Goal: Transaction & Acquisition: Purchase product/service

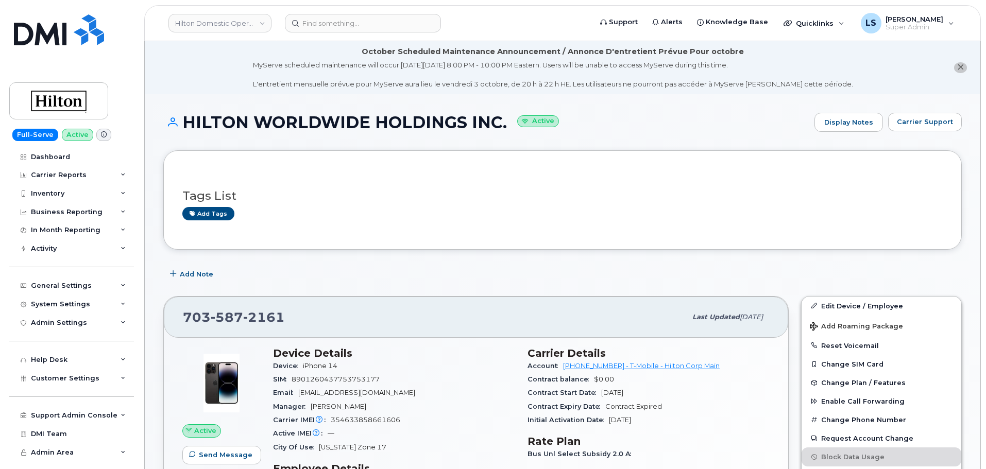
scroll to position [103, 0]
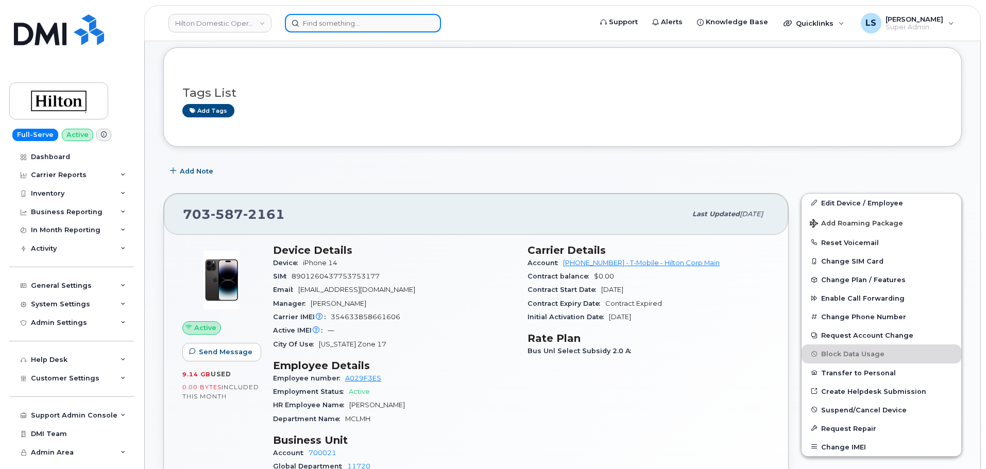
click at [383, 24] on input at bounding box center [363, 23] width 156 height 19
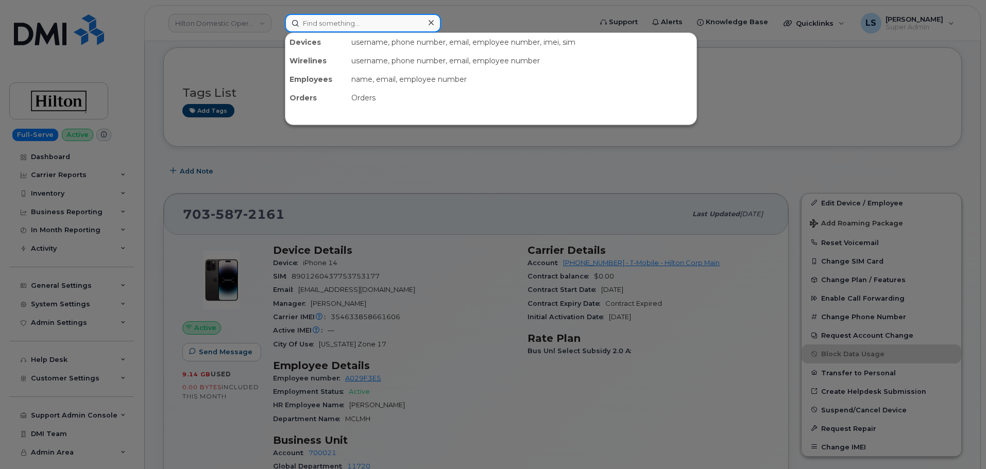
paste input "2024833000"
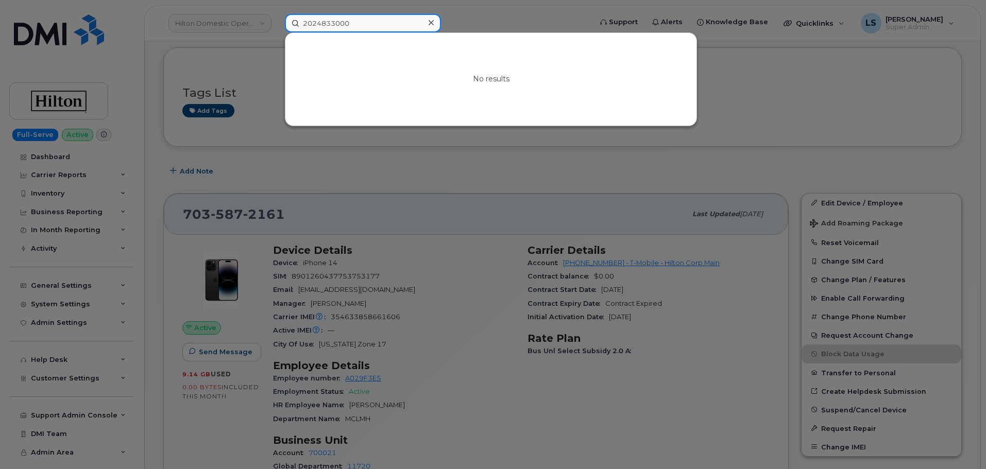
click at [383, 22] on input "2024833000" at bounding box center [363, 23] width 156 height 19
paste input "343573327"
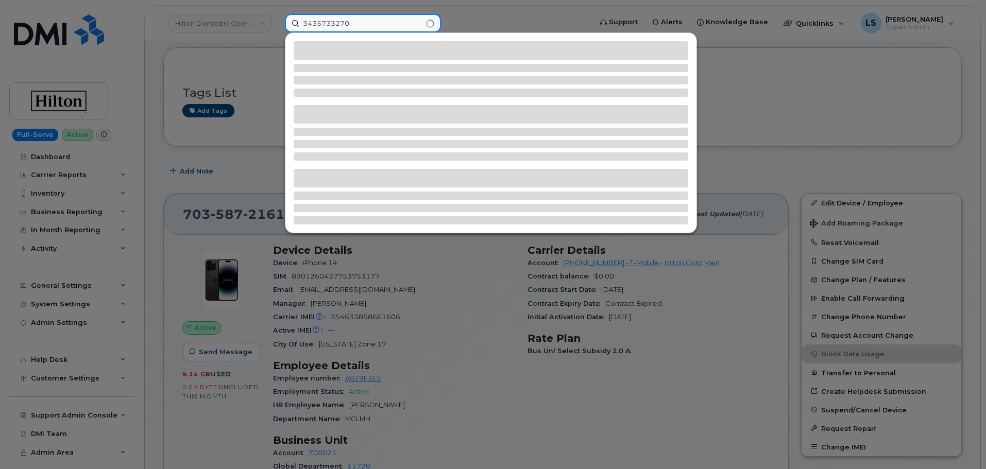
type input "3435733270"
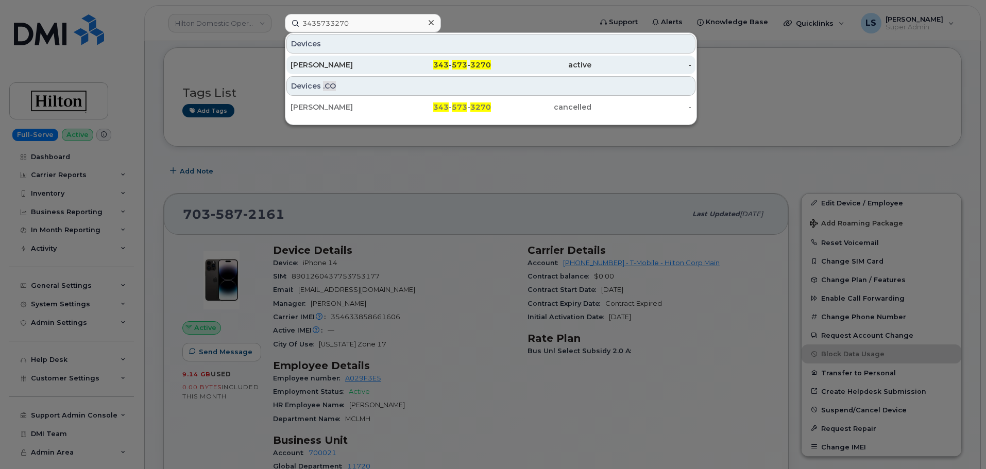
click at [370, 60] on div "Richard Bussiere" at bounding box center [341, 65] width 100 height 10
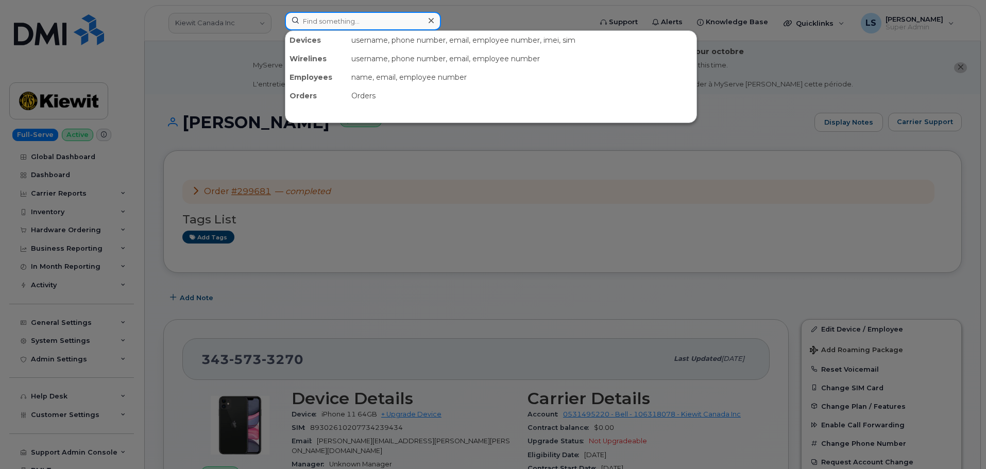
click at [361, 20] on input at bounding box center [363, 21] width 156 height 19
paste input "WYATT.FELDHACKER@KIEWIT.COM"
type input "WYATT.FELDHACKER@KIEWIT.COM"
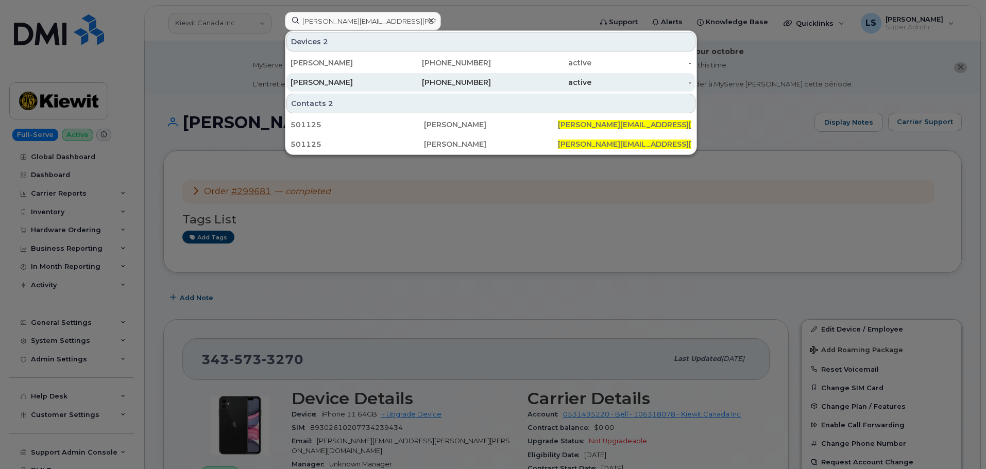
drag, startPoint x: 349, startPoint y: 68, endPoint x: 349, endPoint y: 78, distance: 10.3
click at [349, 68] on div "WYATT FELDHACKER" at bounding box center [341, 63] width 100 height 19
click at [349, 85] on div "WYATT FELDHACKER" at bounding box center [341, 82] width 100 height 10
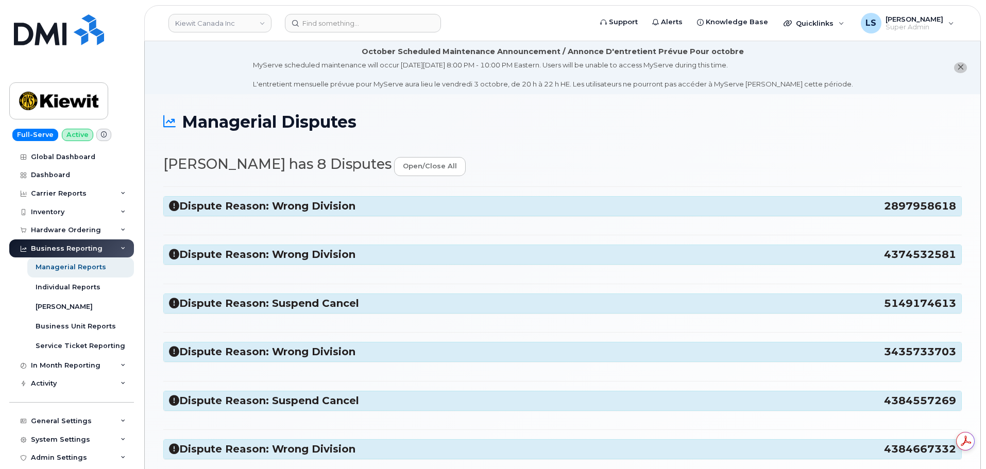
click at [250, 203] on h3 "Dispute Reason: Wrong Division 2897958618" at bounding box center [562, 206] width 787 height 14
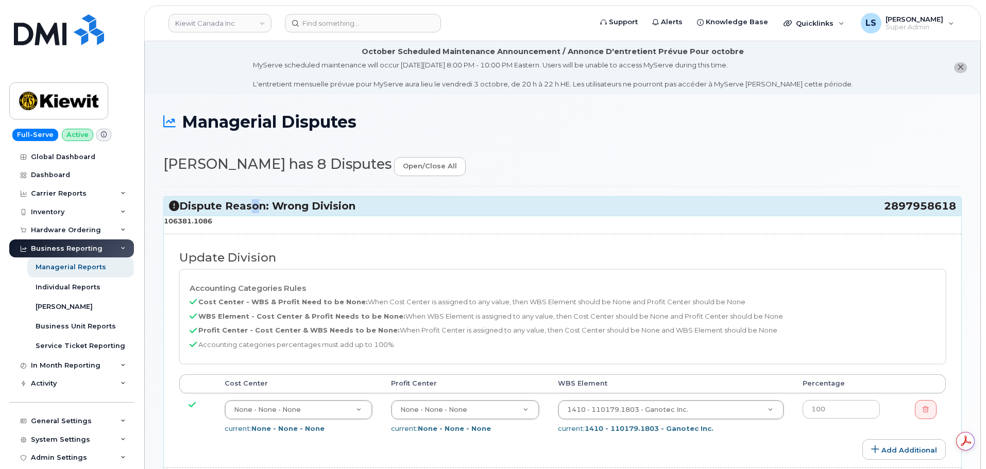
drag, startPoint x: 237, startPoint y: 224, endPoint x: 159, endPoint y: 227, distance: 78.4
click at [164, 219] on p "106381.1086" at bounding box center [563, 221] width 798 height 10
copy strong "106381.1086"
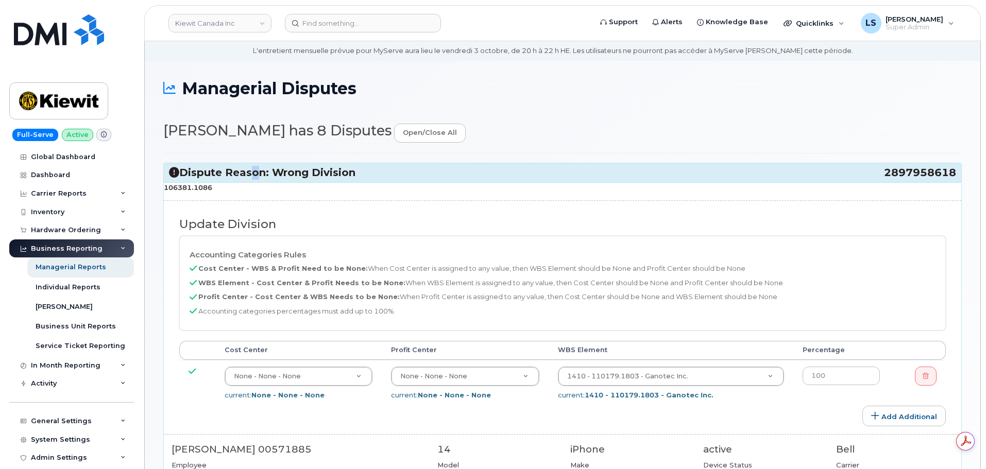
scroll to position [52, 0]
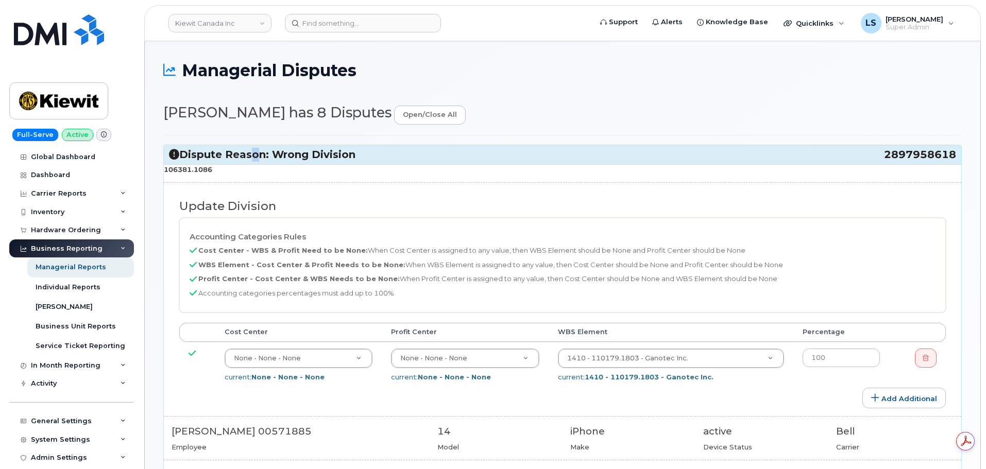
click at [223, 170] on p "106381.1086" at bounding box center [563, 170] width 798 height 10
drag, startPoint x: 217, startPoint y: 174, endPoint x: 162, endPoint y: 169, distance: 55.4
click at [162, 169] on div "Managerial Disputes Stefanie Campbell has 8 Disputes open/close all Dispute Rea…" at bounding box center [563, 468] width 836 height 851
copy strong "106381.1086"
paste input "106381.1086"
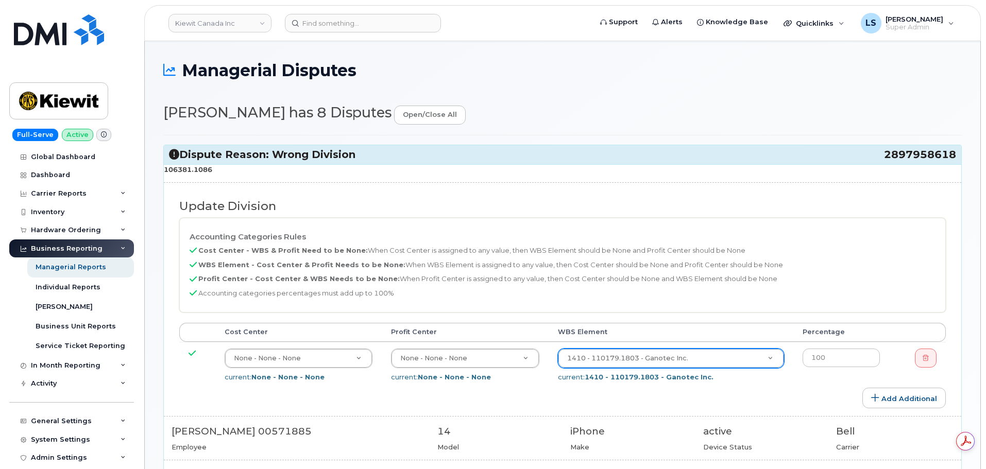
type input "106381.1086"
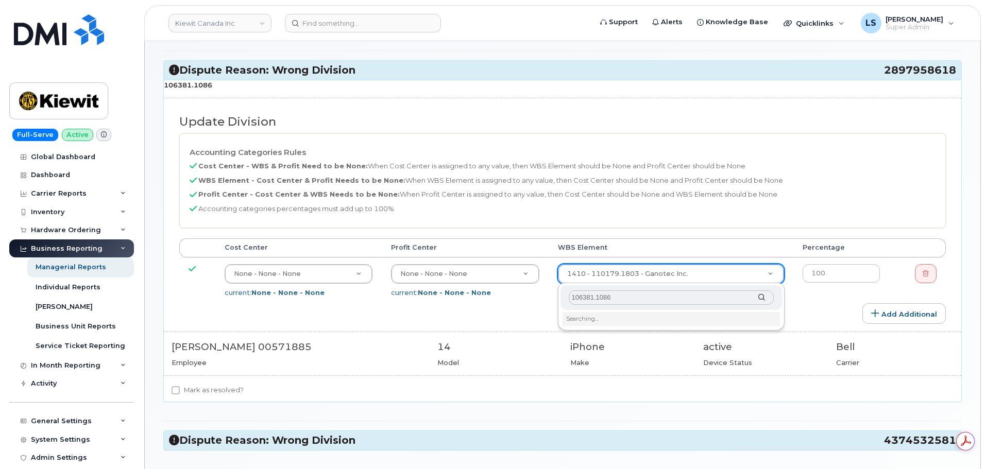
scroll to position [155, 0]
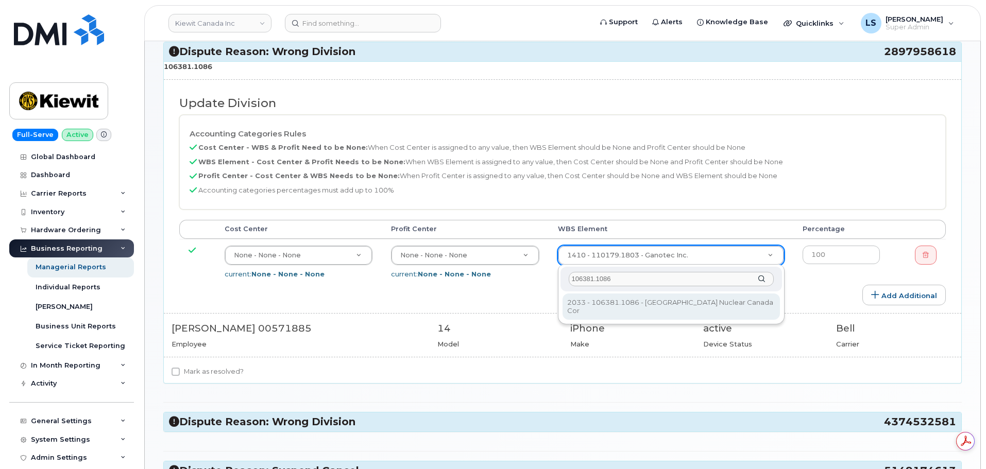
type input "106381.1086"
type input "35171151"
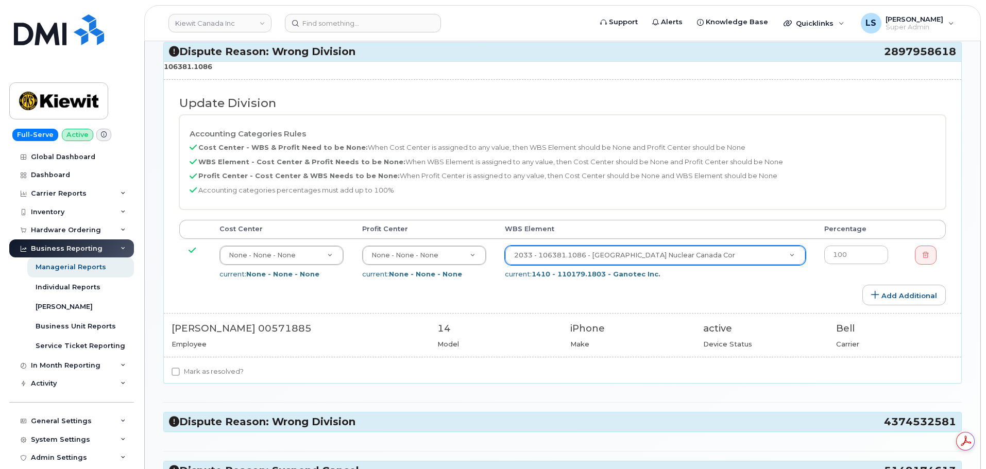
click at [182, 371] on label "Mark as resolved?" at bounding box center [208, 372] width 72 height 12
click at [180, 371] on input "Mark as resolved?" at bounding box center [176, 372] width 8 height 8
checkbox input "true"
click at [209, 427] on h3 "Dispute Reason: Wrong Division 4374532581" at bounding box center [562, 422] width 787 height 14
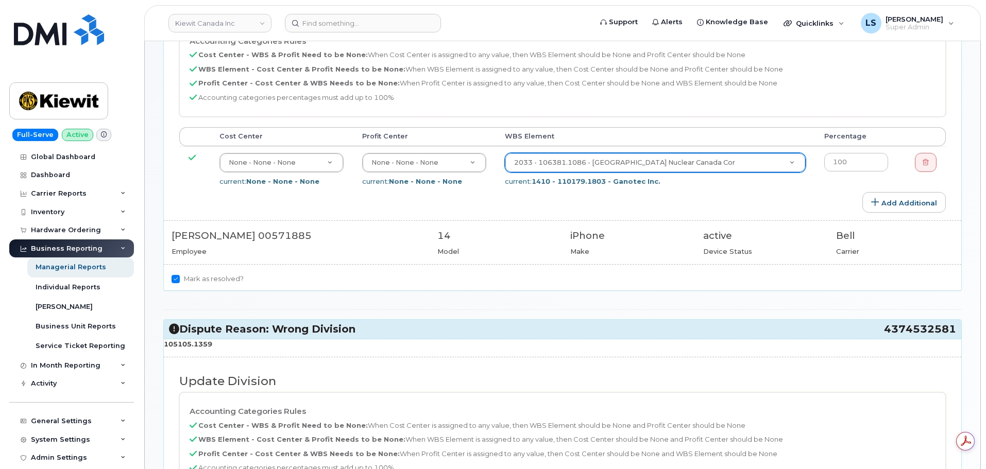
scroll to position [361, 0]
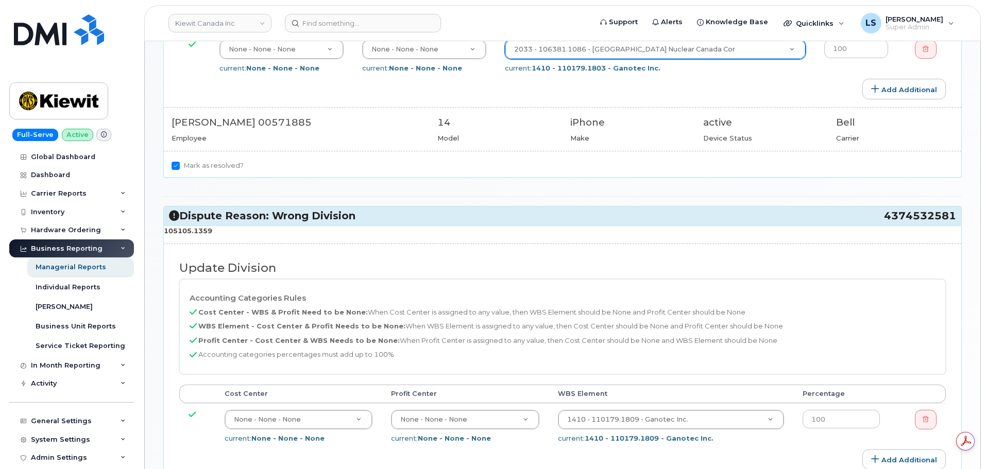
drag, startPoint x: 215, startPoint y: 228, endPoint x: 164, endPoint y: 232, distance: 51.2
click at [164, 232] on p "105105.1359" at bounding box center [563, 231] width 798 height 10
copy strong "105105.1359"
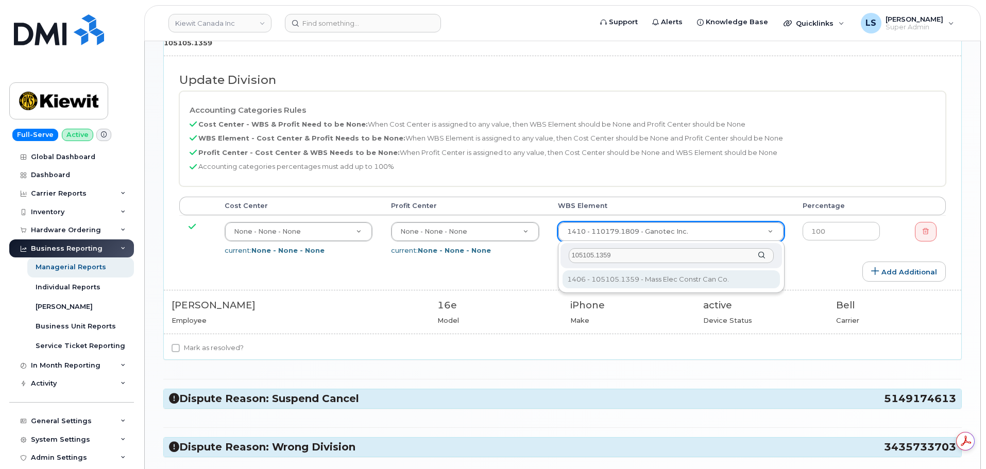
scroll to position [567, 0]
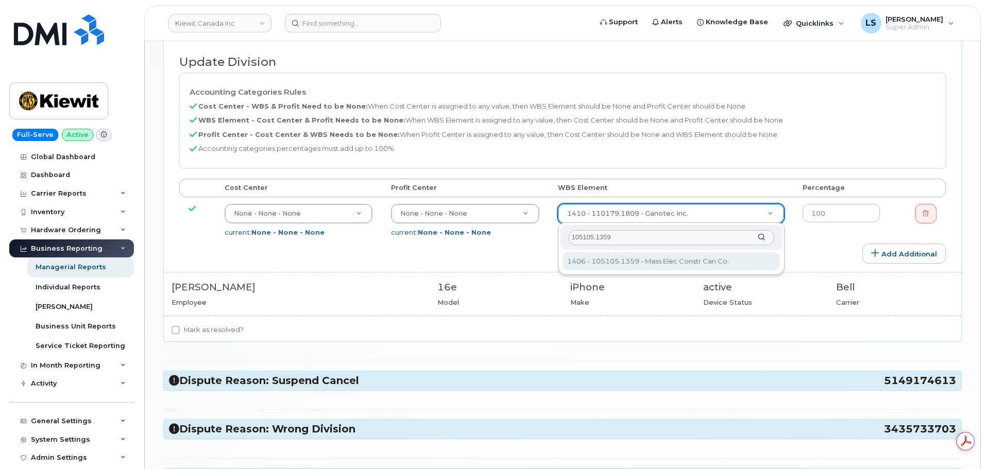
type input "105105.1359"
type input "4483403"
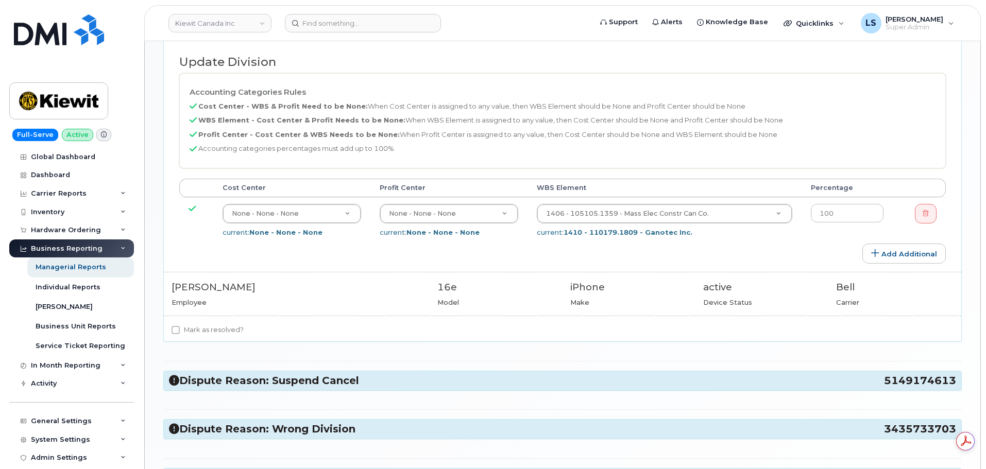
drag, startPoint x: 226, startPoint y: 336, endPoint x: 225, endPoint y: 343, distance: 7.3
click at [226, 337] on label "Mark as resolved?" at bounding box center [208, 330] width 72 height 12
click at [227, 330] on label "Mark as resolved?" at bounding box center [208, 330] width 72 height 12
click at [180, 330] on input "Mark as resolved?" at bounding box center [176, 330] width 8 height 8
checkbox input "true"
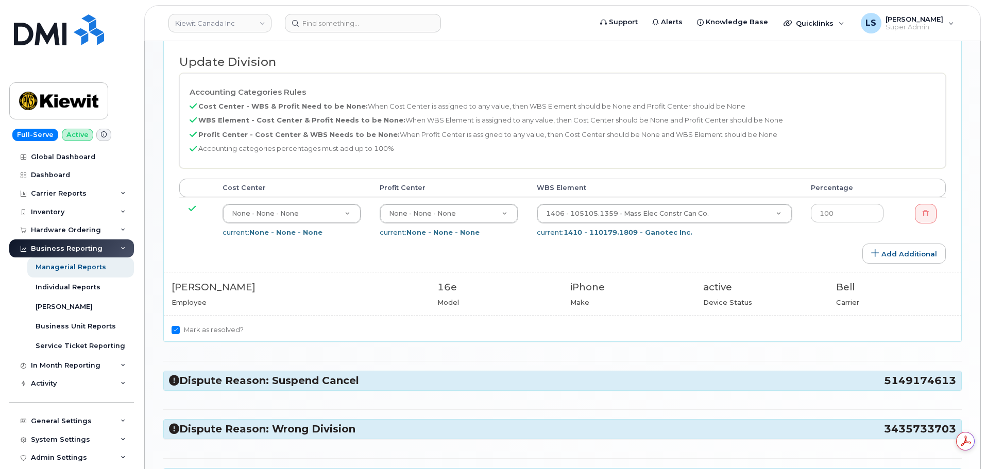
drag, startPoint x: 232, startPoint y: 384, endPoint x: 298, endPoint y: 300, distance: 107.2
click at [232, 385] on h3 "Dispute Reason: Suspend Cancel 5149174613" at bounding box center [562, 381] width 787 height 14
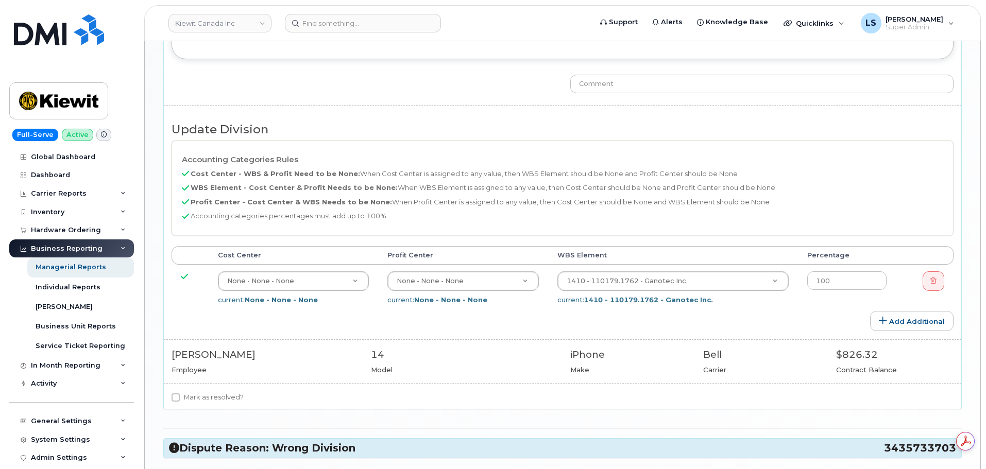
scroll to position [1031, 0]
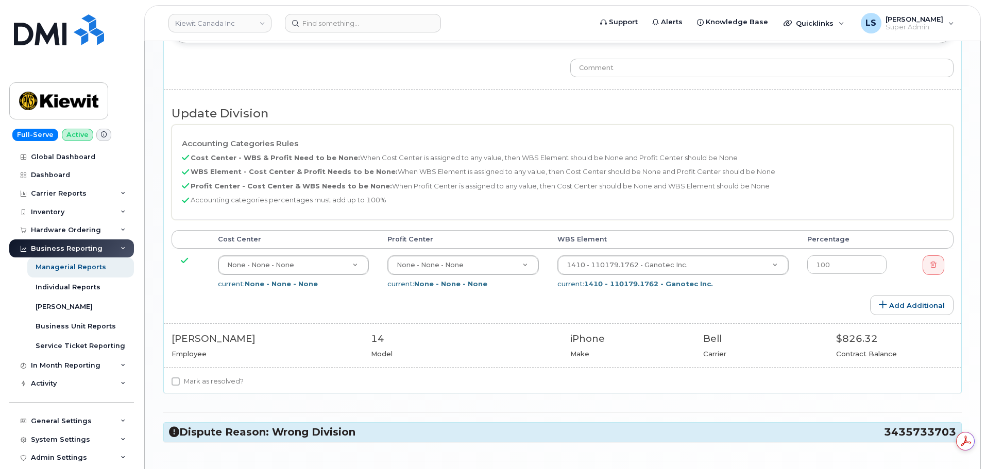
click at [221, 380] on label "Mark as resolved?" at bounding box center [208, 382] width 72 height 12
click at [180, 380] on input "Mark as resolved?" at bounding box center [176, 382] width 8 height 8
checkbox input "true"
click at [227, 428] on h3 "Dispute Reason: Wrong Division 3435733703" at bounding box center [562, 433] width 787 height 14
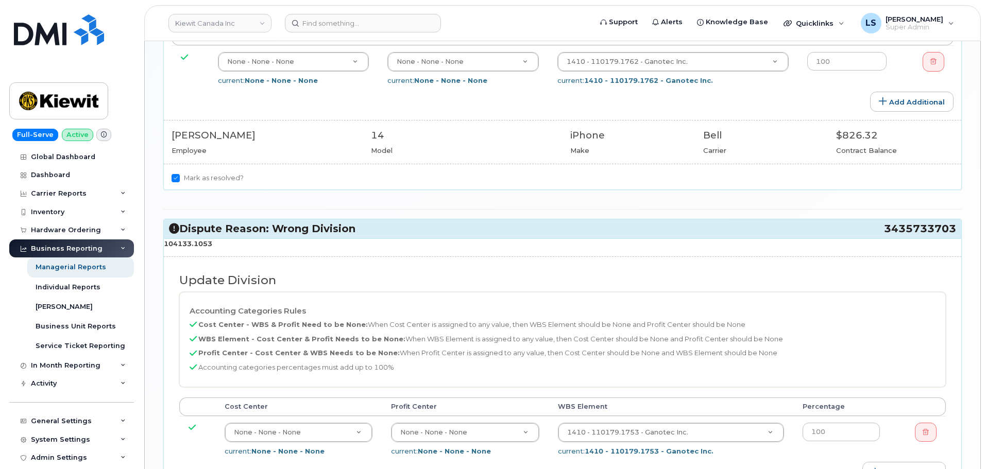
scroll to position [1288, 0]
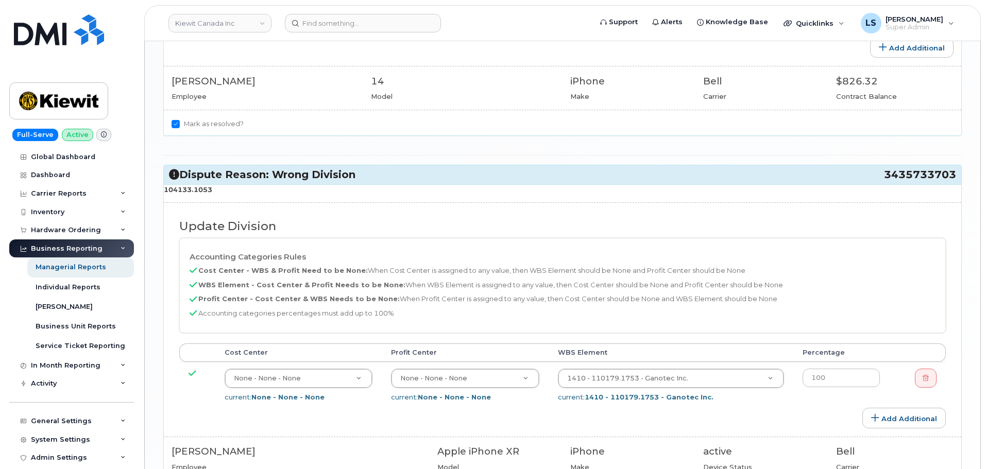
drag, startPoint x: 216, startPoint y: 192, endPoint x: 165, endPoint y: 192, distance: 51.0
click at [165, 192] on p "104133.1053" at bounding box center [563, 190] width 798 height 10
copy strong "104133.1053"
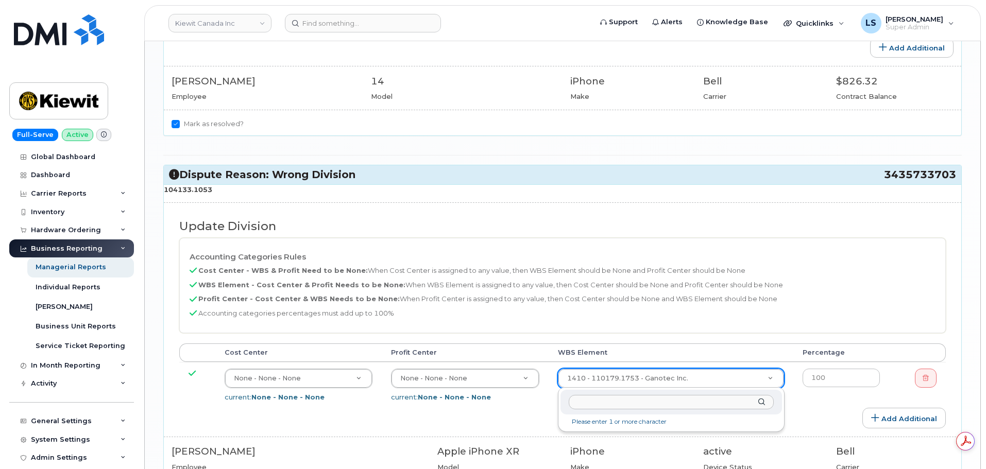
scroll to position [0, 0]
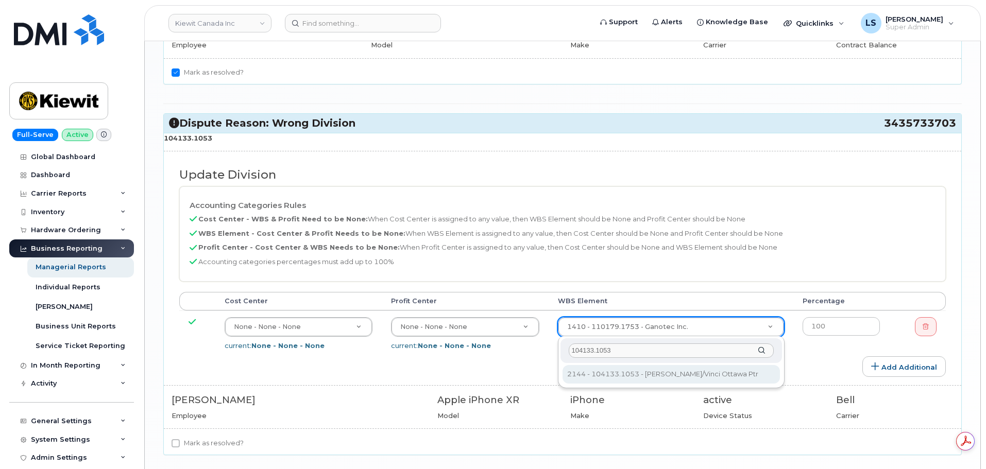
type input "104133.1053"
type input "91389"
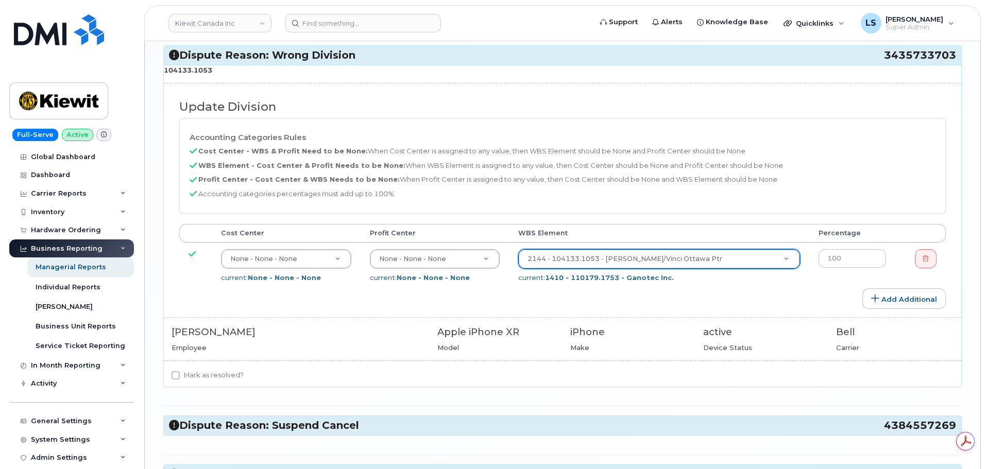
scroll to position [1495, 0]
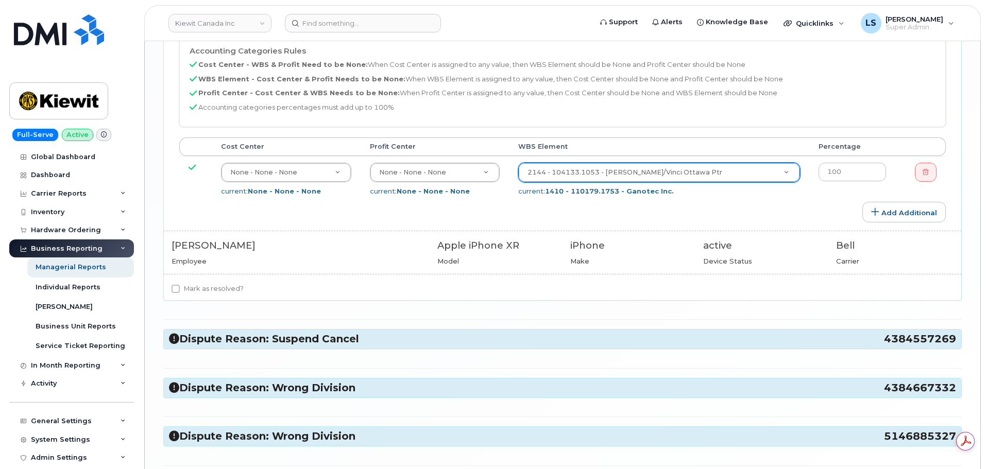
click at [233, 279] on div "104133.1053 Update Division Accounting Categories Rules Cost Center - WBS & Pro…" at bounding box center [563, 139] width 798 height 322
click at [230, 283] on label "Mark as resolved?" at bounding box center [208, 289] width 72 height 12
click at [180, 285] on input "Mark as resolved?" at bounding box center [176, 289] width 8 height 8
checkbox input "true"
click at [240, 332] on div "Dispute Reason: Suspend Cancel 4384557269" at bounding box center [563, 339] width 798 height 19
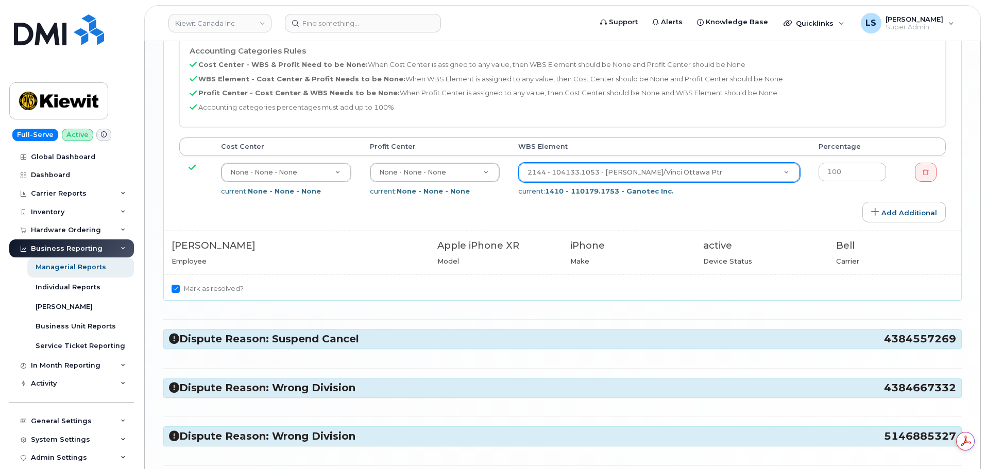
click at [238, 341] on h3 "Dispute Reason: Suspend Cancel 4384557269" at bounding box center [562, 339] width 787 height 14
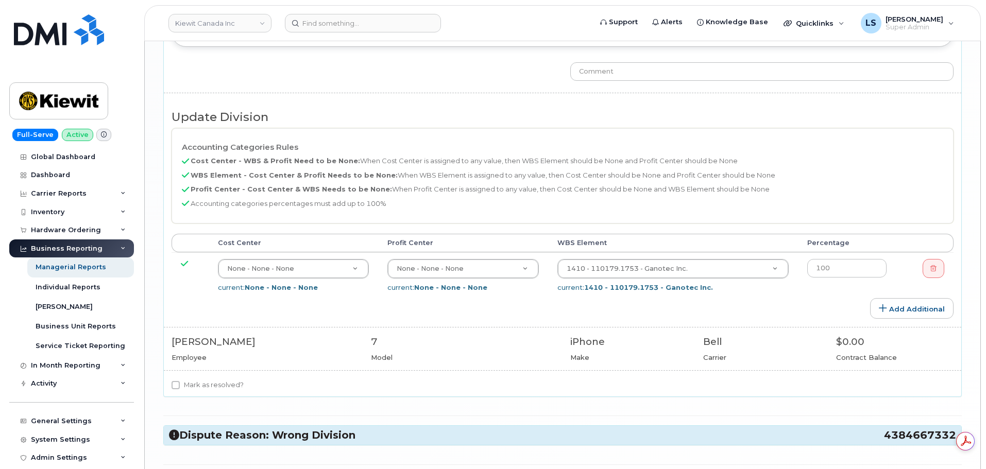
scroll to position [2061, 0]
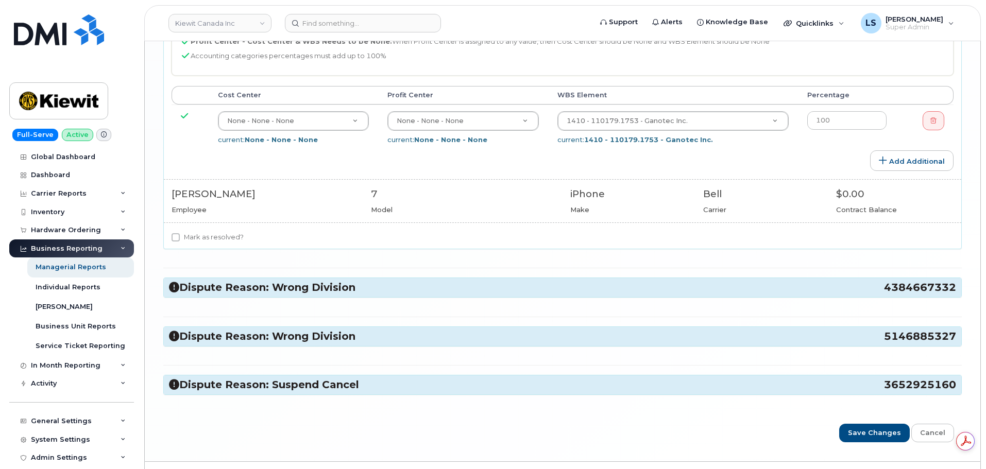
click at [207, 237] on label "Mark as resolved?" at bounding box center [208, 237] width 72 height 12
click at [180, 237] on input "Mark as resolved?" at bounding box center [176, 237] width 8 height 8
checkbox input "true"
click at [240, 295] on div "Dispute Reason: Wrong Division 4384667332" at bounding box center [563, 287] width 798 height 19
click at [240, 293] on h3 "Dispute Reason: Wrong Division 4384667332" at bounding box center [562, 288] width 787 height 14
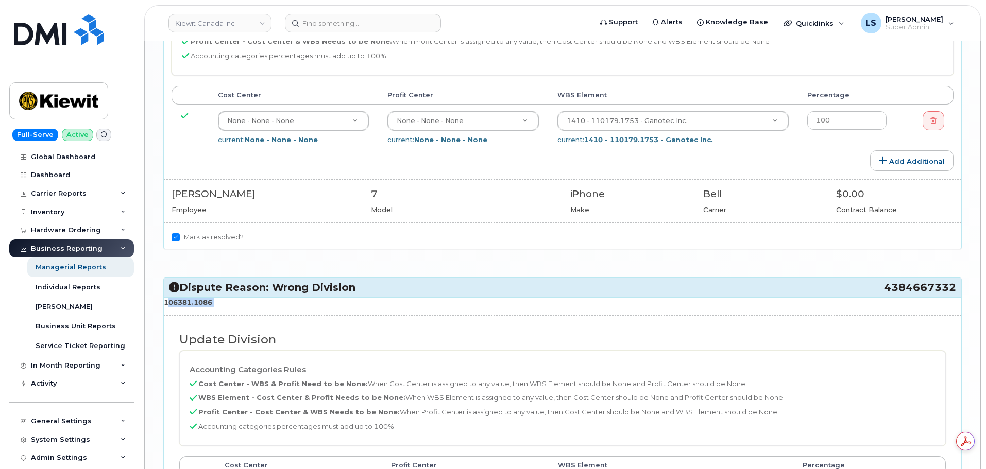
drag, startPoint x: 222, startPoint y: 310, endPoint x: 161, endPoint y: 303, distance: 61.8
copy div "106381.1086"
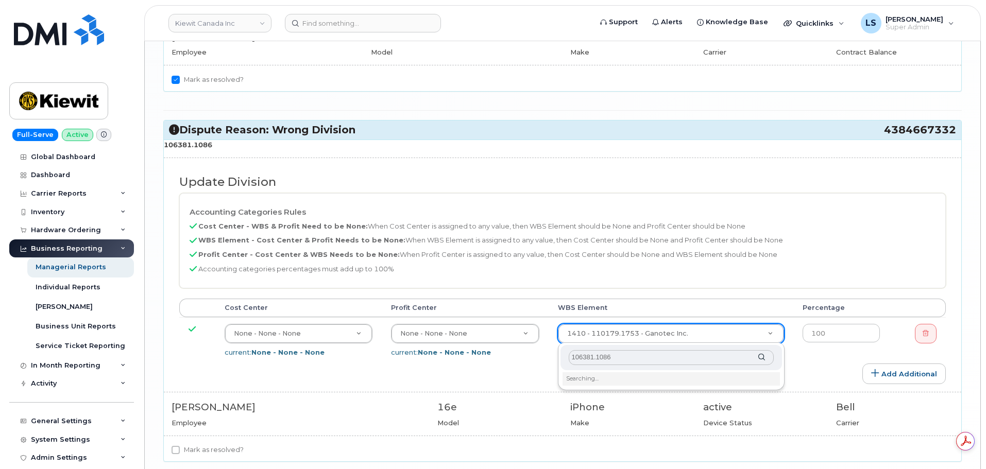
scroll to position [2268, 0]
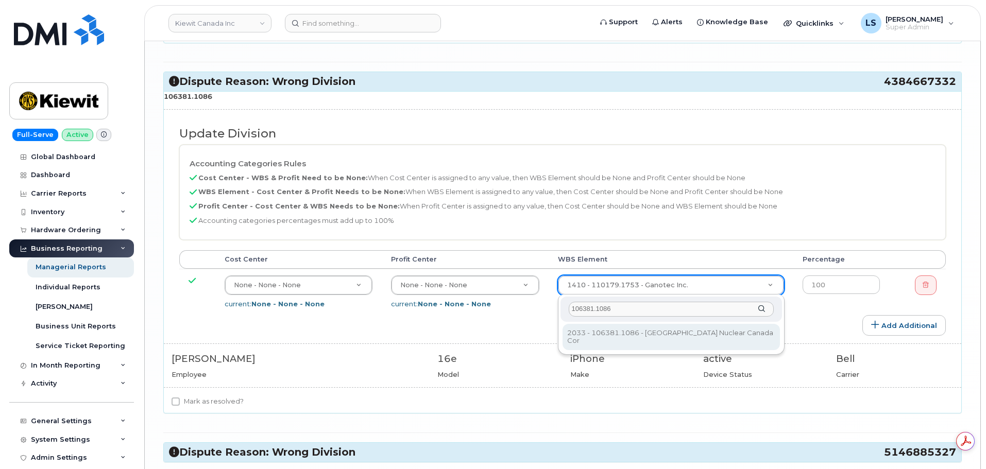
type input "106381.1086"
type input "35171151"
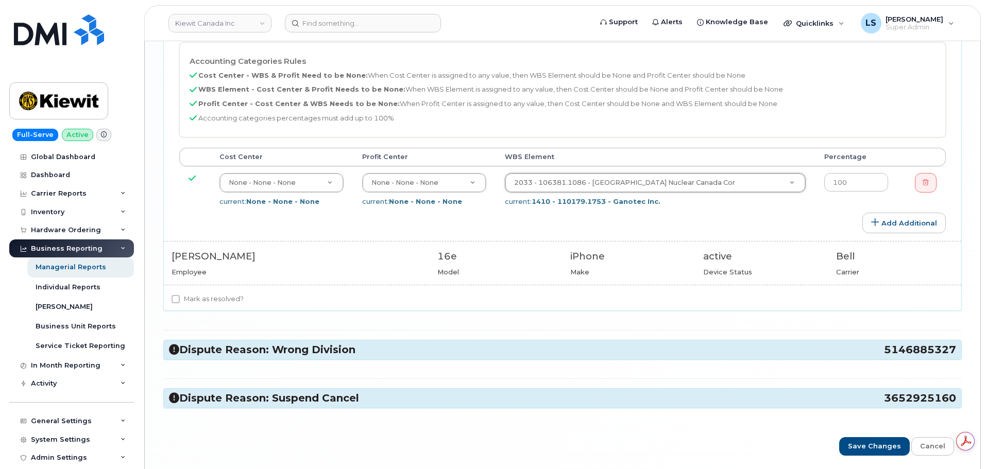
scroll to position [2371, 0]
click at [194, 304] on label "Mark as resolved?" at bounding box center [208, 299] width 72 height 12
click at [180, 303] on input "Mark as resolved?" at bounding box center [176, 299] width 8 height 8
checkbox input "true"
click at [250, 355] on h3 "Dispute Reason: Wrong Division 5146885327" at bounding box center [562, 350] width 787 height 14
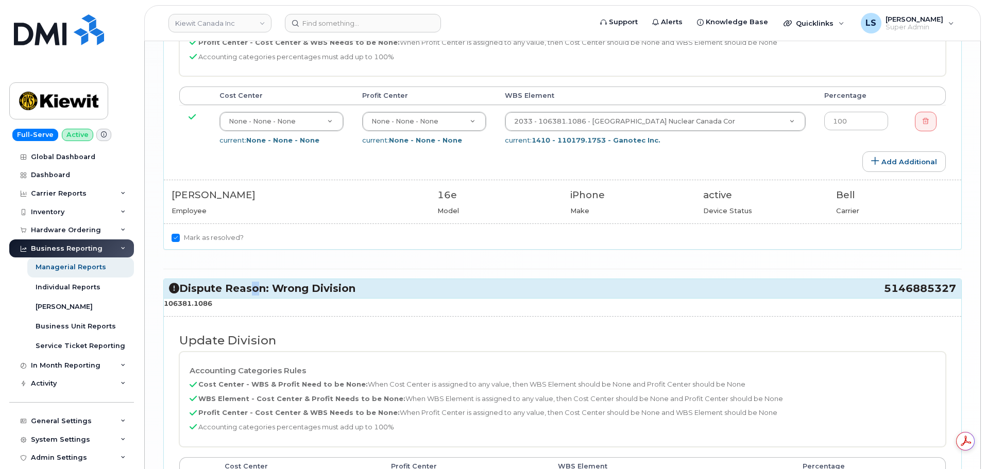
scroll to position [2525, 0]
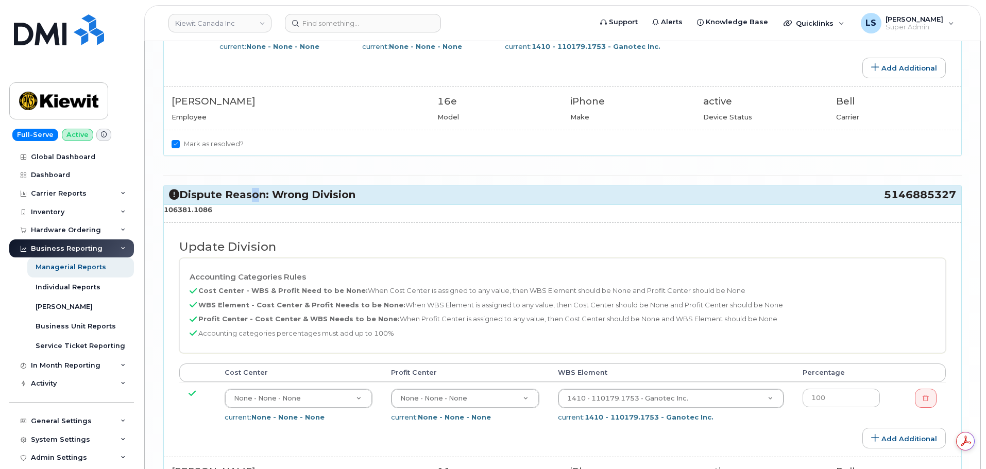
drag, startPoint x: 210, startPoint y: 210, endPoint x: 165, endPoint y: 213, distance: 44.4
click at [165, 213] on p "106381.1086" at bounding box center [563, 210] width 798 height 10
copy strong "106381.1086"
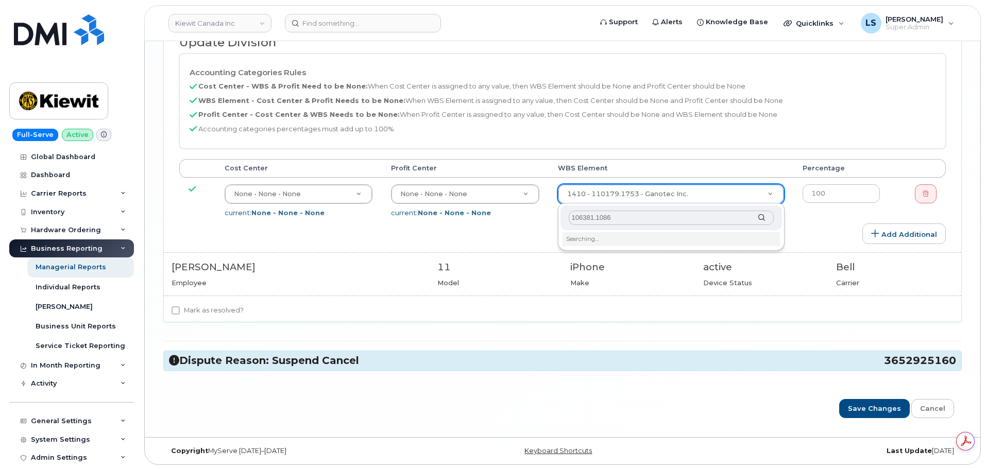
scroll to position [2731, 0]
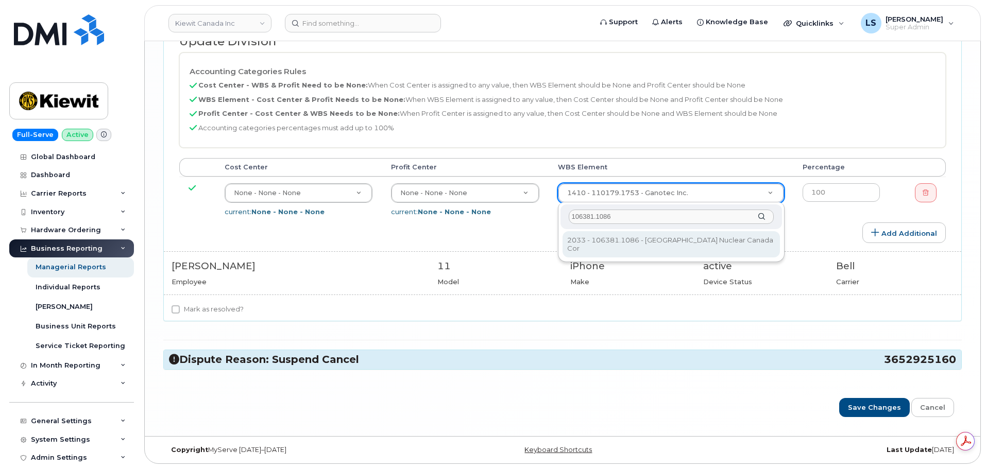
type input "106381.1086"
type input "35171151"
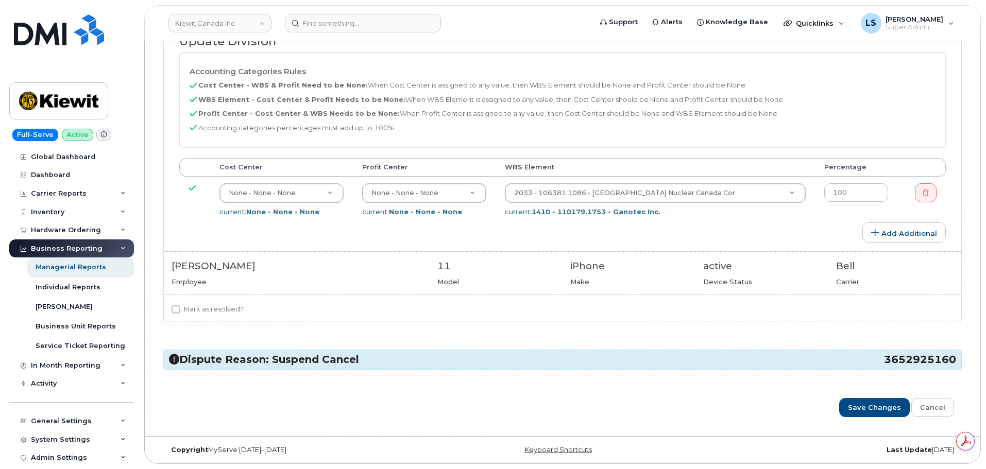
click at [205, 308] on label "Mark as resolved?" at bounding box center [208, 310] width 72 height 12
click at [180, 308] on input "Mark as resolved?" at bounding box center [176, 310] width 8 height 8
checkbox input "true"
click at [215, 360] on h3 "Dispute Reason: Suspend Cancel 3652925160" at bounding box center [562, 360] width 787 height 14
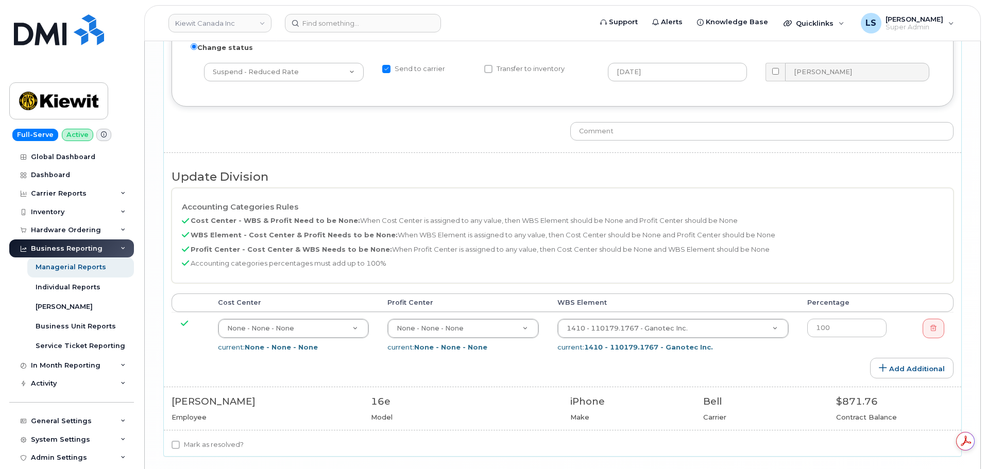
scroll to position [3197, 0]
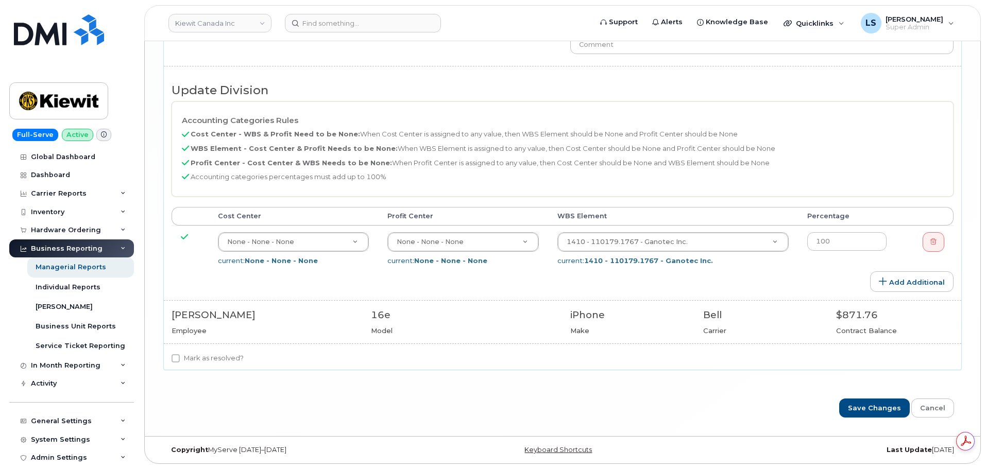
click at [223, 360] on label "Mark as resolved?" at bounding box center [208, 359] width 72 height 12
click at [180, 360] on input "Mark as resolved?" at bounding box center [176, 359] width 8 height 8
checkbox input "true"
drag, startPoint x: 881, startPoint y: 405, endPoint x: 474, endPoint y: 188, distance: 461.3
click at [880, 405] on input "Save Changes" at bounding box center [875, 408] width 71 height 19
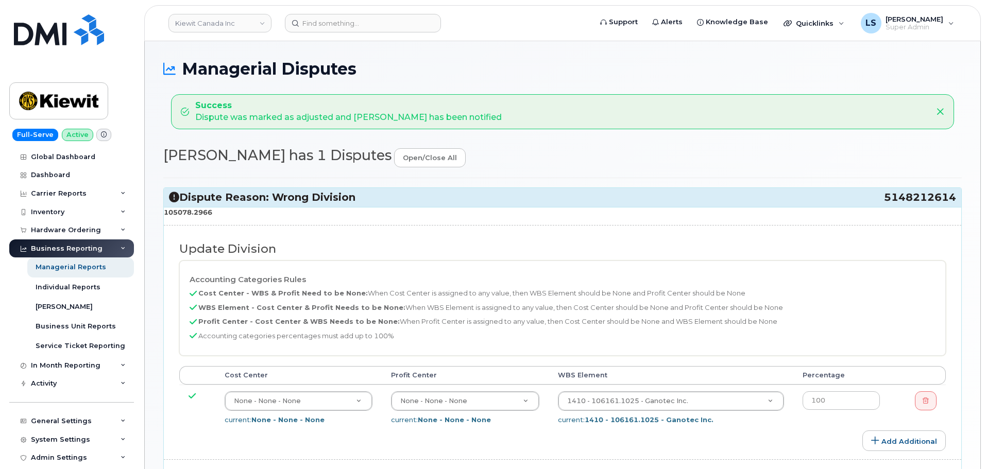
select select "14059"
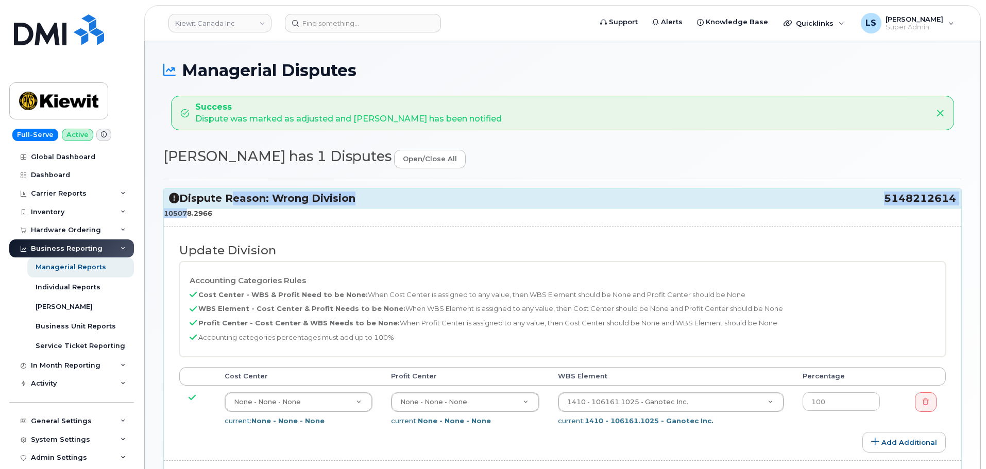
drag, startPoint x: 230, startPoint y: 208, endPoint x: 245, endPoint y: 209, distance: 15.5
click at [183, 211] on div "Dispute Reason: Wrong Division 5148212614 105078.2966 Update Division Accountin…" at bounding box center [562, 360] width 799 height 342
drag, startPoint x: 246, startPoint y: 210, endPoint x: 241, endPoint y: 213, distance: 5.3
click at [246, 211] on p "105078.2966" at bounding box center [563, 214] width 798 height 10
drag, startPoint x: 233, startPoint y: 213, endPoint x: 165, endPoint y: 216, distance: 68.1
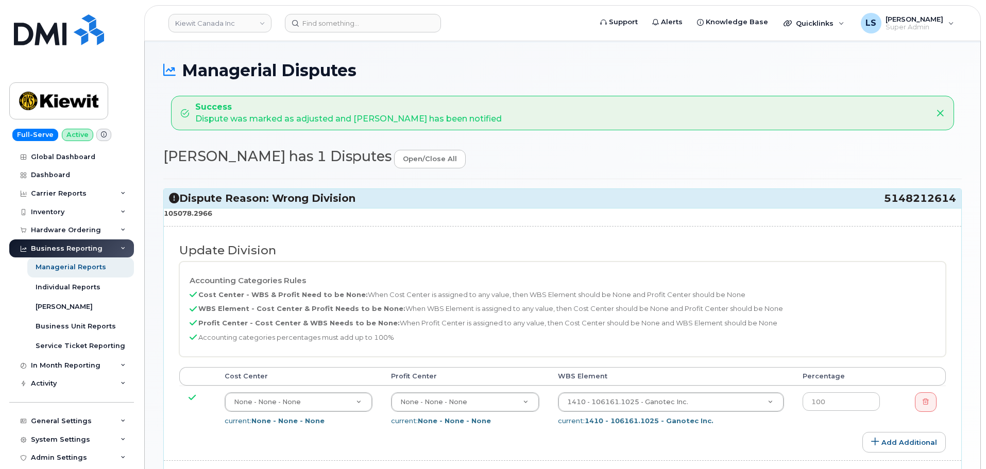
click at [165, 216] on p "105078.2966" at bounding box center [563, 214] width 798 height 10
copy strong "105078.2966"
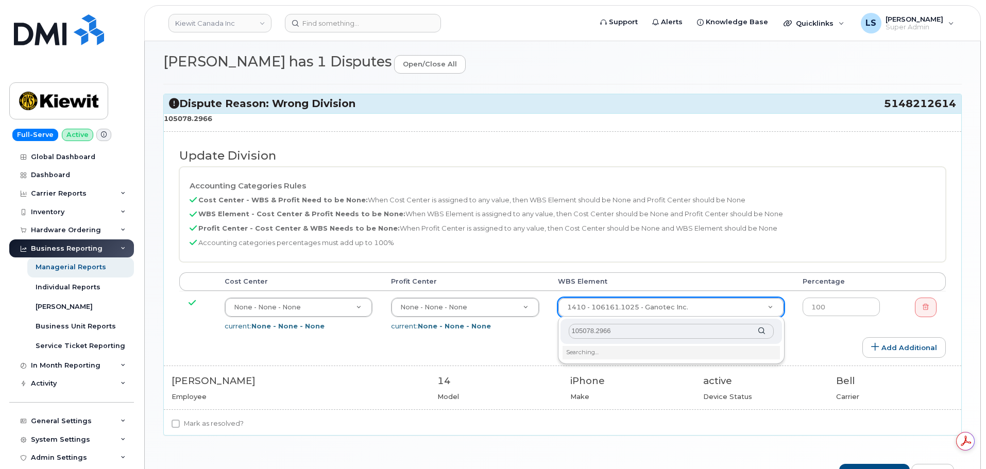
scroll to position [155, 0]
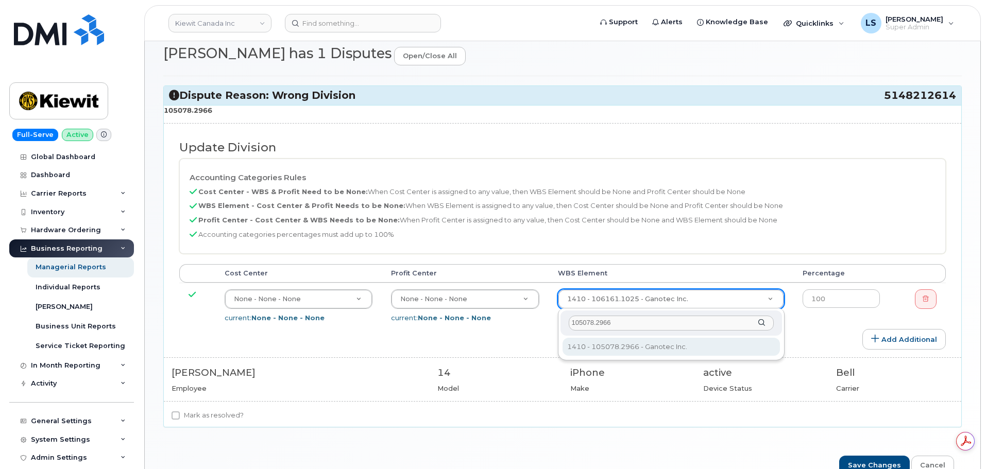
type input "105078.2966"
type input "33843351"
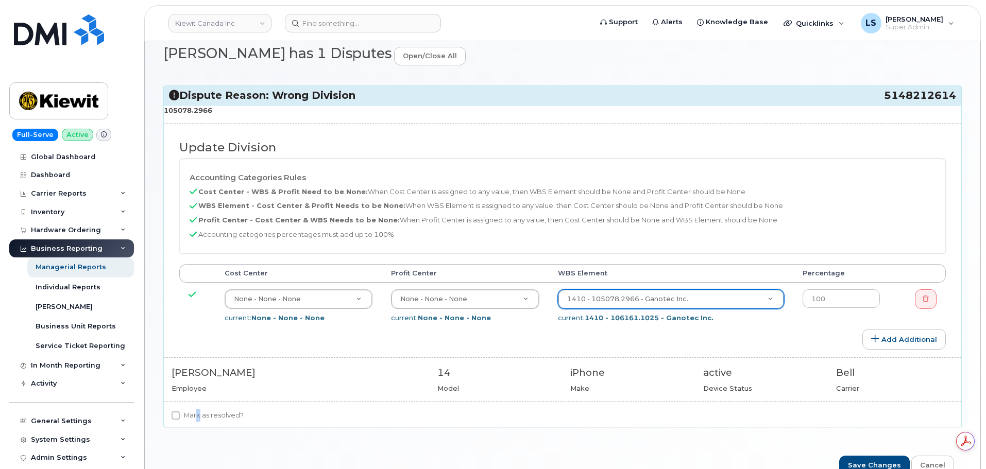
click at [196, 421] on label "Mark as resolved?" at bounding box center [208, 416] width 72 height 12
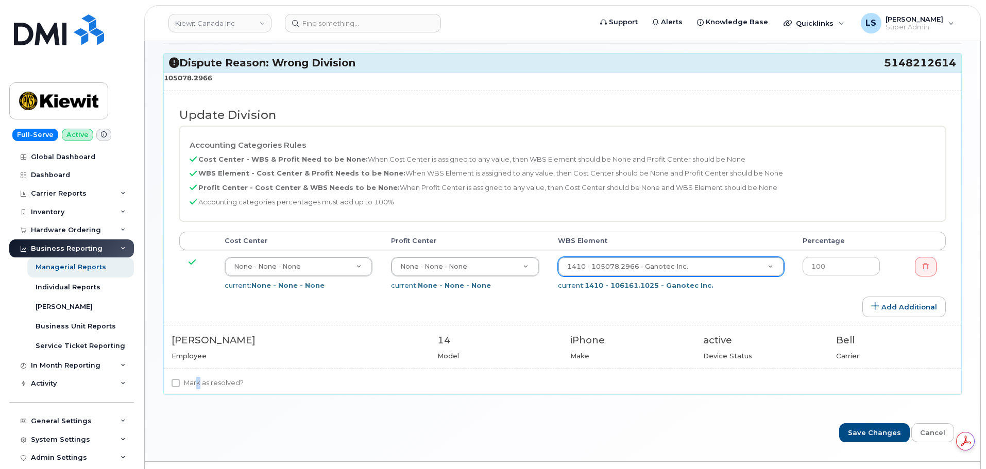
scroll to position [212, 0]
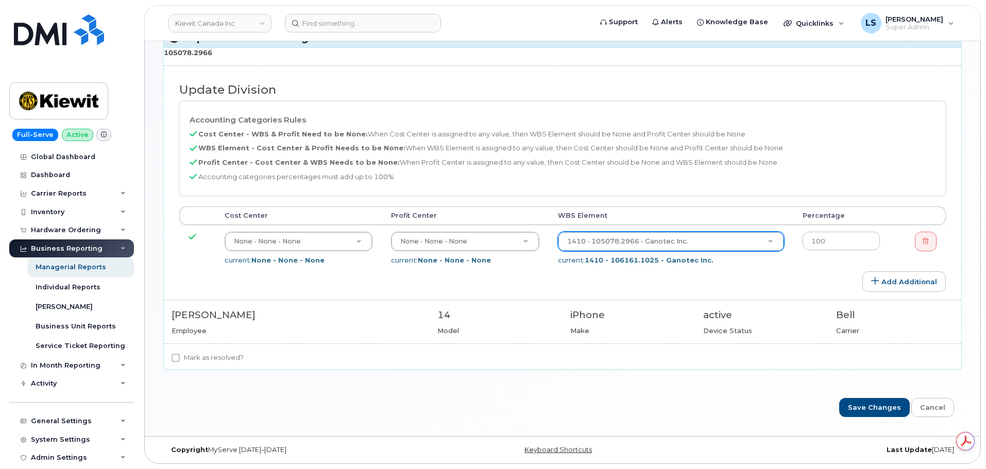
click at [209, 357] on label "Mark as resolved?" at bounding box center [208, 358] width 72 height 12
click at [180, 357] on input "Mark as resolved?" at bounding box center [176, 358] width 8 height 8
checkbox input "true"
drag, startPoint x: 864, startPoint y: 406, endPoint x: 327, endPoint y: 300, distance: 547.9
click at [864, 407] on input "Save Changes" at bounding box center [875, 407] width 71 height 19
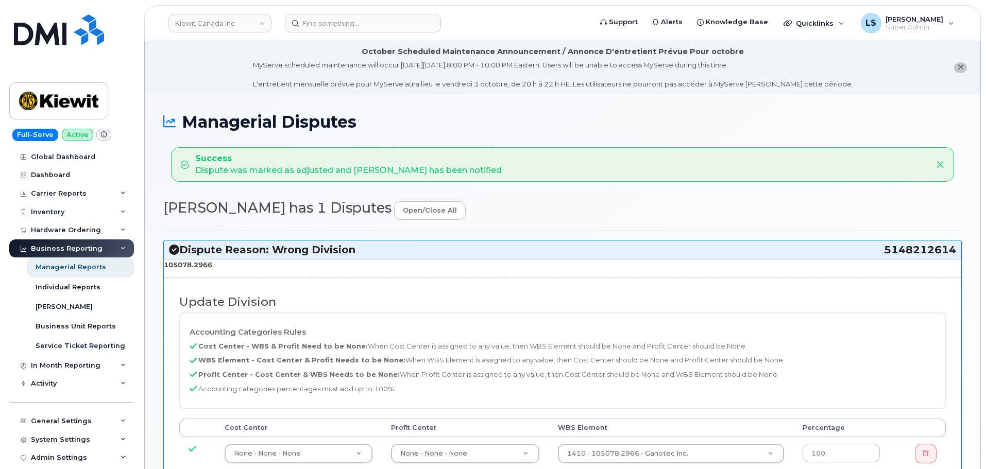
select select "14059"
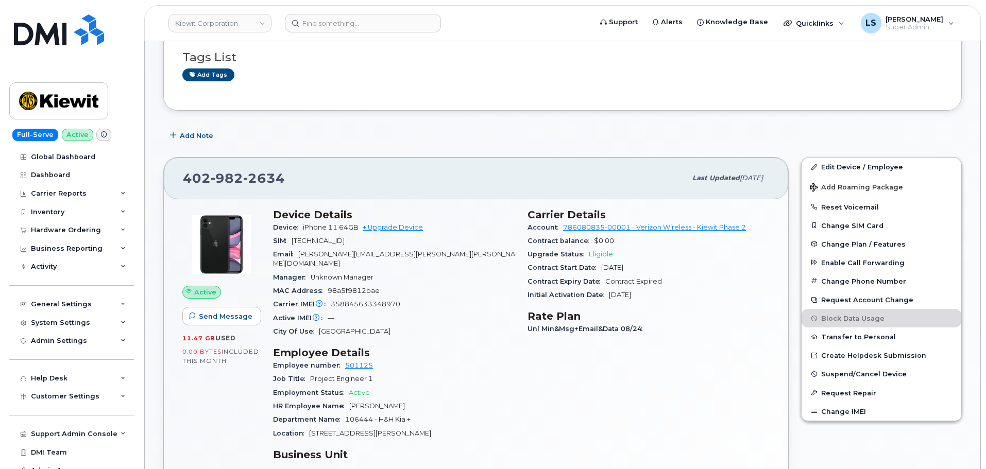
scroll to position [361, 0]
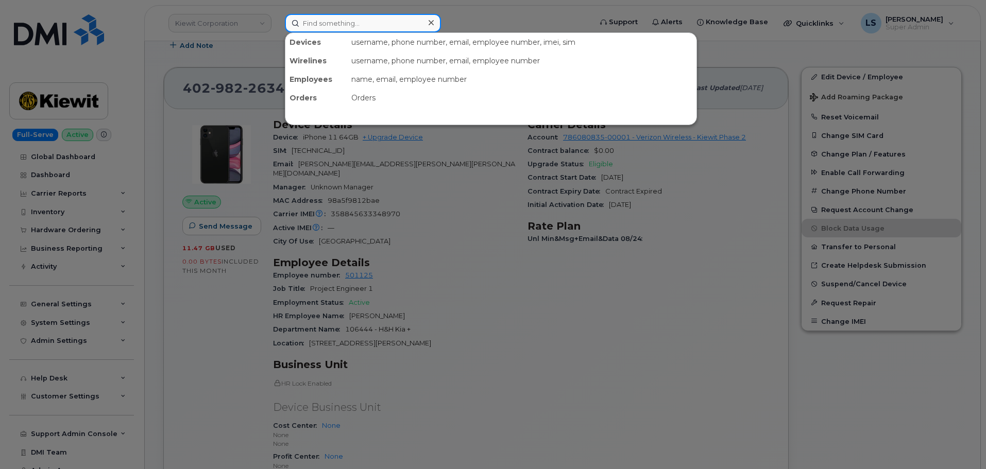
click at [306, 22] on input at bounding box center [363, 23] width 156 height 19
paste input "[PHONE_NUMBER]"
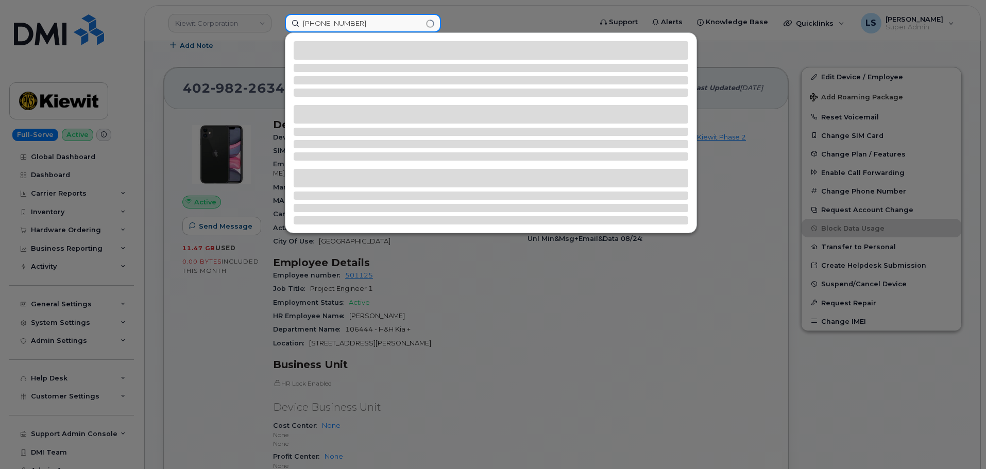
type input "[PHONE_NUMBER]"
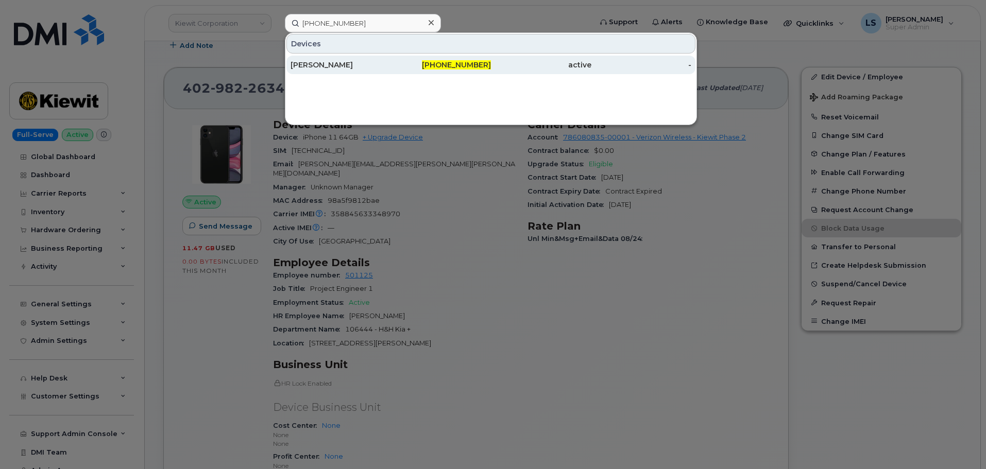
click at [296, 63] on div "[PERSON_NAME]" at bounding box center [341, 65] width 100 height 10
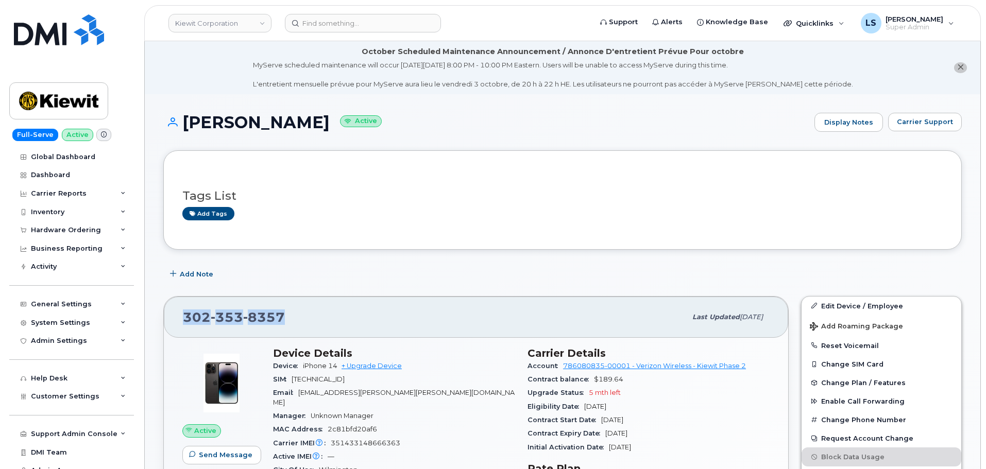
drag, startPoint x: 286, startPoint y: 315, endPoint x: 185, endPoint y: 315, distance: 100.5
click at [185, 315] on div "302 353 8357" at bounding box center [435, 318] width 504 height 22
copy span "302 353 8357"
click at [387, 316] on div "302 353 8357" at bounding box center [435, 318] width 504 height 22
click at [910, 118] on span "Carrier Support" at bounding box center [925, 122] width 56 height 10
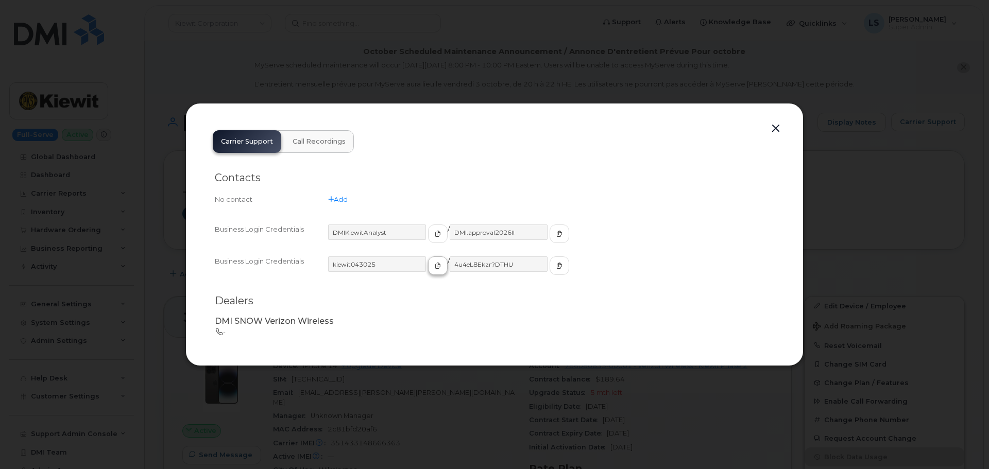
drag, startPoint x: 432, startPoint y: 262, endPoint x: 427, endPoint y: 264, distance: 6.2
click at [430, 264] on div "kiewit043025 / 4u4eL8Ekzr?DTHU" at bounding box center [551, 271] width 446 height 28
click at [433, 264] on span "button" at bounding box center [437, 265] width 9 height 9
click at [550, 266] on button "button" at bounding box center [560, 266] width 20 height 19
click at [466, 66] on div at bounding box center [494, 234] width 989 height 469
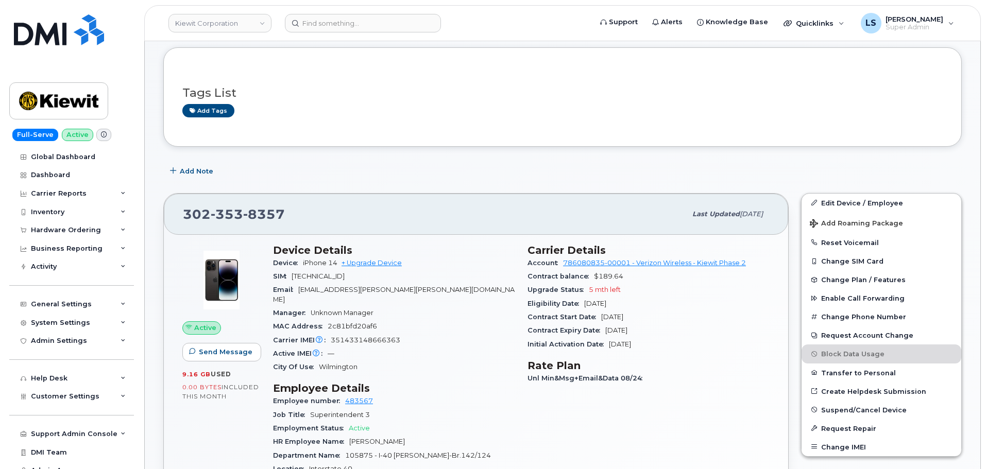
scroll to position [155, 0]
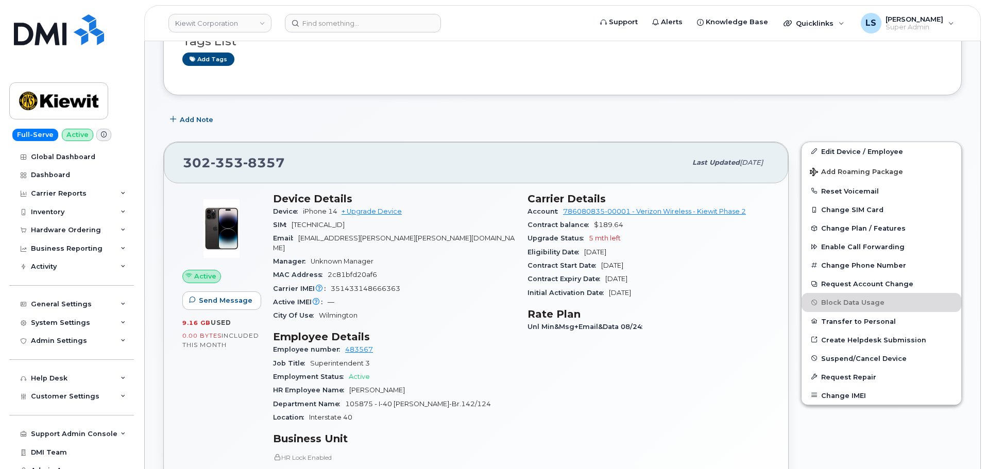
drag, startPoint x: 635, startPoint y: 250, endPoint x: 586, endPoint y: 255, distance: 49.7
click at [586, 255] on div "Eligibility Date Mar 07, 2026" at bounding box center [649, 252] width 242 height 13
copy span "Mar 07, 2026"
drag, startPoint x: 281, startPoint y: 161, endPoint x: 184, endPoint y: 166, distance: 97.0
click at [184, 166] on div "302 353 8357" at bounding box center [435, 163] width 504 height 22
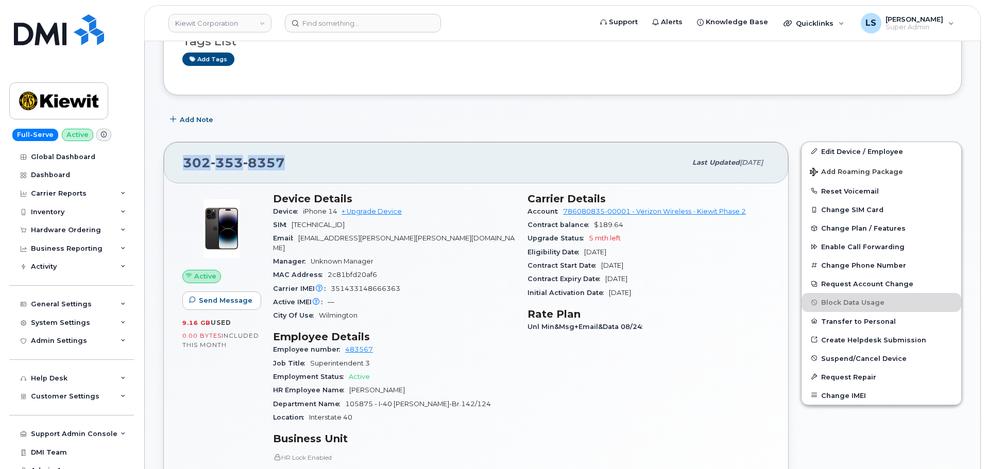
copy span "302 353 8357"
click at [381, 210] on link "+ Upgrade Device" at bounding box center [372, 212] width 60 height 8
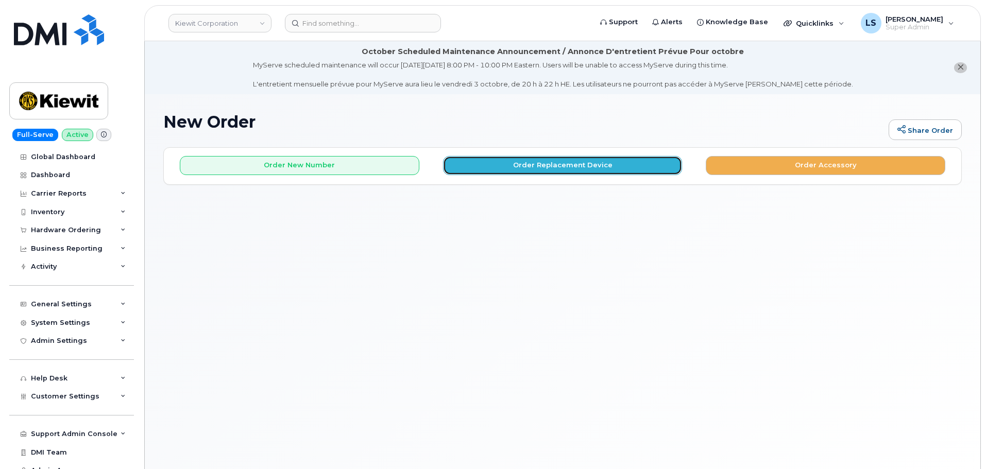
click at [497, 161] on button "Order Replacement Device" at bounding box center [563, 165] width 240 height 19
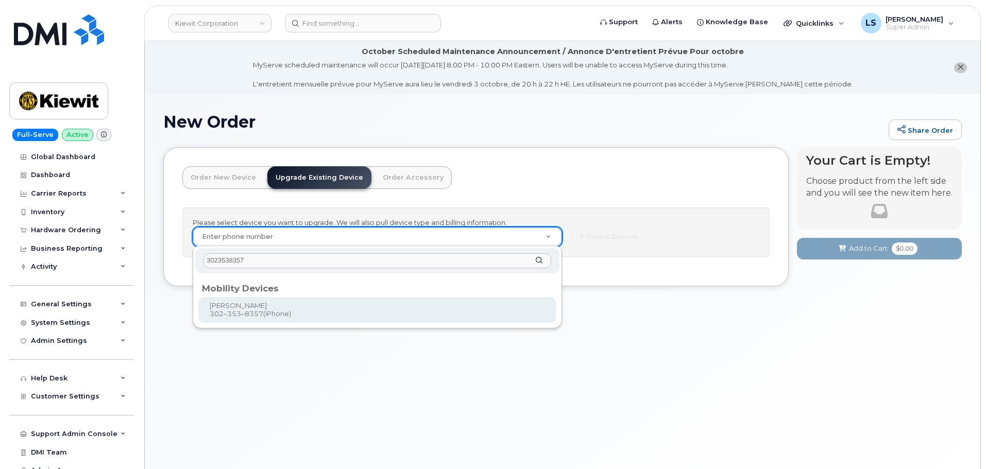
type input "3023538357"
type input "1165978"
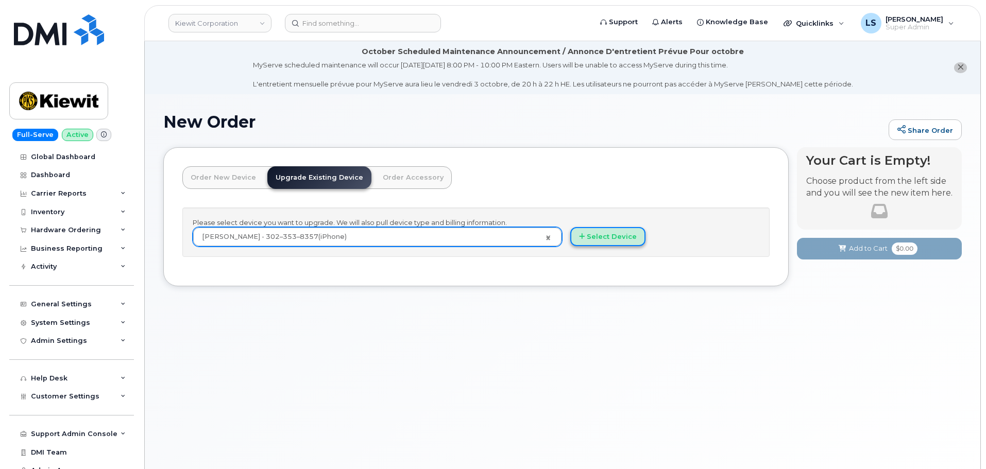
click at [598, 243] on button "Select Device" at bounding box center [608, 236] width 75 height 19
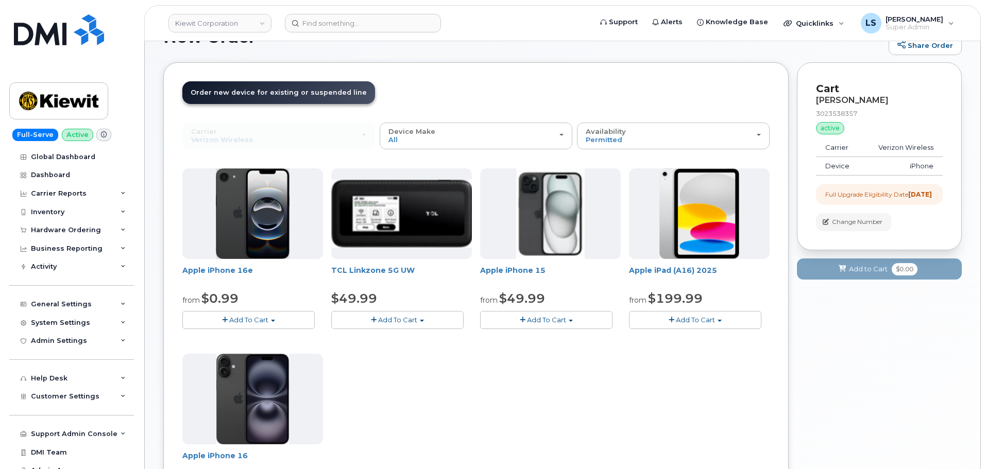
scroll to position [103, 0]
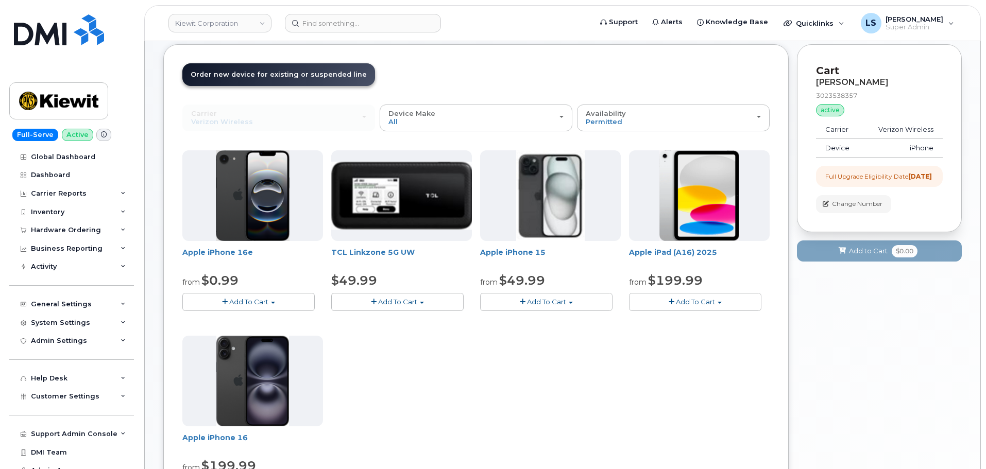
click at [535, 309] on button "Add To Cart" at bounding box center [546, 302] width 132 height 18
click at [532, 319] on link "$49.99 - 2 Year Upgrade (128GB)" at bounding box center [550, 321] width 134 height 13
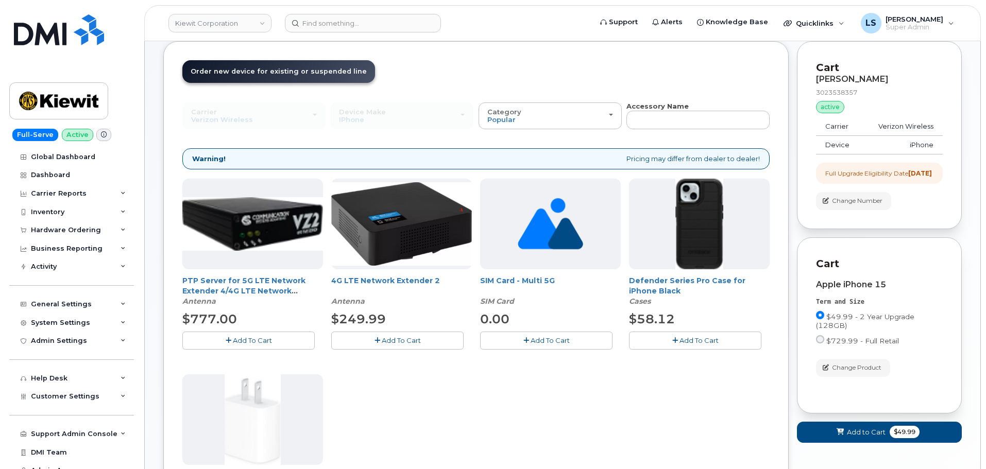
scroll to position [155, 0]
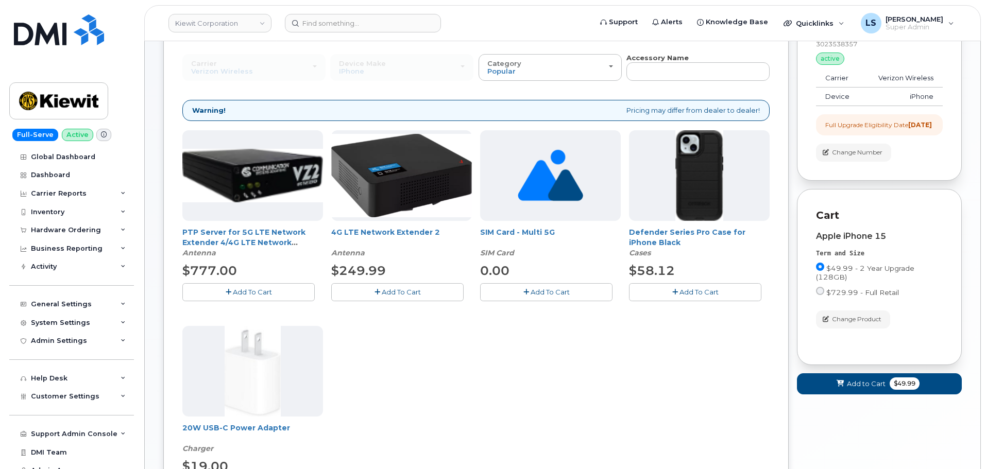
click at [675, 297] on button "Add To Cart" at bounding box center [695, 292] width 132 height 18
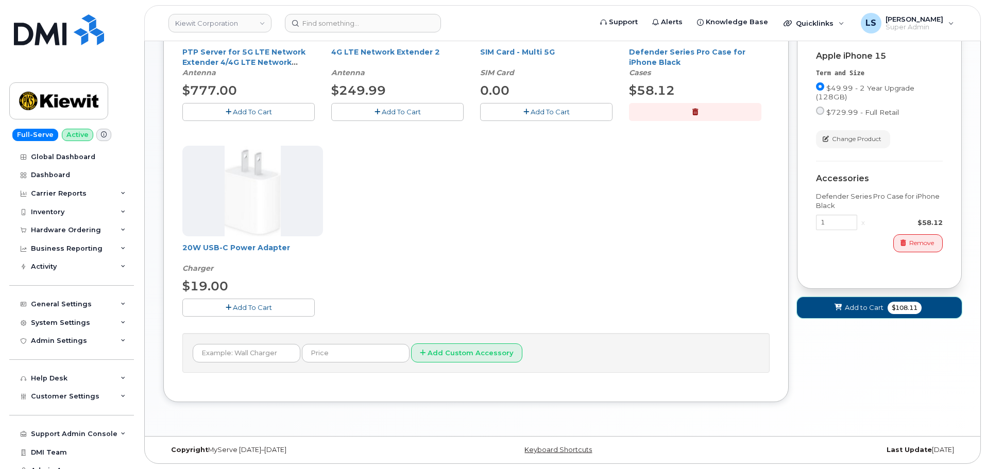
click at [873, 313] on span "Add to Cart" at bounding box center [864, 308] width 39 height 10
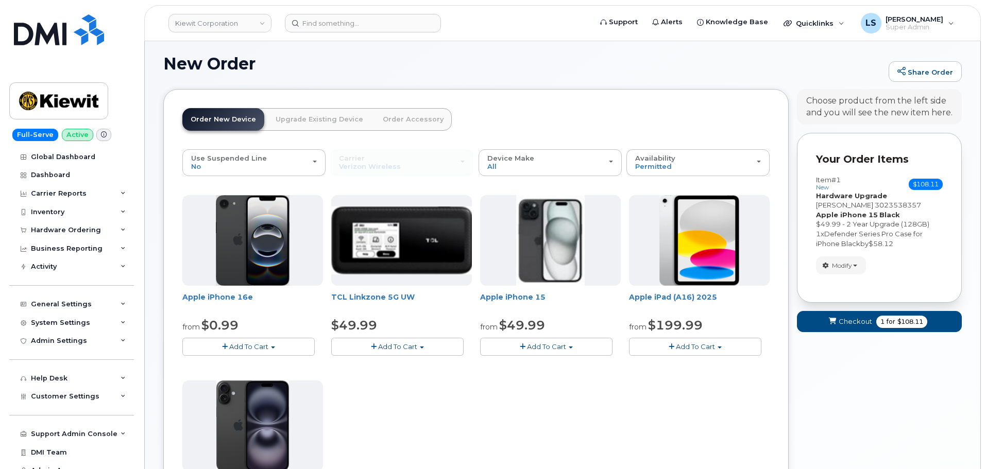
scroll to position [341, 0]
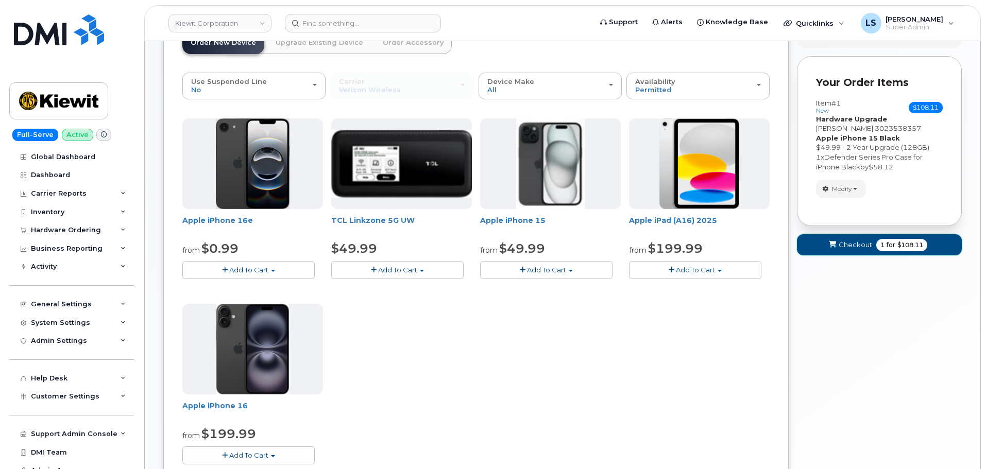
click at [850, 243] on span "Checkout" at bounding box center [855, 245] width 33 height 10
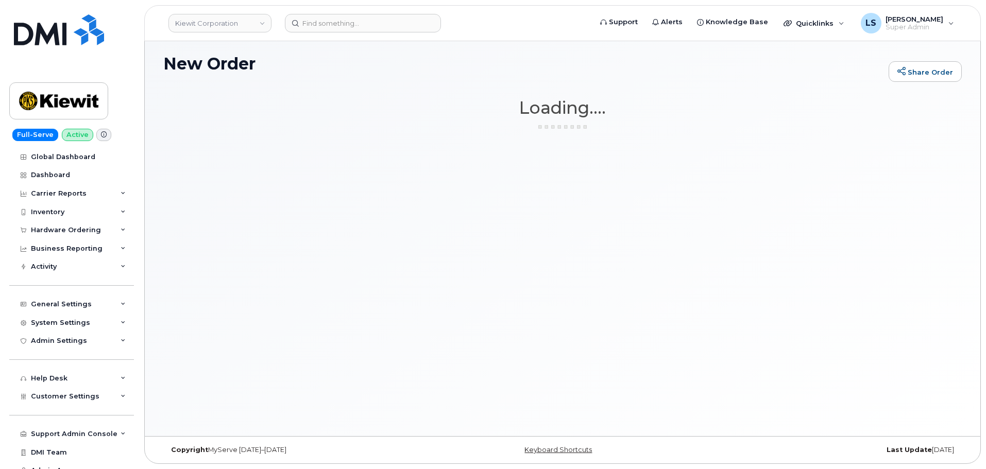
scroll to position [29, 0]
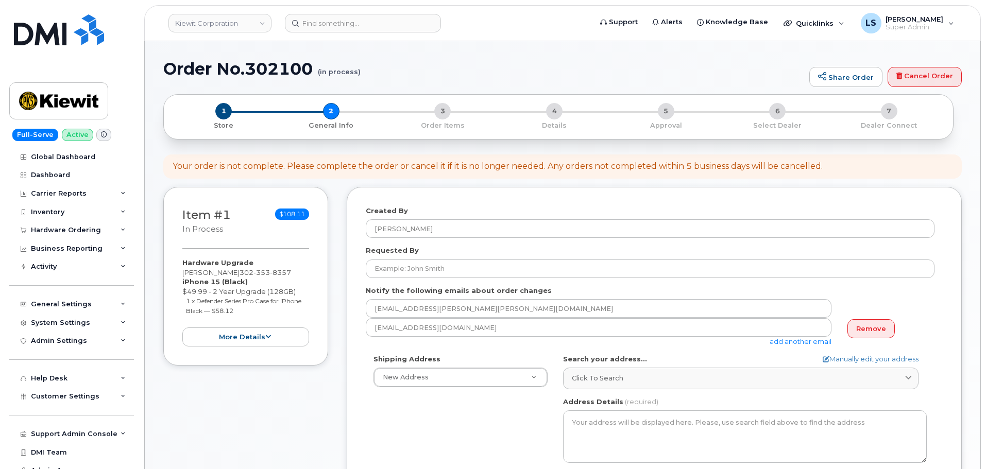
select select
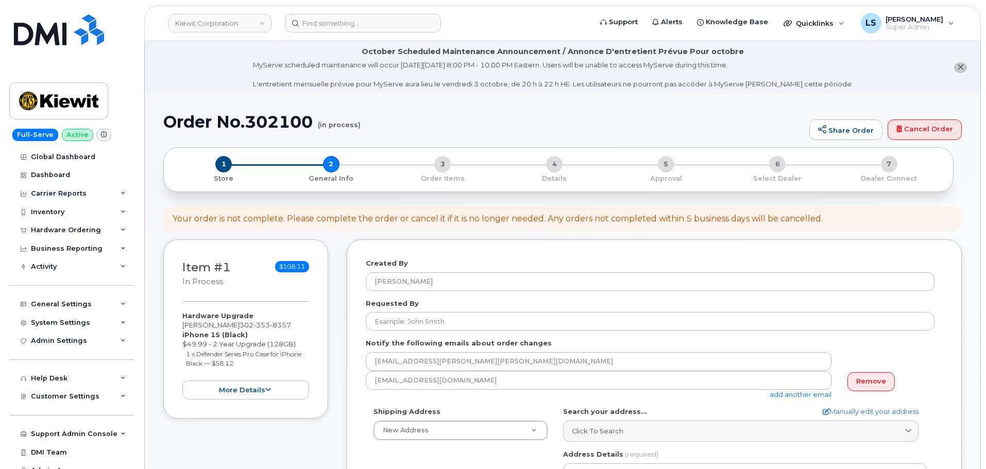
click at [417, 308] on div "Requested By" at bounding box center [654, 315] width 577 height 32
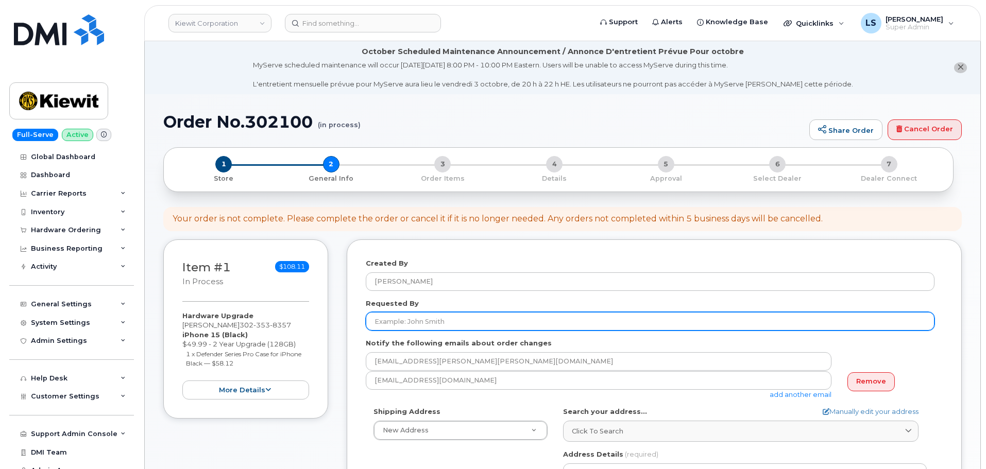
click at [416, 312] on input "Requested By" at bounding box center [650, 321] width 569 height 19
paste input "[PERSON_NAME]"
type input "[PERSON_NAME]"
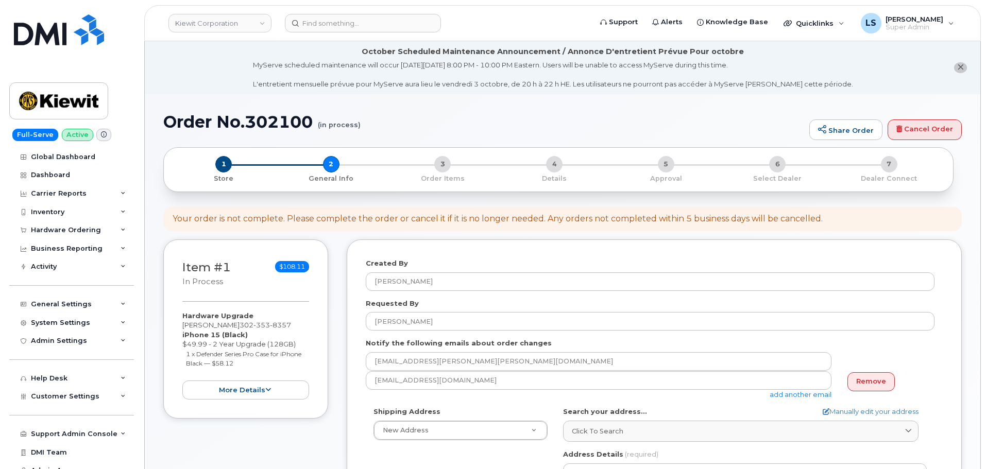
click at [344, 407] on div "Item #1 in process $108.11 Hardware Upgrade [PERSON_NAME] [PHONE_NUMBER] iPhone…" at bounding box center [562, 472] width 799 height 465
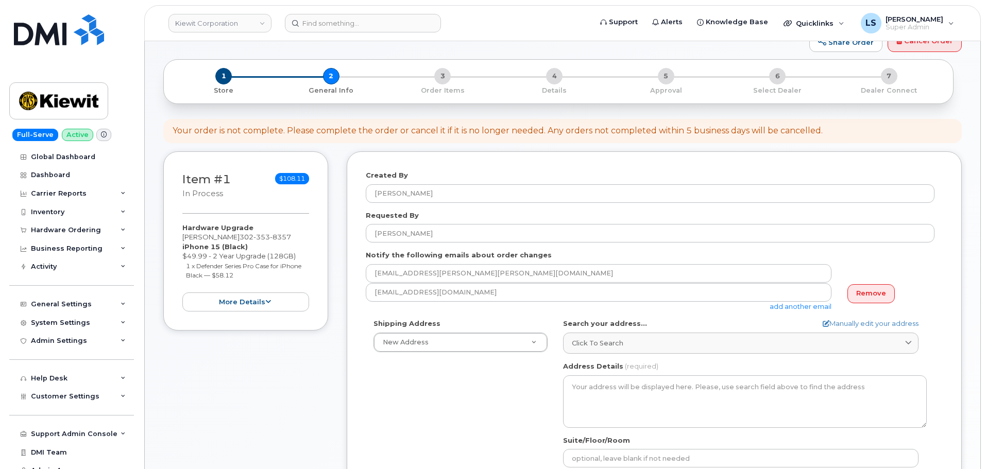
scroll to position [155, 0]
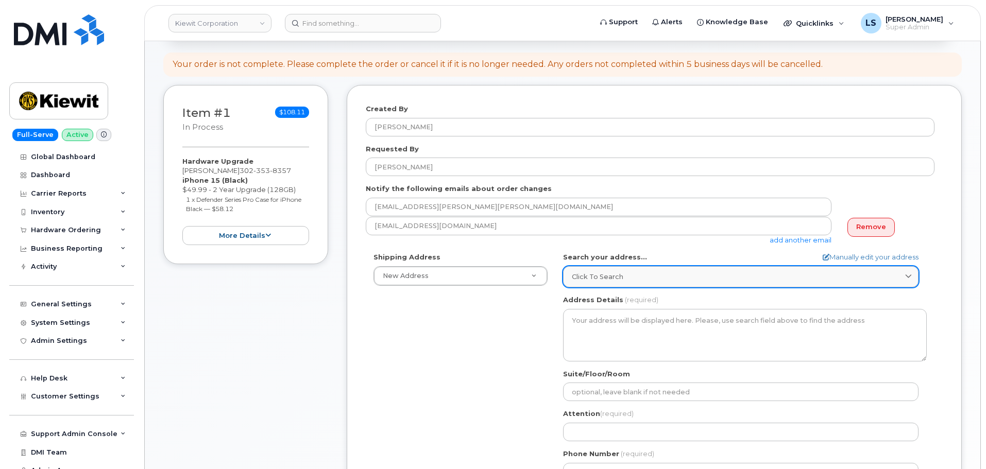
click at [572, 278] on link "Click to search" at bounding box center [741, 276] width 356 height 21
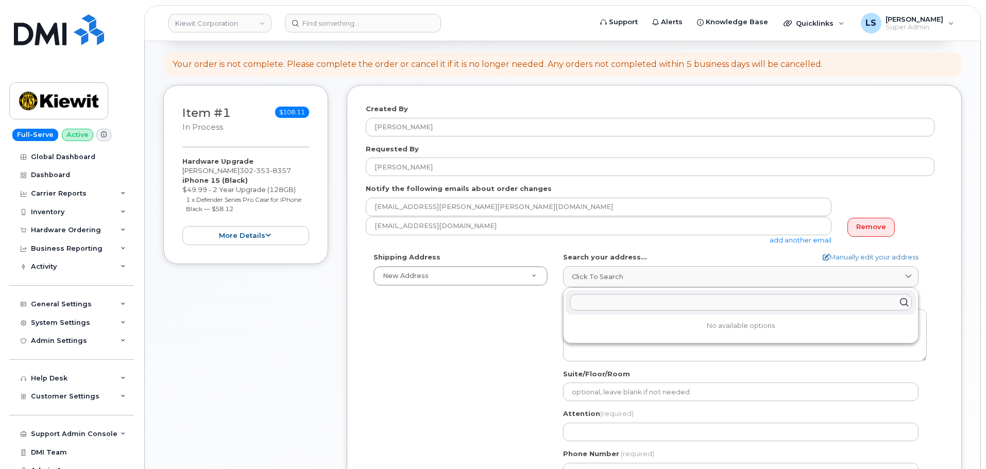
click at [599, 295] on input "text" at bounding box center [741, 302] width 342 height 16
paste input "3145 Fines Creek Rd. Clyde, NC 28721"
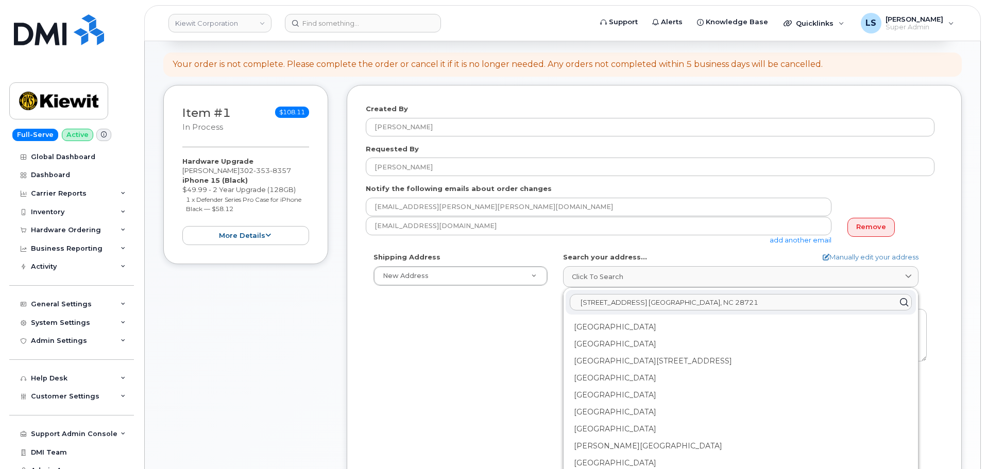
type input "3145 Fines Creek Rd. Clyde, NC 28721"
click at [536, 325] on div "Shipping Address New Address New Address 9 Forest Ave 2513 Painted Turtle Avenu…" at bounding box center [650, 371] width 569 height 237
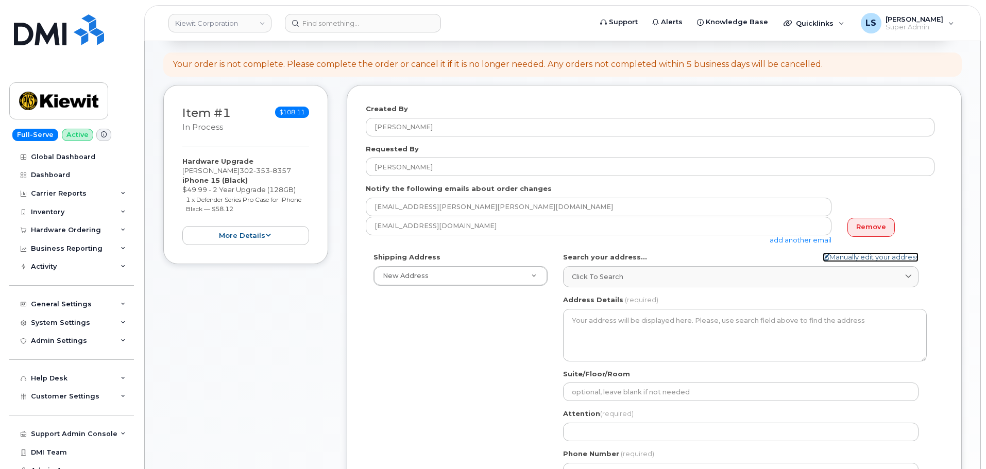
click at [888, 258] on link "Manually edit your address" at bounding box center [871, 258] width 96 height 10
select select
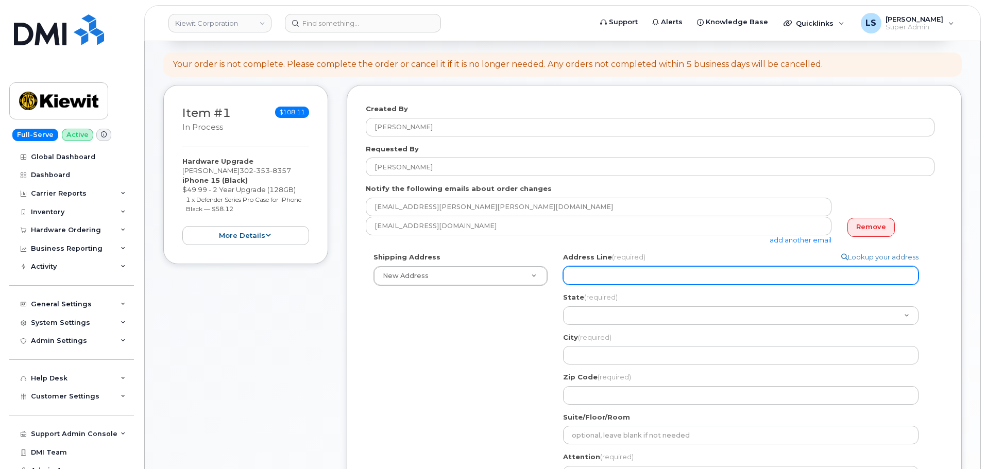
click at [625, 270] on input "Address Line (required)" at bounding box center [741, 275] width 356 height 19
paste input "3145 Fines Creek Rd. Clyde, NC 28721"
select select
click at [693, 274] on input "3145 Fines Creek Rd. Clyde, NC 28721" at bounding box center [741, 275] width 356 height 19
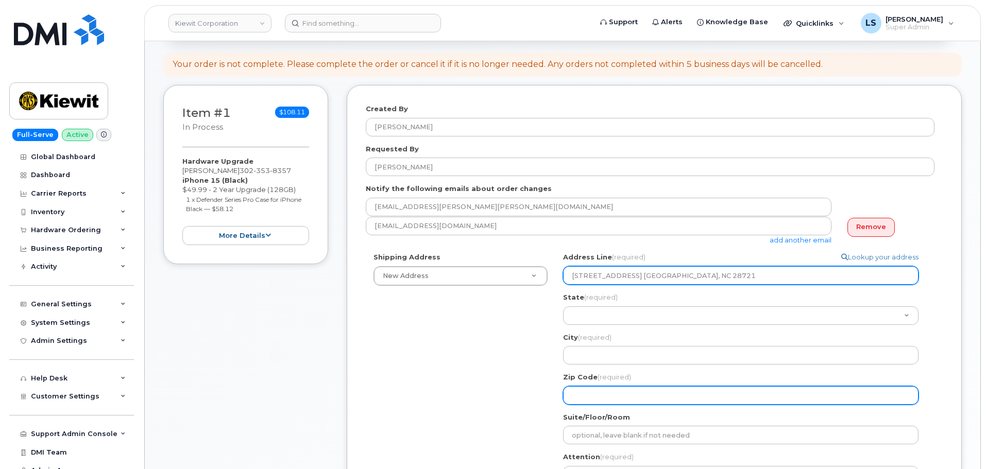
type input "3145 Fines Creek Rd. Clyde, NC 28721"
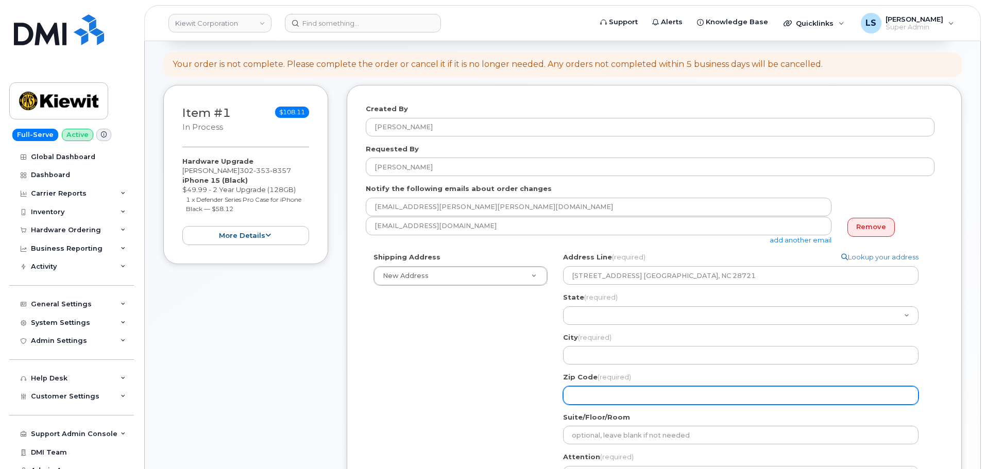
click at [598, 391] on input "Zip Code (required)" at bounding box center [741, 396] width 356 height 19
paste input "28721"
select select
type input "28721"
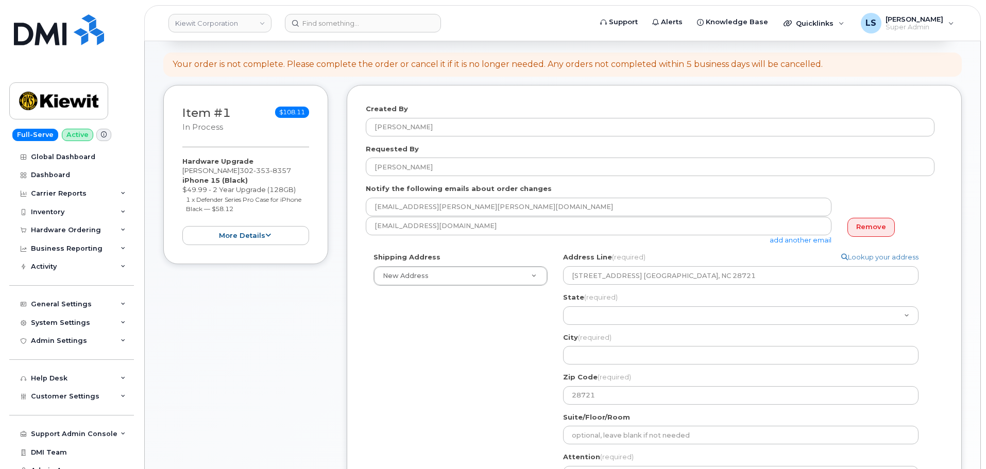
drag, startPoint x: 482, startPoint y: 311, endPoint x: 608, endPoint y: 294, distance: 126.9
click at [482, 312] on div "Shipping Address New Address New Address 9 Forest Ave 2513 Painted Turtle Avenu…" at bounding box center [650, 393] width 569 height 280
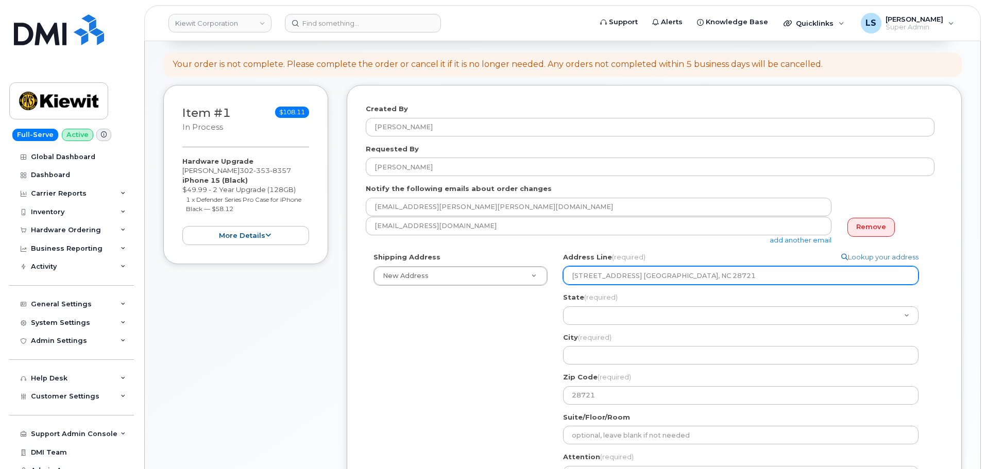
click at [651, 277] on input "3145 Fines Creek Rd. Clyde, NC 28721" at bounding box center [741, 275] width 356 height 19
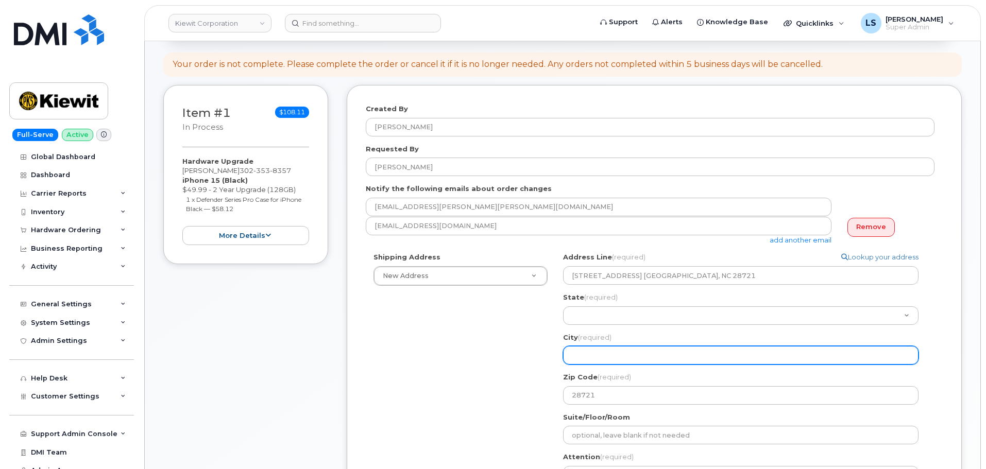
click at [600, 350] on input "City (required)" at bounding box center [741, 355] width 356 height 19
paste input "Clyde"
select select
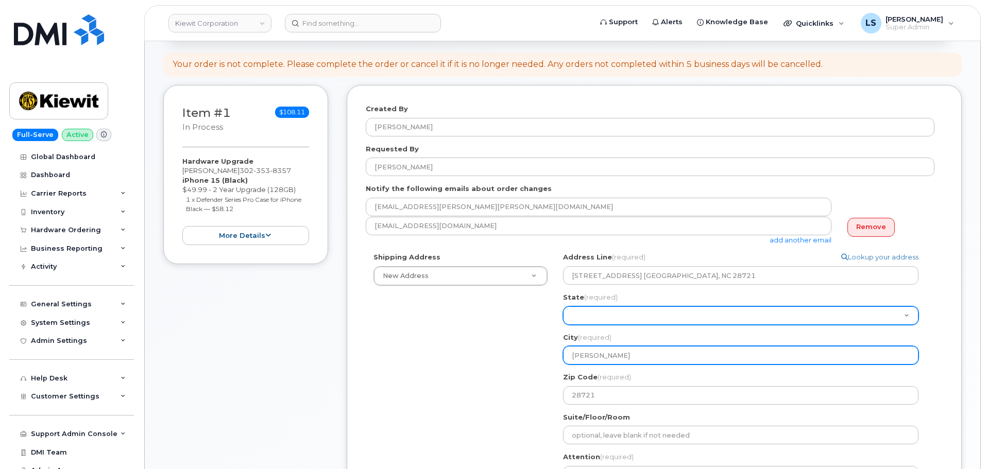
type input "Clyde"
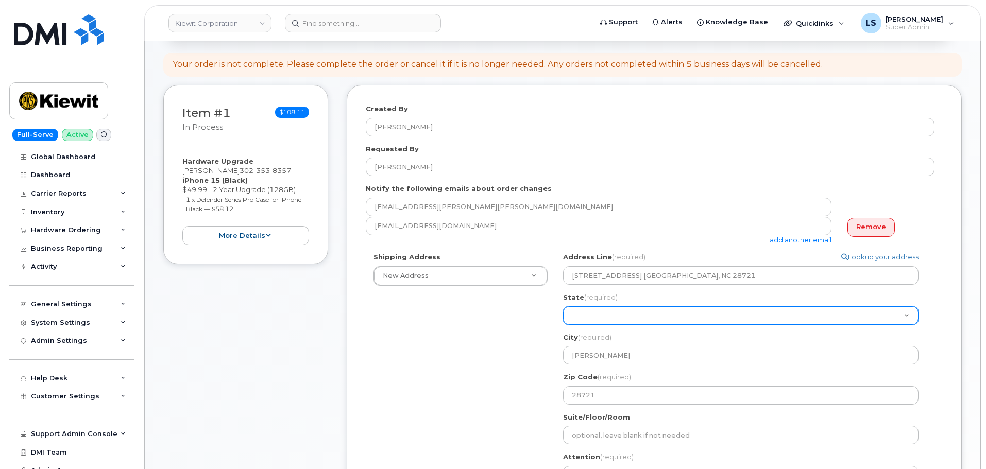
click at [578, 315] on select "Alabama Alaska American Samoa Arizona Arkansas California Colorado Connecticut …" at bounding box center [741, 316] width 356 height 19
select select "NC"
click at [563, 307] on select "Alabama Alaska American Samoa Arizona Arkansas California Colorado Connecticut …" at bounding box center [741, 316] width 356 height 19
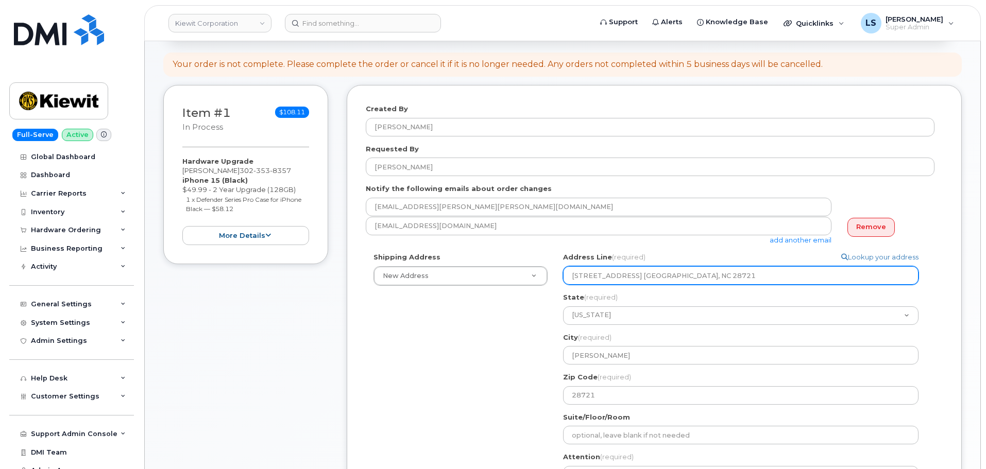
drag, startPoint x: 711, startPoint y: 273, endPoint x: 645, endPoint y: 283, distance: 66.8
click at [645, 283] on input "3145 Fines Creek Rd. Clyde, NC 28721" at bounding box center [741, 275] width 356 height 19
select select
type input "3145 Fines Creek Rd."
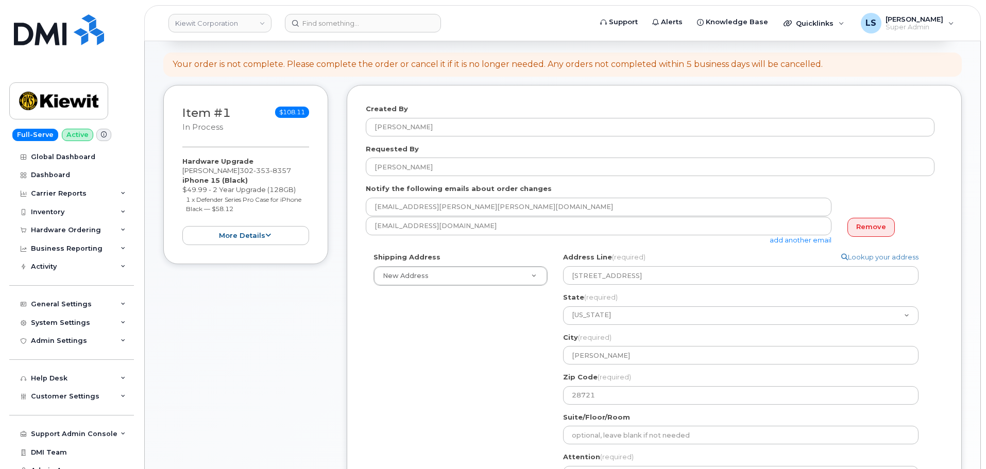
click at [484, 326] on div "Shipping Address New Address New Address 9 Forest Ave 2513 Painted Turtle Avenu…" at bounding box center [650, 393] width 569 height 280
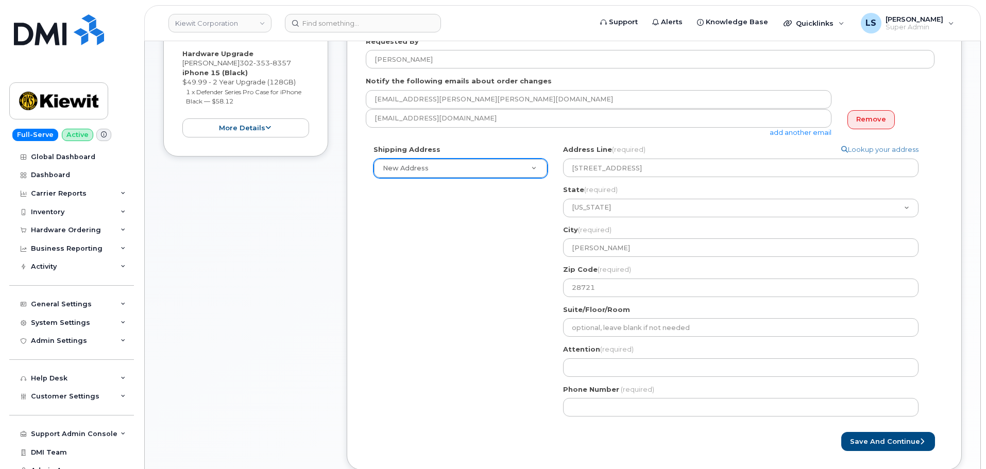
scroll to position [206, 0]
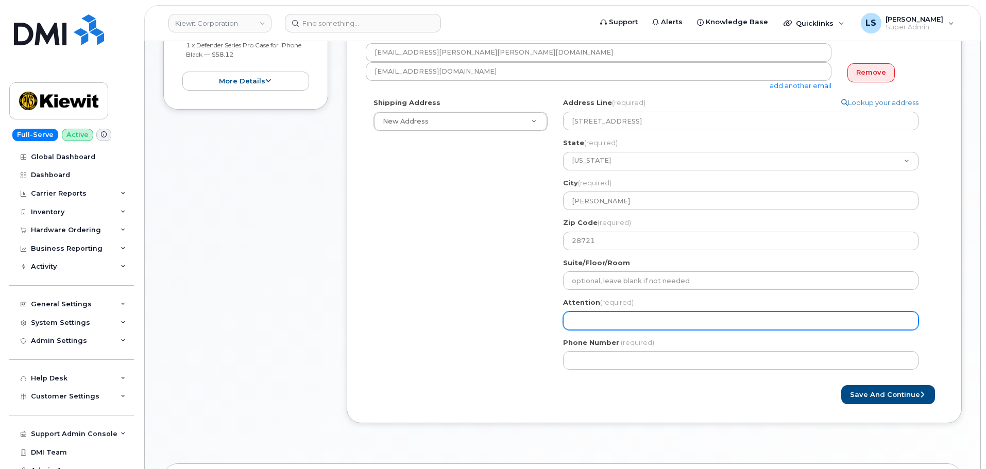
click at [583, 314] on input "Attention (required)" at bounding box center [741, 321] width 356 height 19
paste input "Zach Zickgraf"
select select
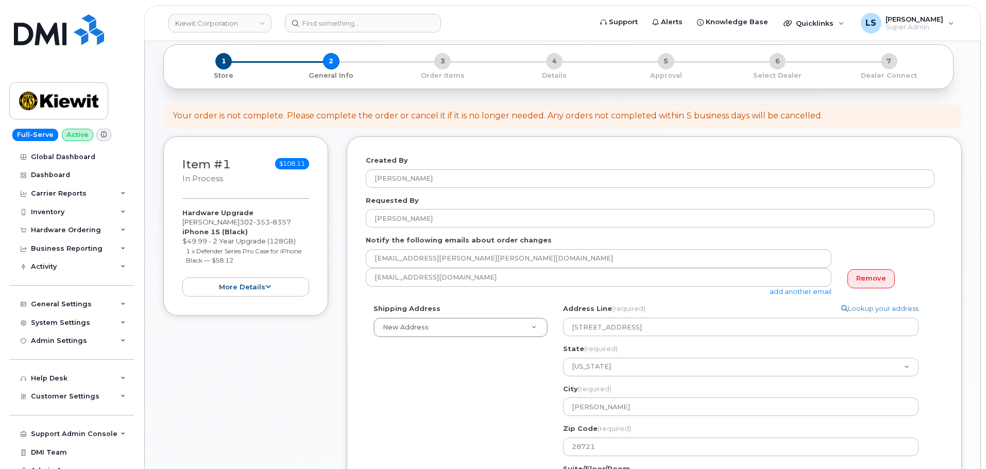
type input "Zach Zickgraf"
drag, startPoint x: 296, startPoint y: 225, endPoint x: 248, endPoint y: 220, distance: 48.2
click at [248, 220] on span "302 353 8357" at bounding box center [266, 222] width 52 height 8
copy span "302 353 8357"
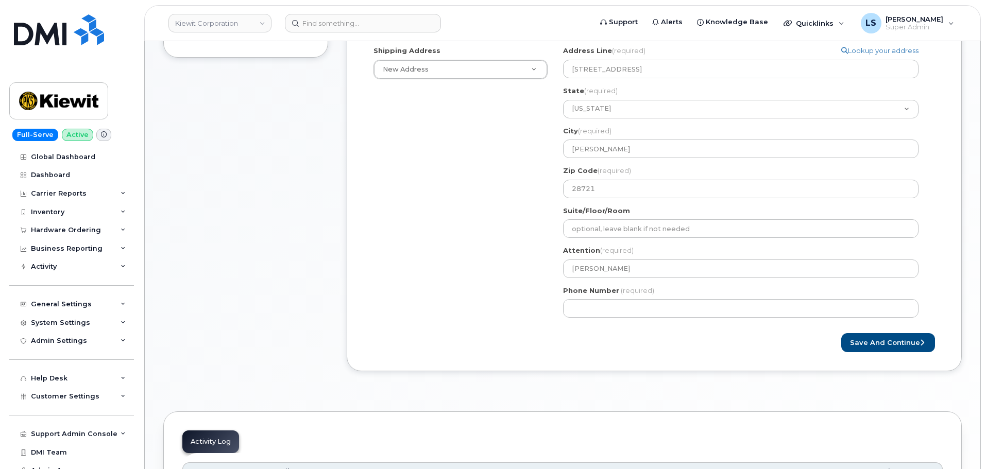
scroll to position [412, 0]
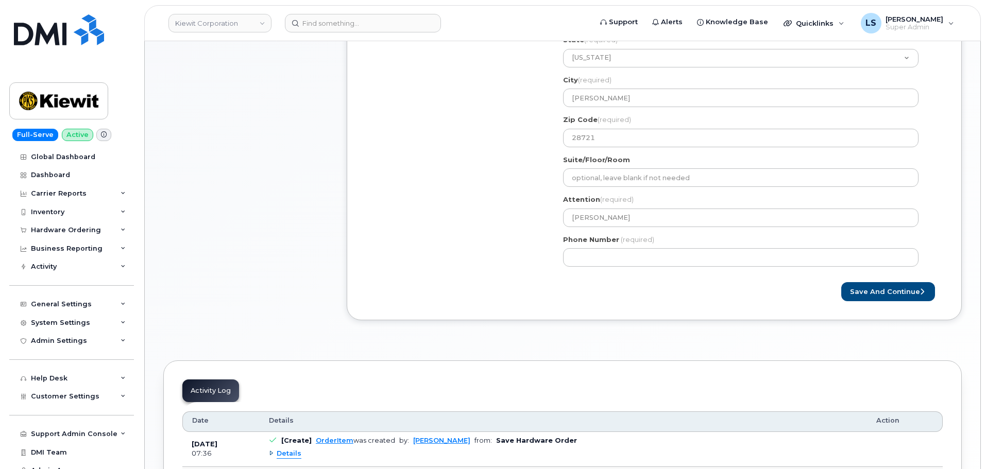
click at [665, 243] on div "Phone Number (required)" at bounding box center [745, 251] width 364 height 32
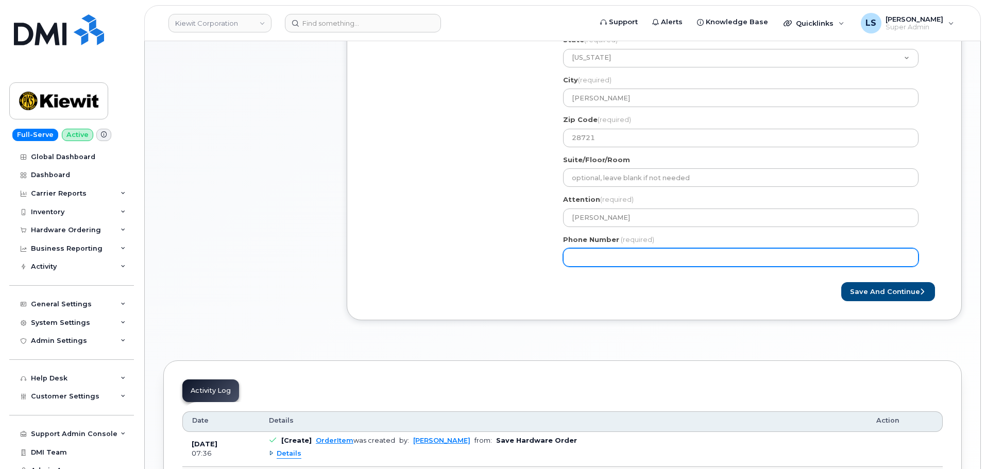
click at [659, 251] on input "Phone Number" at bounding box center [741, 257] width 356 height 19
paste input "3023538357"
select select
type input "3023538357"
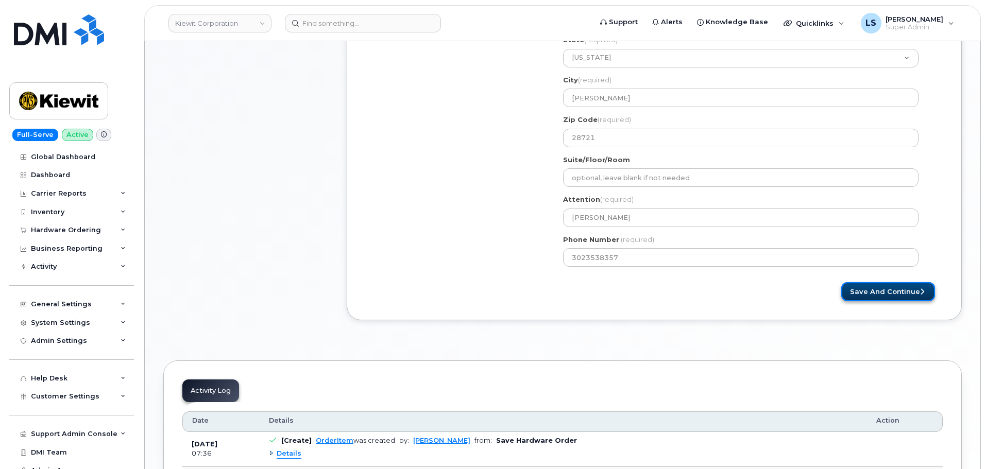
click at [880, 290] on button "Save and Continue" at bounding box center [889, 291] width 94 height 19
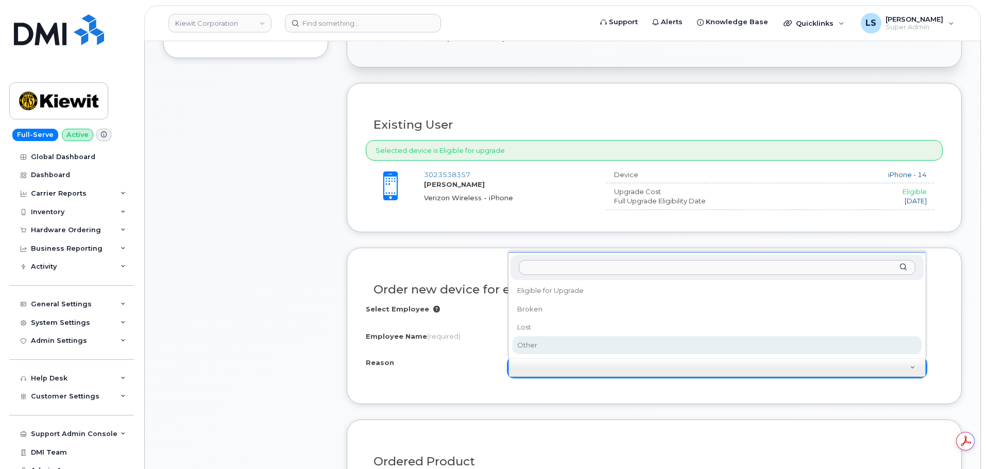
drag, startPoint x: 538, startPoint y: 340, endPoint x: 492, endPoint y: 354, distance: 47.6
select select "other"
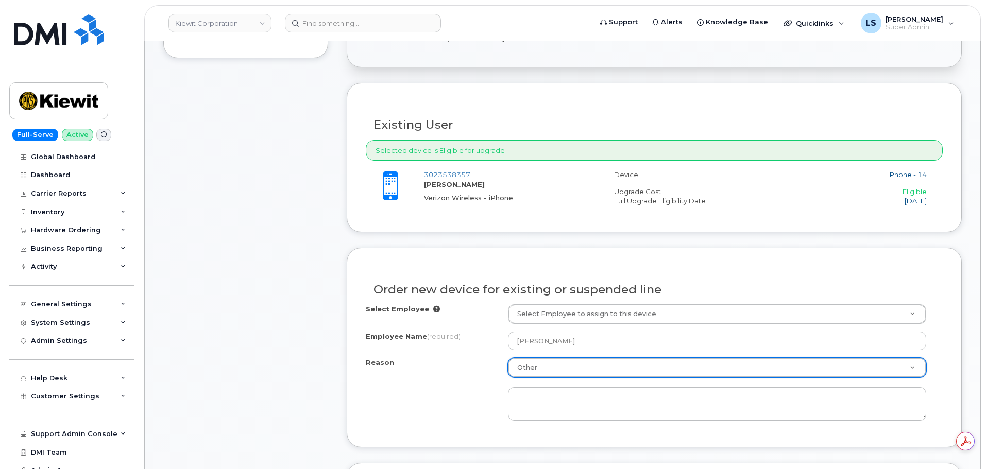
scroll to position [412, 0]
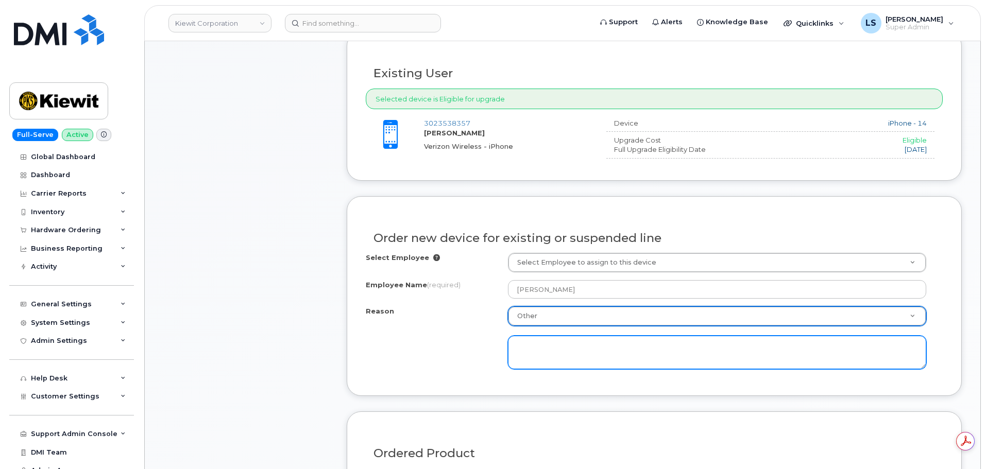
click at [539, 359] on textarea at bounding box center [717, 353] width 418 height 34
type textarea "Requesting an upgrade"
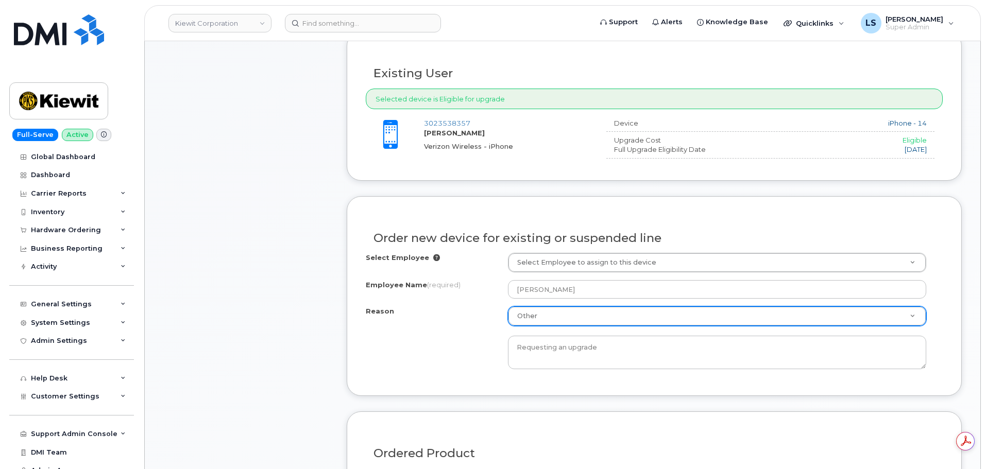
click at [426, 378] on div "Order new device for existing or suspended line Select Employee Select Employee…" at bounding box center [654, 296] width 615 height 200
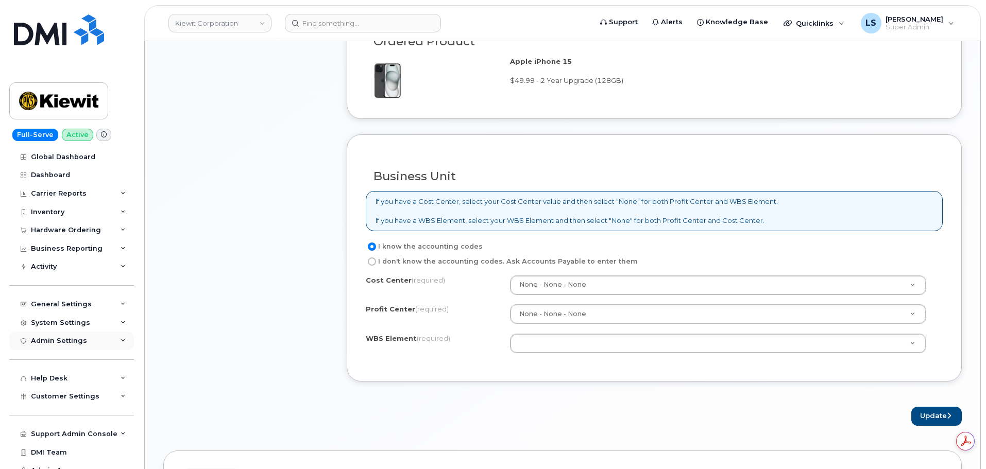
scroll to position [0, 0]
click at [560, 332] on div "Cost Center (required) None - None - None None Profit Center (required) None - …" at bounding box center [654, 320] width 577 height 88
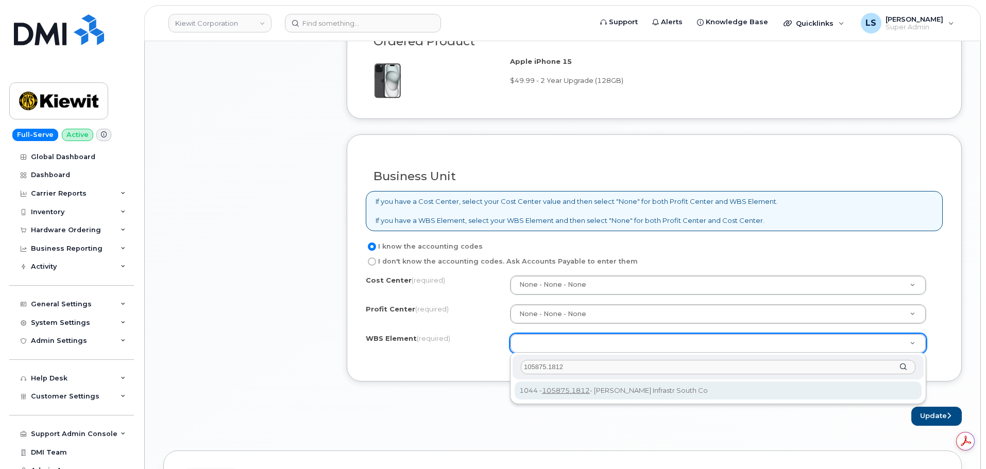
type input "105875.1812"
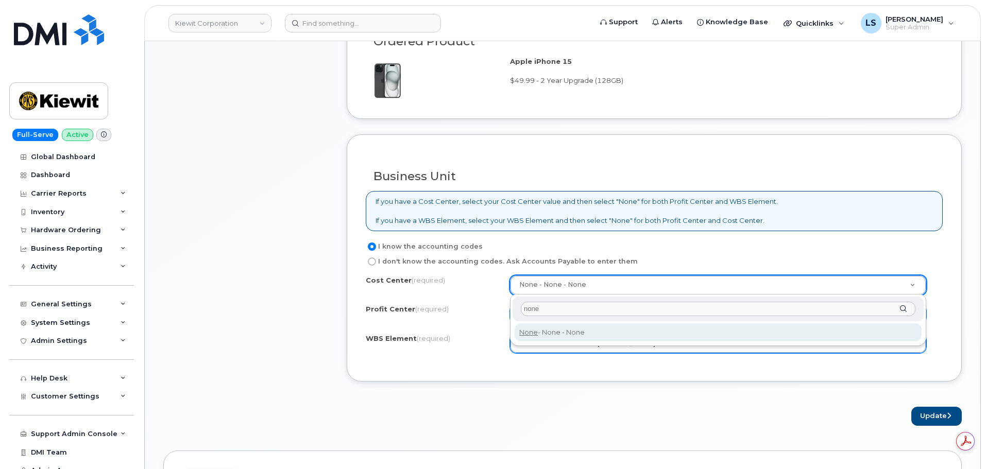
type input "none"
drag, startPoint x: 540, startPoint y: 330, endPoint x: 547, endPoint y: 333, distance: 8.1
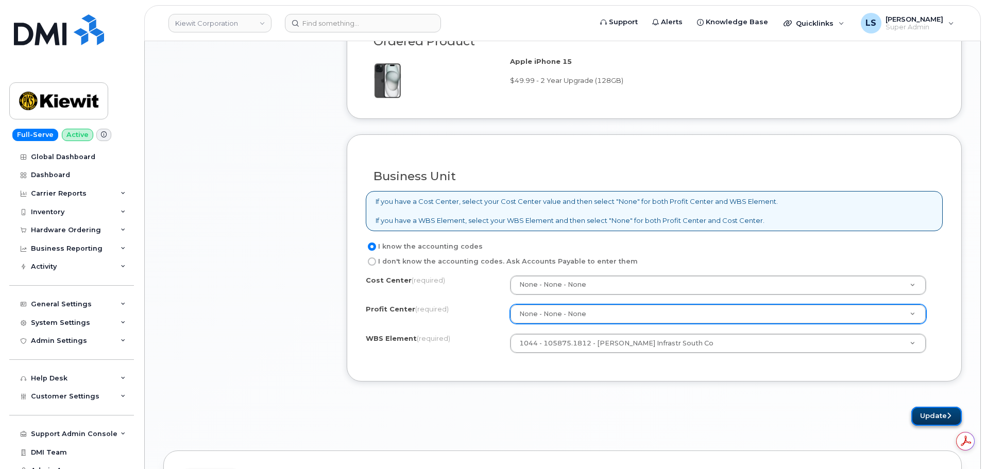
click at [918, 424] on button "Update" at bounding box center [937, 416] width 51 height 19
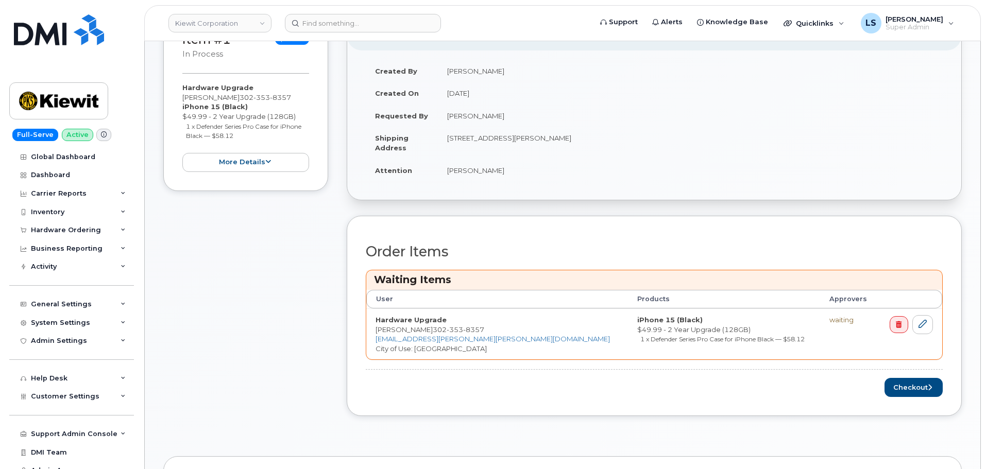
scroll to position [361, 0]
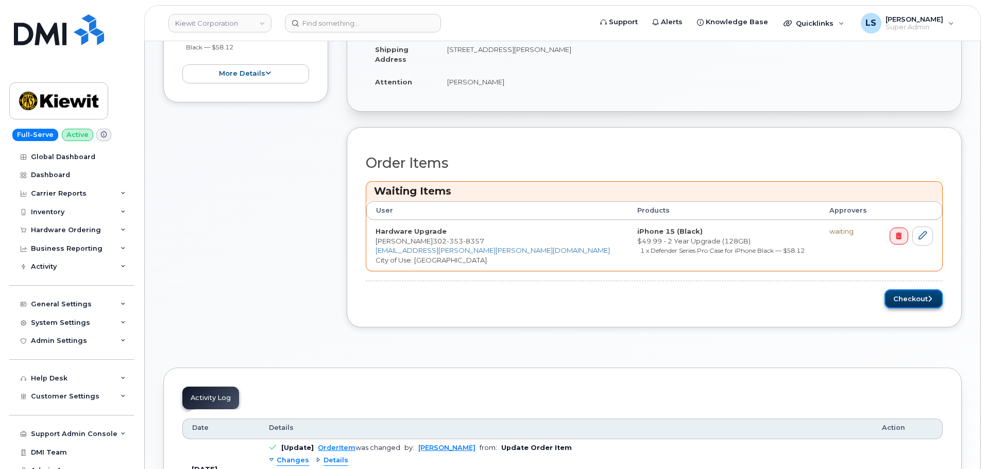
click at [913, 301] on button "Checkout" at bounding box center [914, 299] width 58 height 19
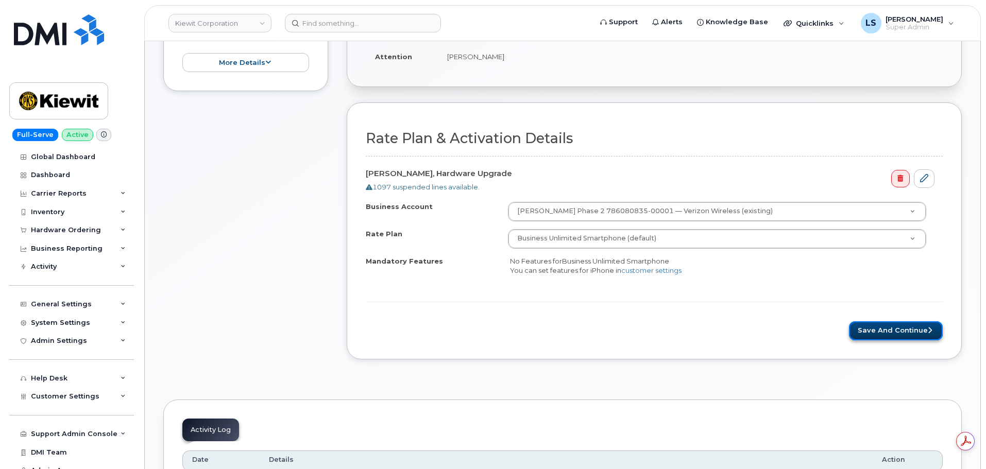
click at [863, 327] on button "Save and Continue" at bounding box center [896, 331] width 94 height 19
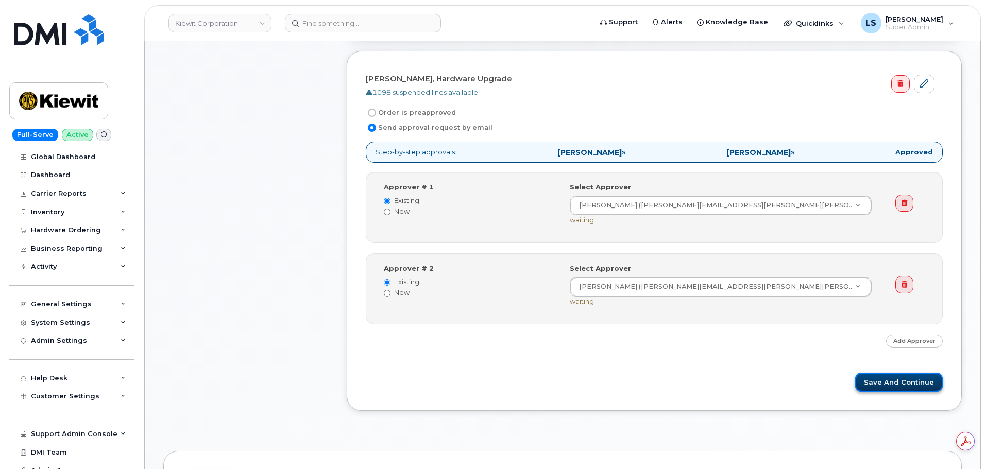
click at [888, 389] on button "Save and Continue" at bounding box center [899, 382] width 88 height 19
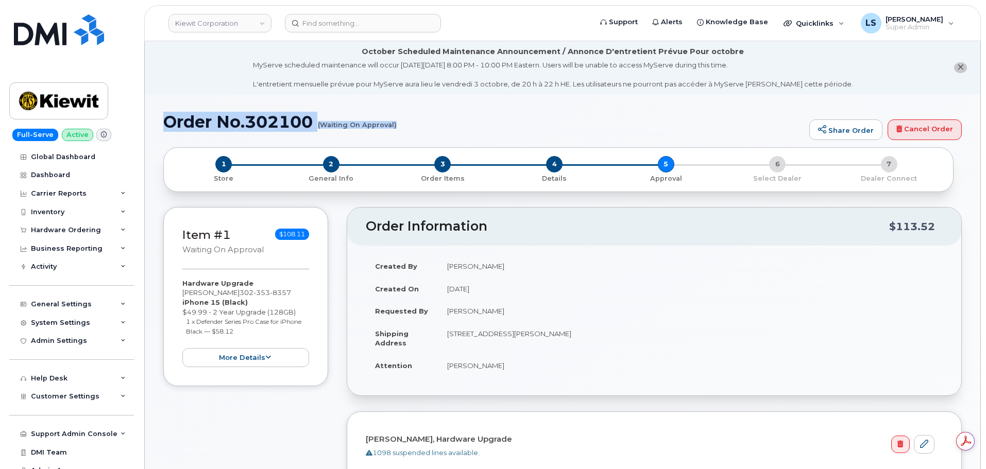
drag, startPoint x: 175, startPoint y: 127, endPoint x: 396, endPoint y: 124, distance: 221.1
click at [396, 124] on h1 "Order No.302100 (Waiting On Approval)" at bounding box center [483, 122] width 641 height 18
copy h1 "Order No.302100 (Waiting On Approval)"
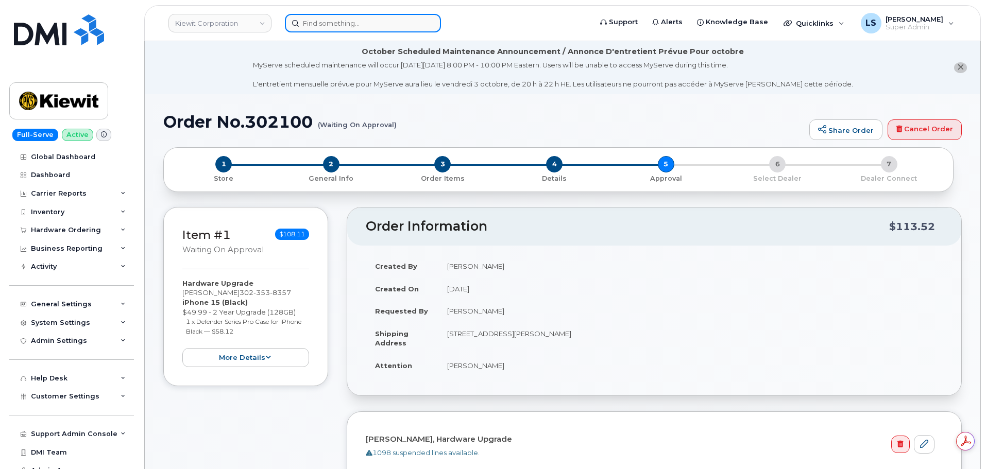
click at [355, 25] on input at bounding box center [363, 23] width 156 height 19
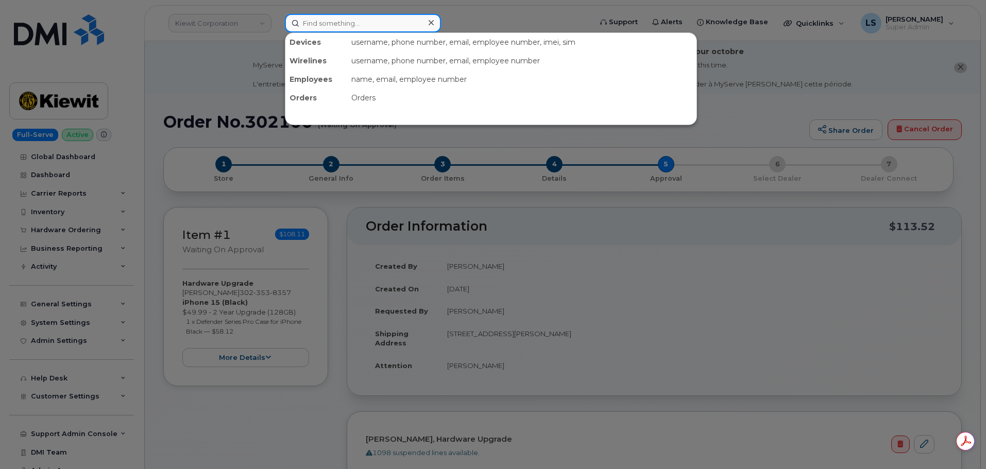
paste input "3435408324"
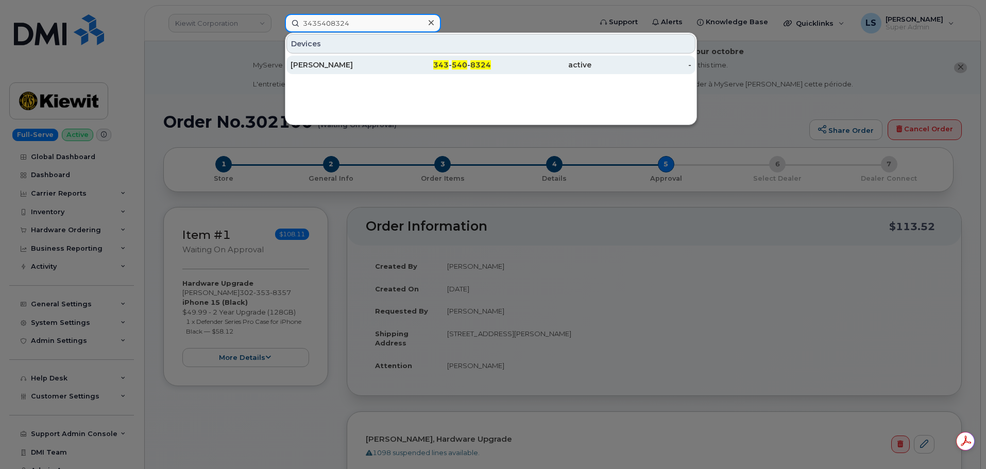
type input "3435408324"
click at [338, 60] on div "[PERSON_NAME]" at bounding box center [341, 65] width 100 height 10
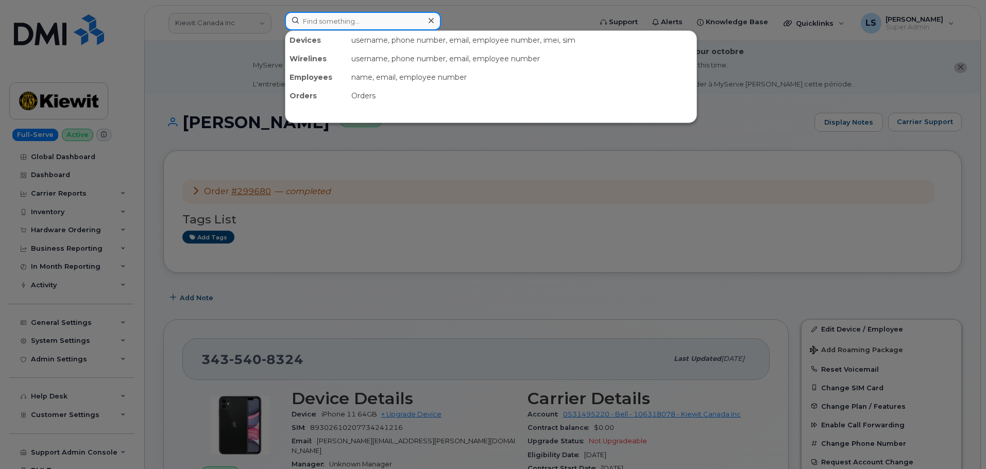
click at [384, 23] on input at bounding box center [363, 21] width 156 height 19
paste input "[PHONE_NUMBER]"
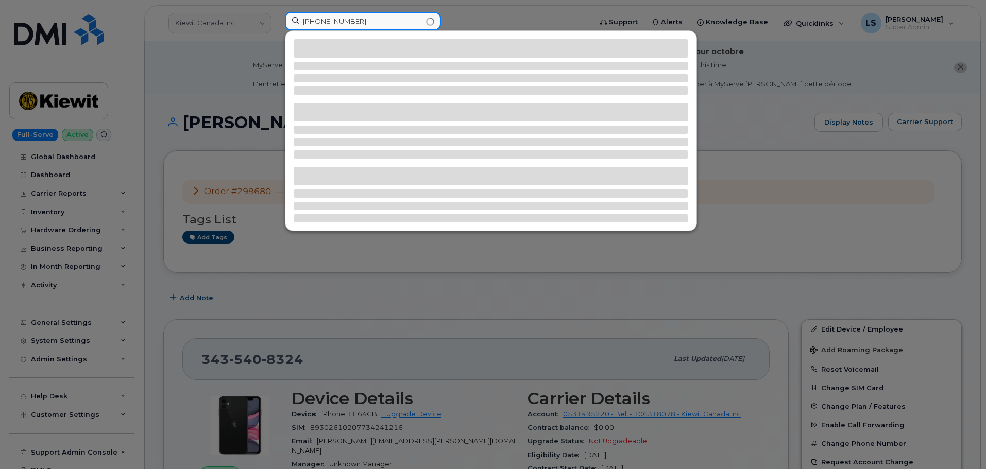
type input "[PHONE_NUMBER]"
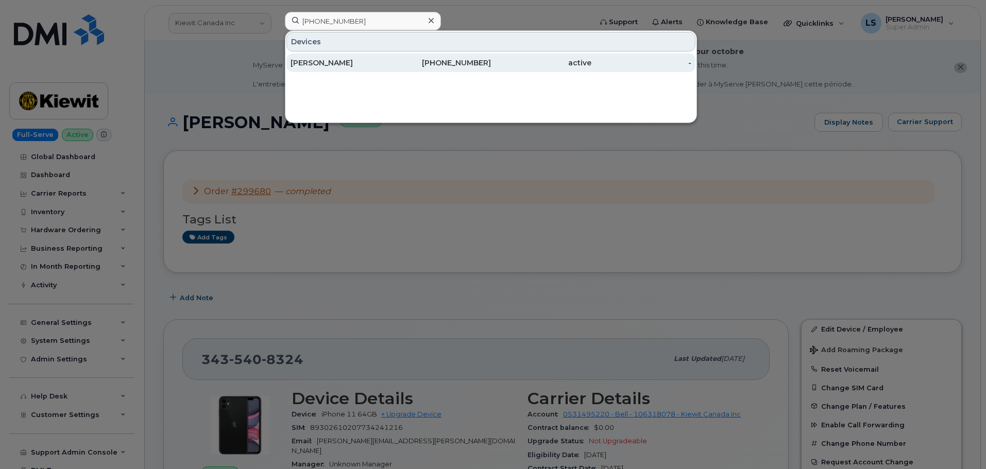
click at [366, 57] on div "KAYLEE RUTHERFORD" at bounding box center [341, 63] width 100 height 19
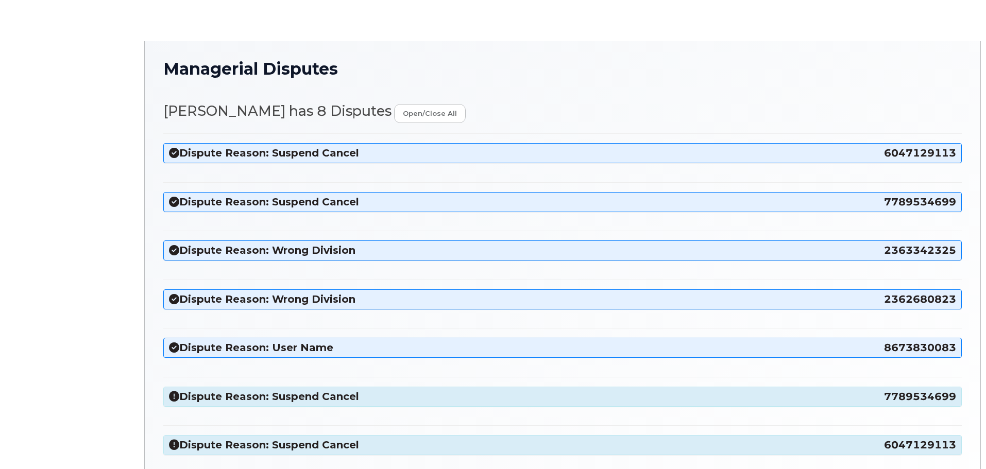
select select "14059"
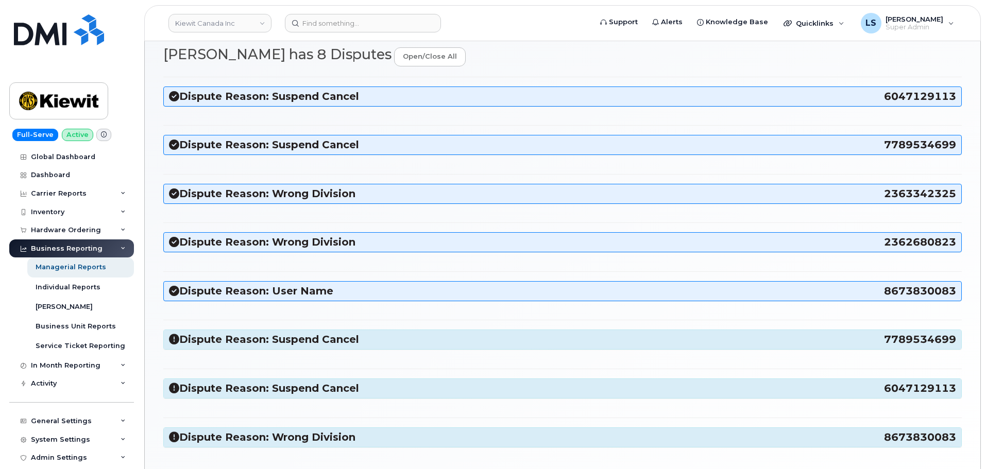
scroll to position [187, 0]
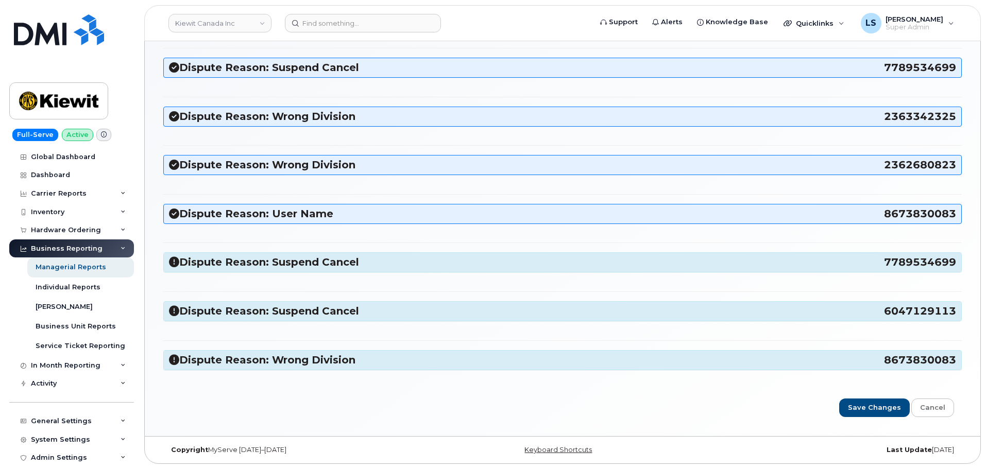
click at [240, 263] on h3 "Dispute Reason: Suspend Cancel 7789534699" at bounding box center [562, 263] width 787 height 14
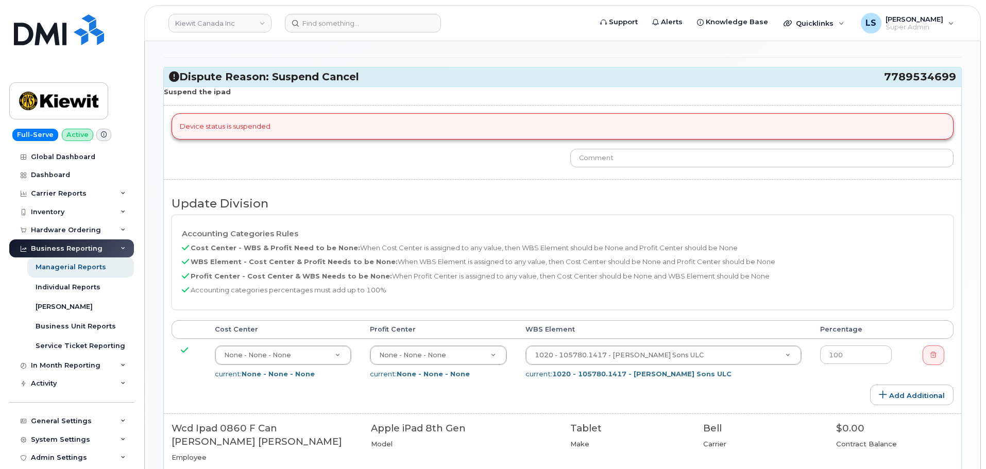
scroll to position [496, 0]
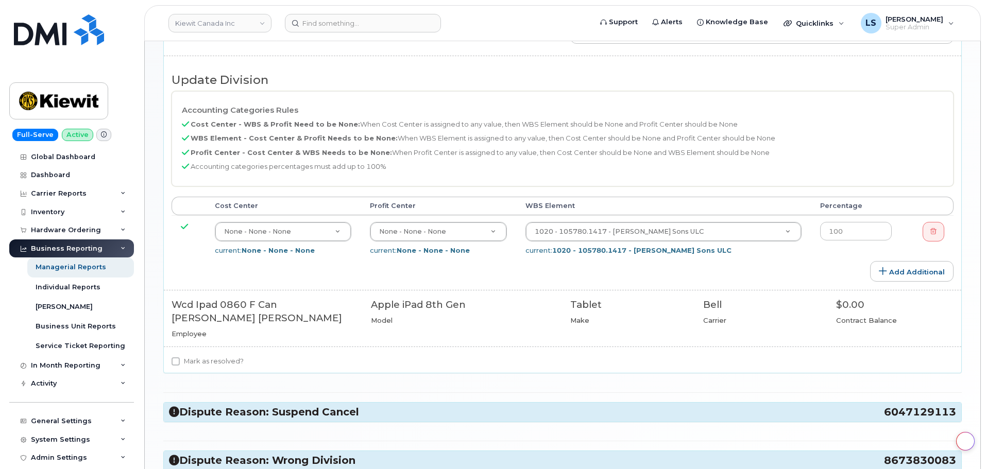
drag, startPoint x: 207, startPoint y: 348, endPoint x: 216, endPoint y: 378, distance: 31.5
click at [206, 356] on label "Mark as resolved?" at bounding box center [208, 362] width 72 height 12
click at [180, 358] on input "Mark as resolved?" at bounding box center [176, 362] width 8 height 8
checkbox input "true"
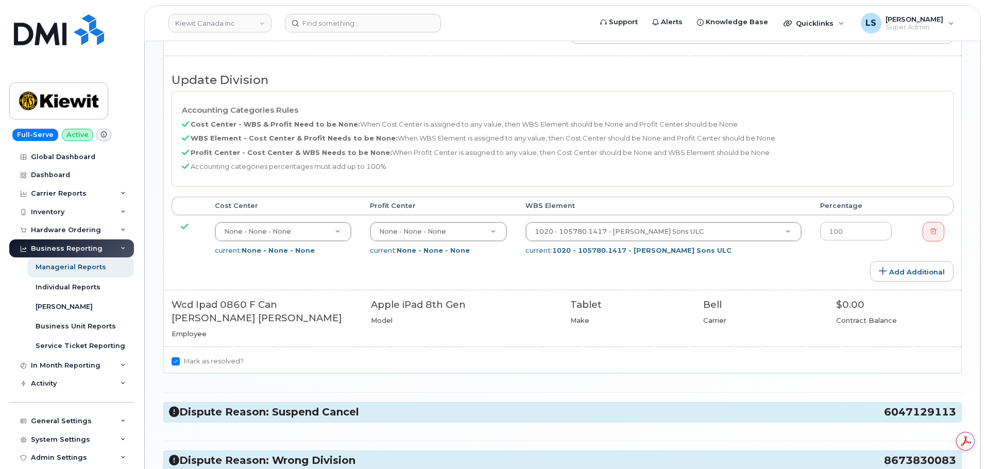
drag, startPoint x: 217, startPoint y: 382, endPoint x: 210, endPoint y: 396, distance: 16.1
click at [216, 383] on div "Dispute Reason: Suspend Cancel 6047129113 suspended Update Division Accounting …" at bounding box center [562, 85] width 799 height 791
click at [210, 406] on h3 "Dispute Reason: Suspend Cancel 6047129113" at bounding box center [562, 413] width 787 height 14
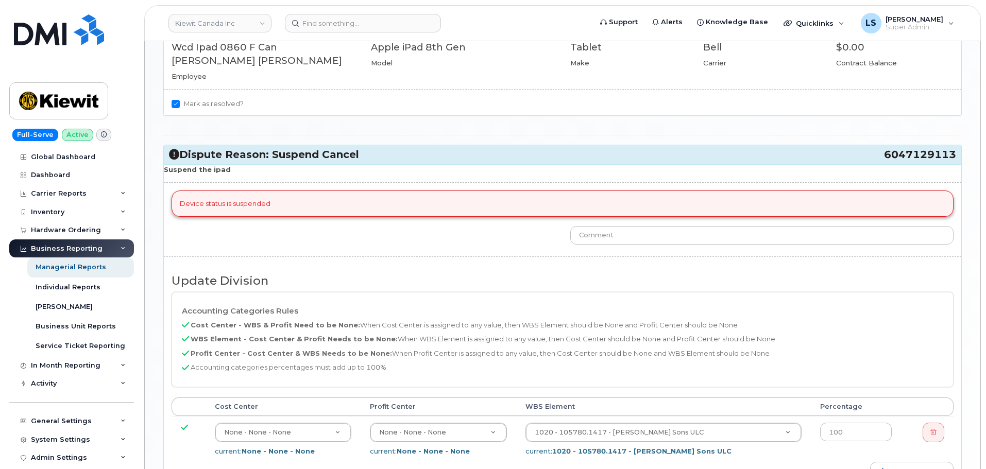
scroll to position [909, 0]
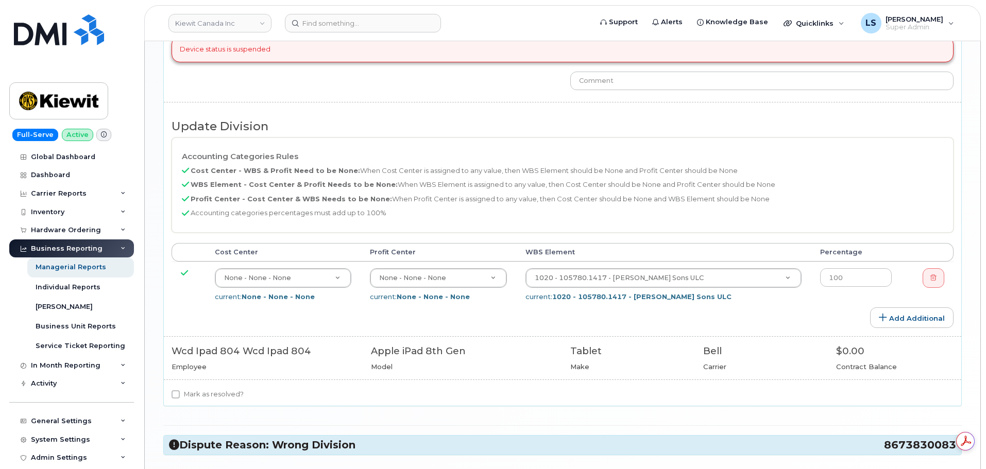
click at [189, 389] on div "Mark as resolved?" at bounding box center [563, 398] width 798 height 18
click at [231, 436] on div "Dispute Reason: Wrong Division 8673830083" at bounding box center [563, 445] width 798 height 19
click at [233, 389] on label "Mark as resolved?" at bounding box center [208, 395] width 72 height 12
click at [180, 391] on input "Mark as resolved?" at bounding box center [176, 395] width 8 height 8
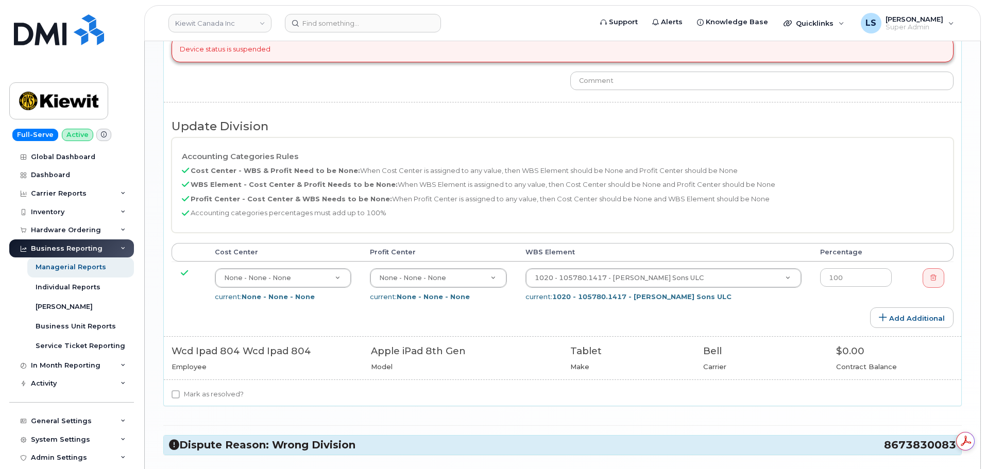
checkbox input "true"
drag, startPoint x: 241, startPoint y: 442, endPoint x: 244, endPoint y: 432, distance: 10.3
click at [244, 439] on h3 "Dispute Reason: Wrong Division 8673830083" at bounding box center [562, 446] width 787 height 14
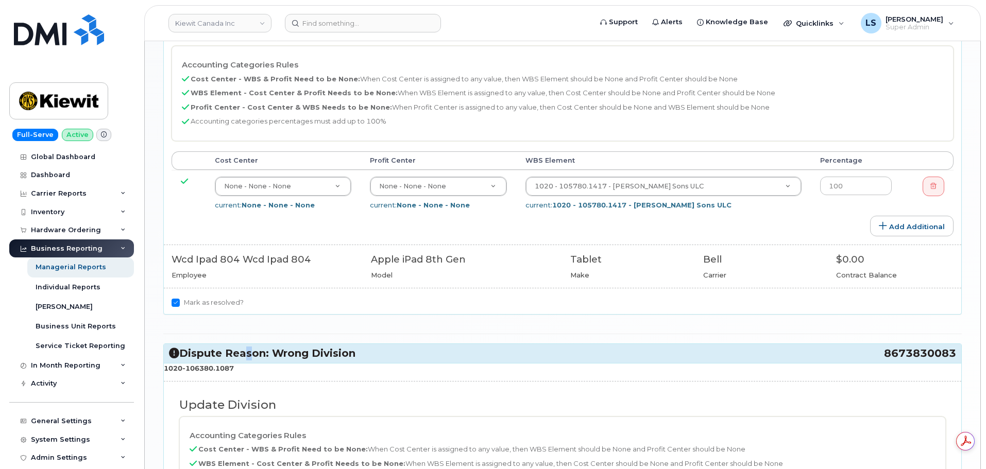
scroll to position [1115, 0]
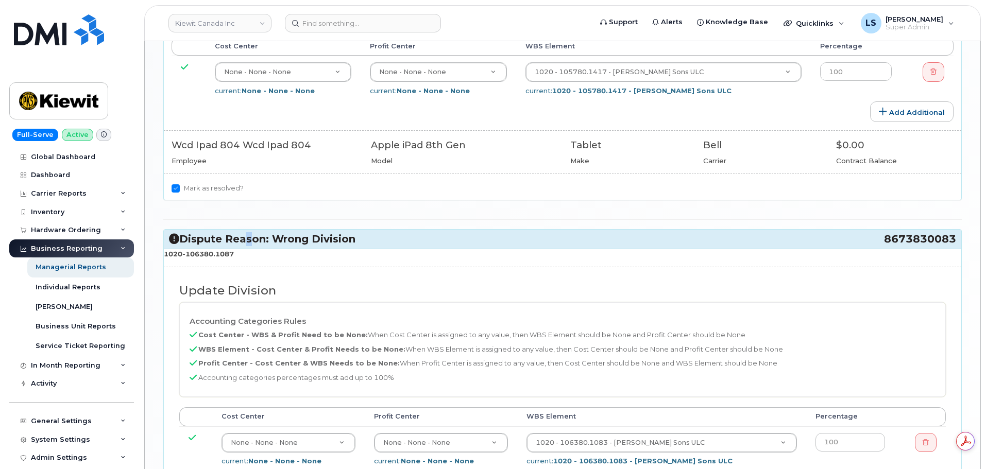
drag, startPoint x: 248, startPoint y: 242, endPoint x: 186, endPoint y: 245, distance: 62.4
click at [186, 249] on p "1020-106380.1087" at bounding box center [563, 254] width 798 height 10
copy strong "106380.1087"
drag, startPoint x: 557, startPoint y: 408, endPoint x: 558, endPoint y: 417, distance: 8.9
click at [558, 413] on table "Cost Center Profit Center WBS Element Percentage None - None - None 13383 curre…" at bounding box center [562, 440] width 767 height 65
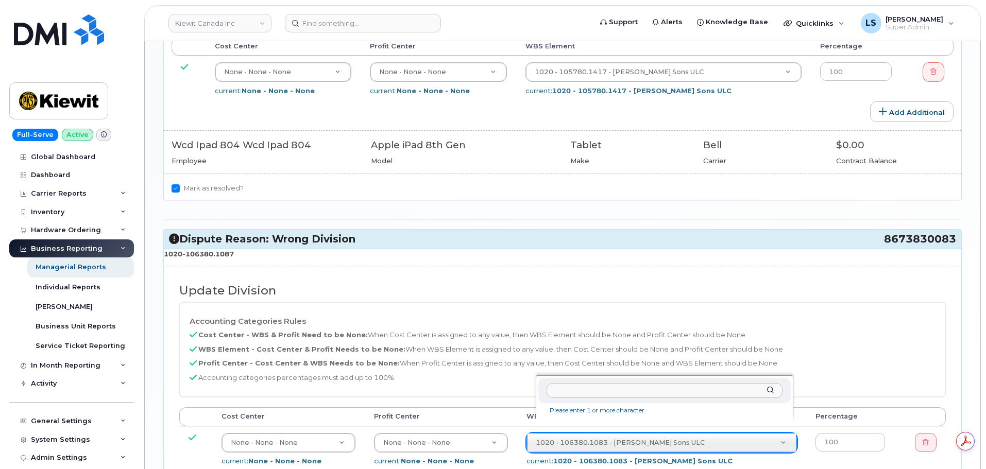
paste input "106380.1087"
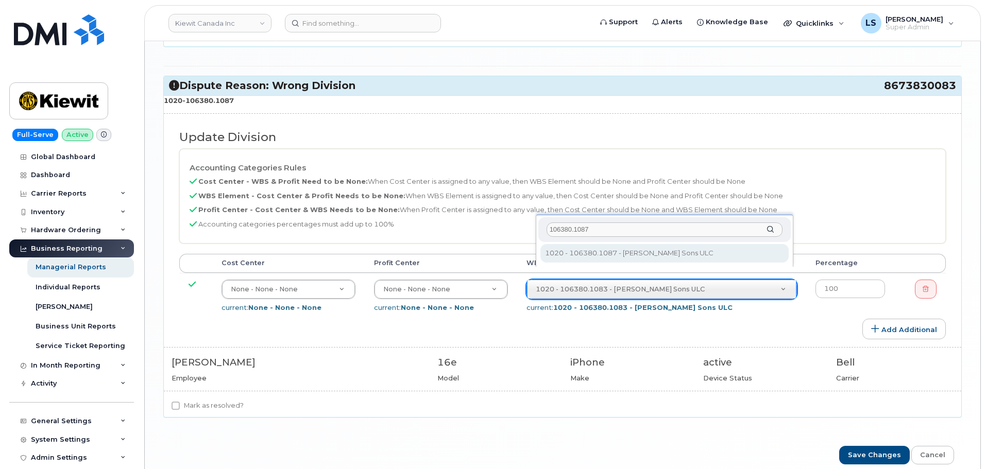
scroll to position [1302, 0]
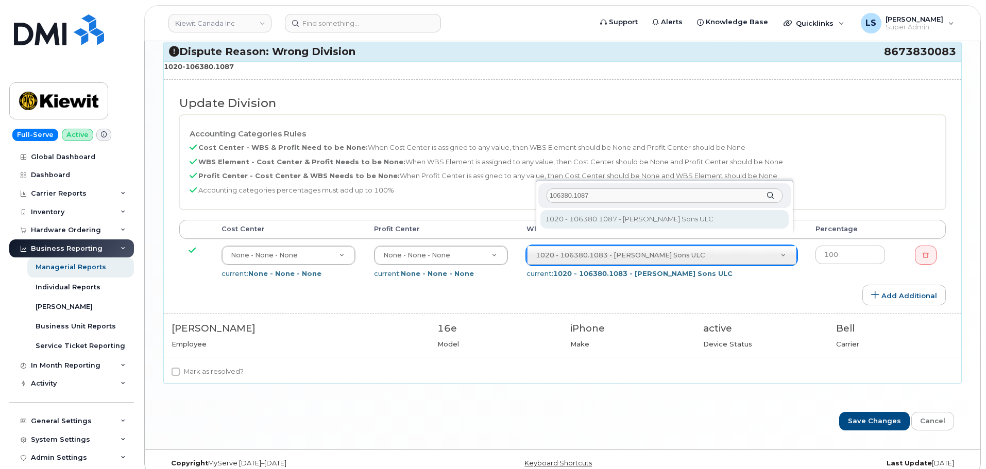
type input "106380.1087"
type input "35082218"
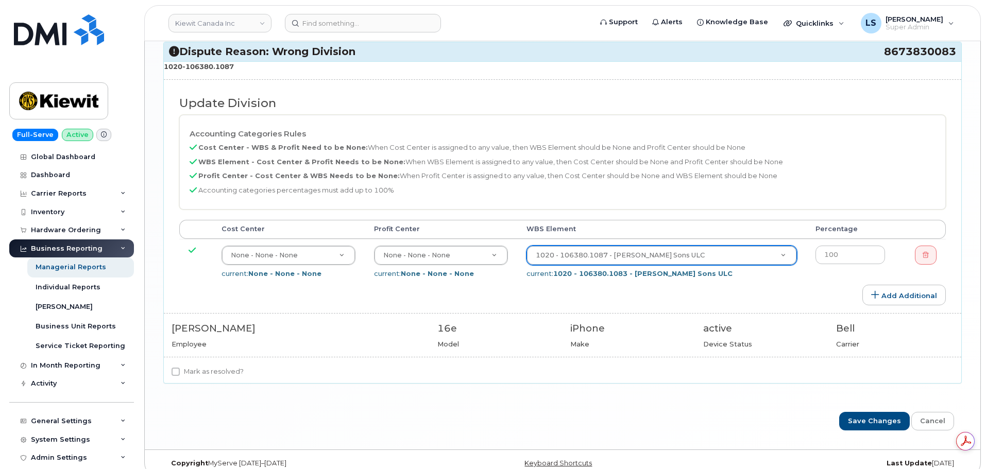
scroll to position [0, 0]
click at [190, 366] on label "Mark as resolved?" at bounding box center [208, 372] width 72 height 12
click at [180, 368] on input "Mark as resolved?" at bounding box center [176, 372] width 8 height 8
checkbox input "true"
click at [858, 412] on input "Save Changes" at bounding box center [875, 421] width 71 height 19
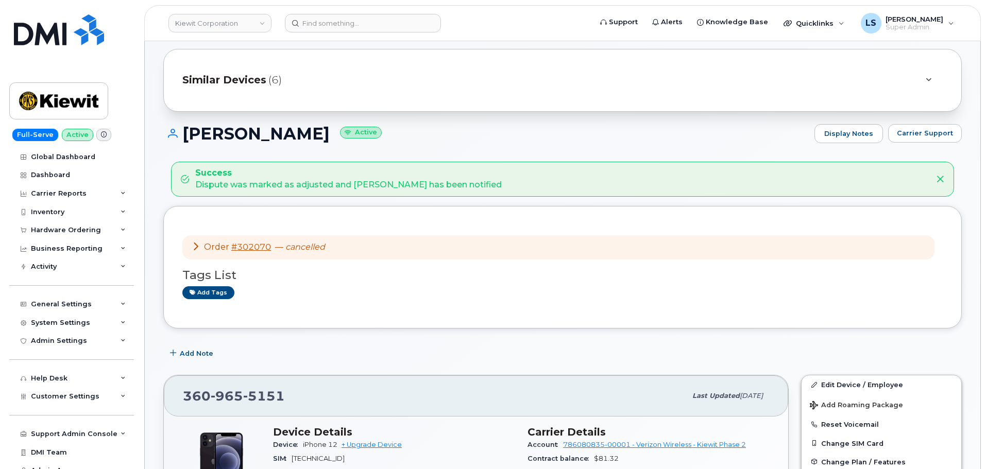
scroll to position [155, 0]
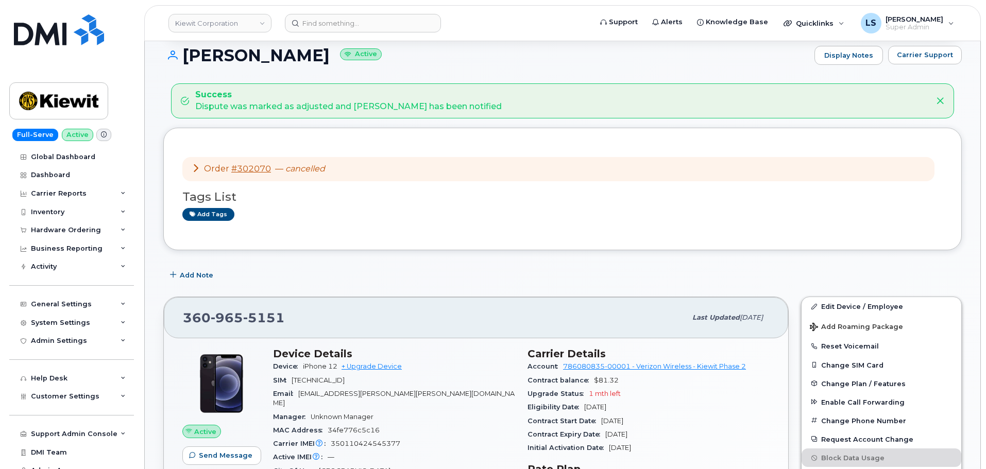
drag, startPoint x: 357, startPoint y: 166, endPoint x: 331, endPoint y: 183, distance: 31.6
click at [357, 166] on div "Order #302070 — cancelled" at bounding box center [558, 169] width 752 height 24
click at [276, 174] on div "Order #302070 — cancelled" at bounding box center [258, 169] width 133 height 12
drag, startPoint x: 272, startPoint y: 171, endPoint x: 238, endPoint y: 172, distance: 34.0
click at [238, 172] on div "Order #302070 — cancelled" at bounding box center [258, 169] width 133 height 12
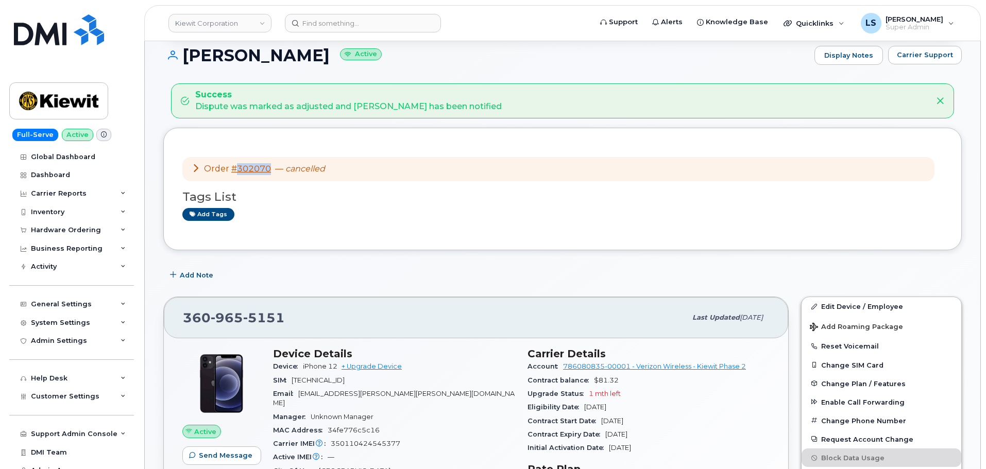
copy link "302070"
click at [324, 26] on input at bounding box center [363, 23] width 156 height 19
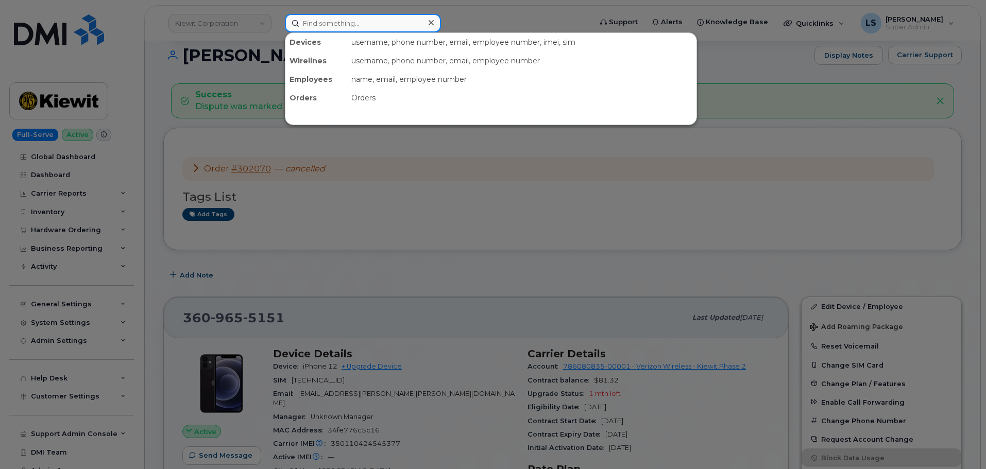
paste input "302070"
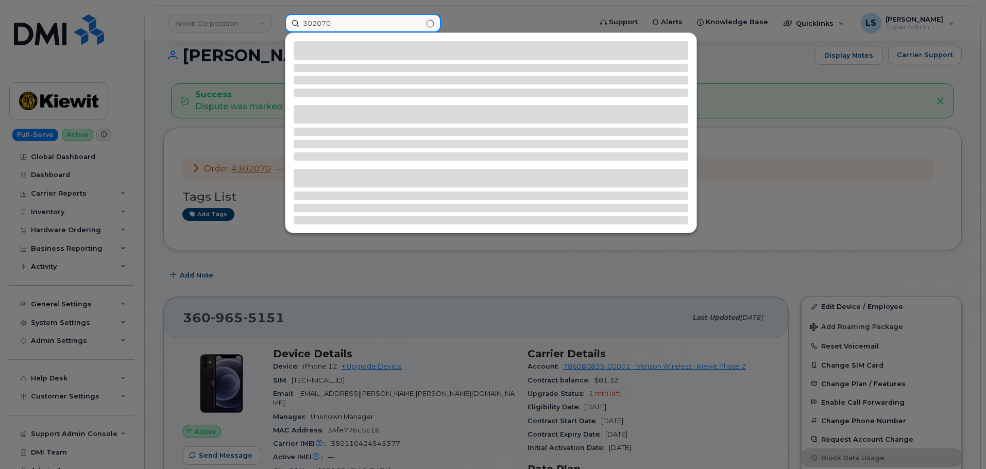
type input "302070"
click at [266, 280] on div at bounding box center [493, 234] width 986 height 469
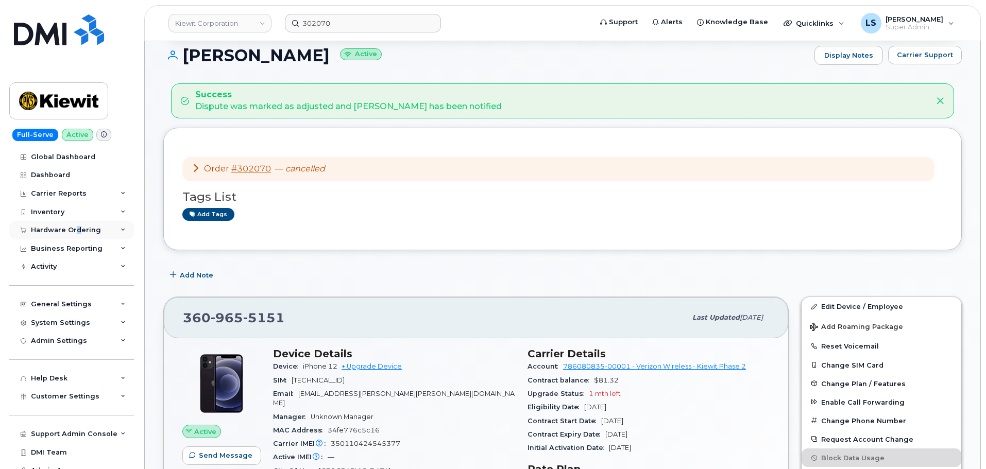
click at [77, 234] on div "Hardware Ordering" at bounding box center [71, 230] width 125 height 19
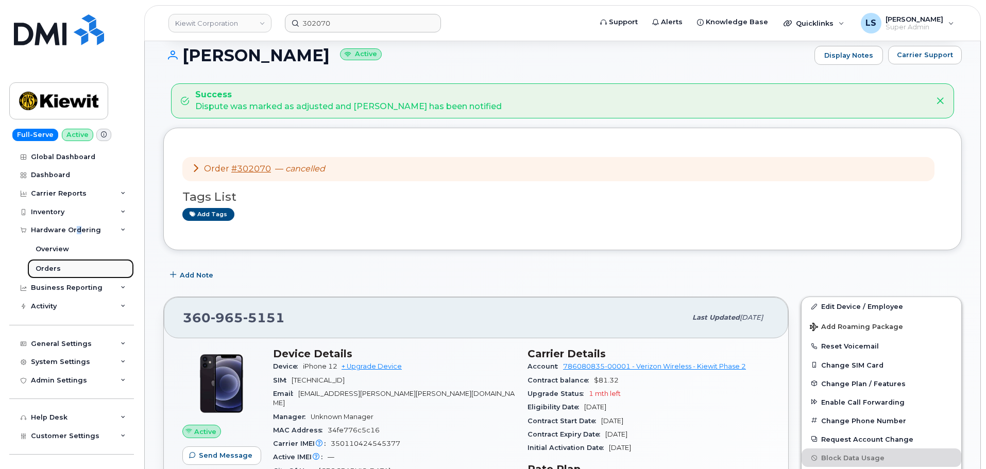
click at [77, 269] on link "Orders" at bounding box center [80, 269] width 107 height 20
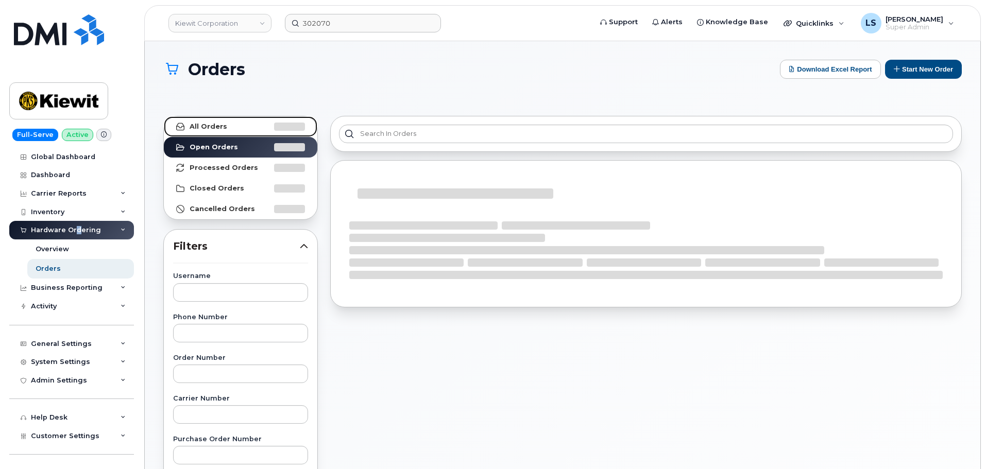
click at [221, 123] on strong "All Orders" at bounding box center [209, 127] width 38 height 8
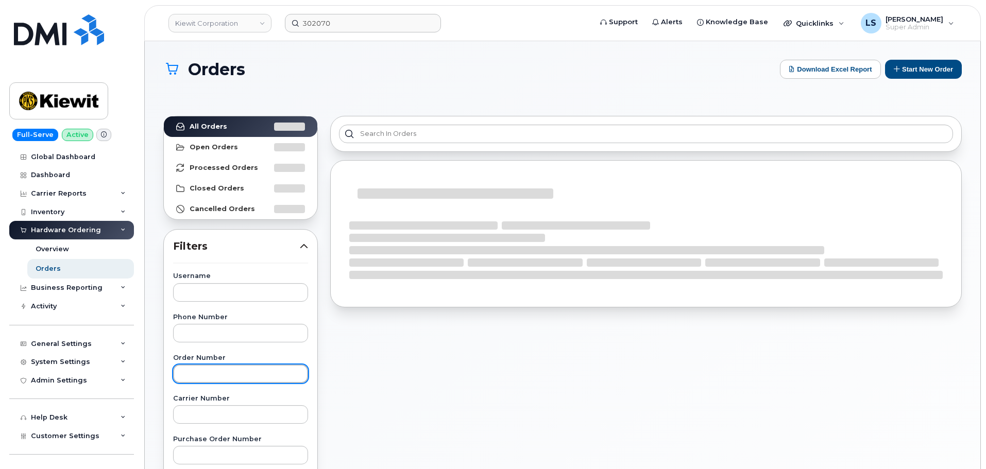
click at [202, 379] on input "text" at bounding box center [240, 374] width 135 height 19
paste input "302070"
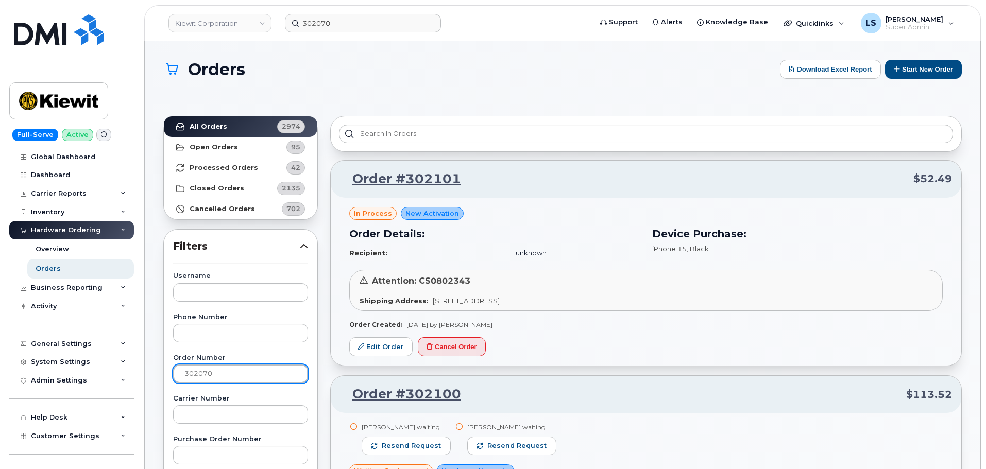
type input "302070"
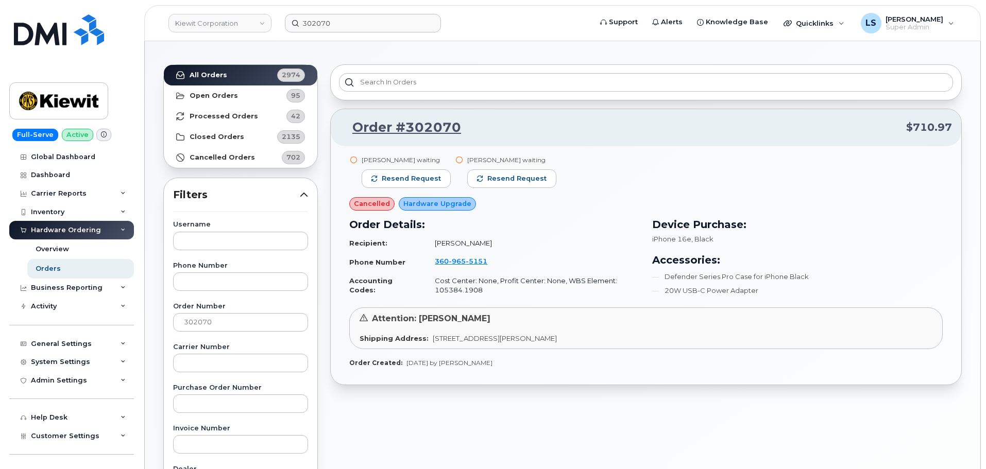
click at [549, 275] on td "Cost Center: None, Profit Center: None, WBS Element: 105384.1908" at bounding box center [533, 285] width 214 height 27
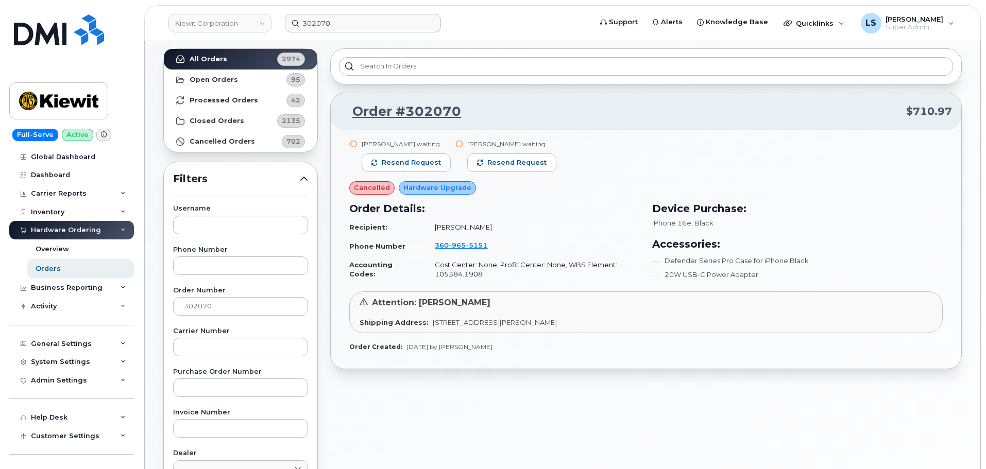
scroll to position [52, 0]
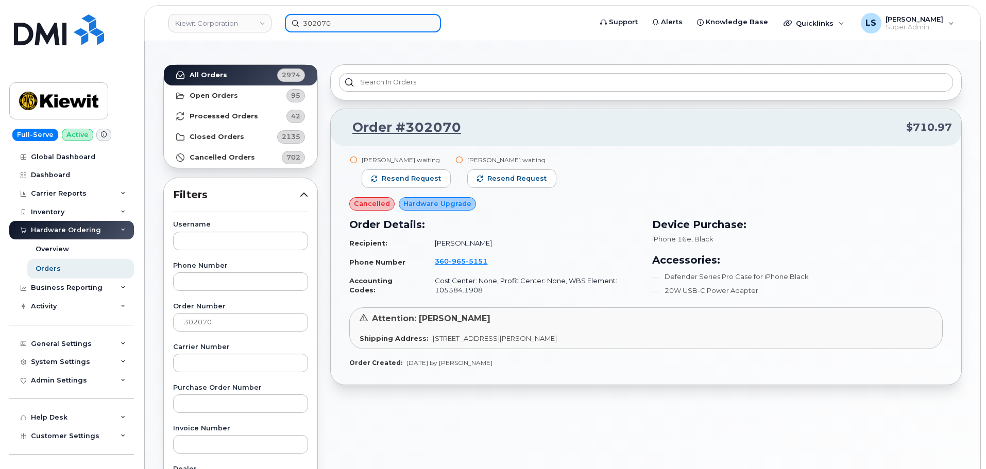
click at [339, 23] on input "302070" at bounding box center [363, 23] width 156 height 19
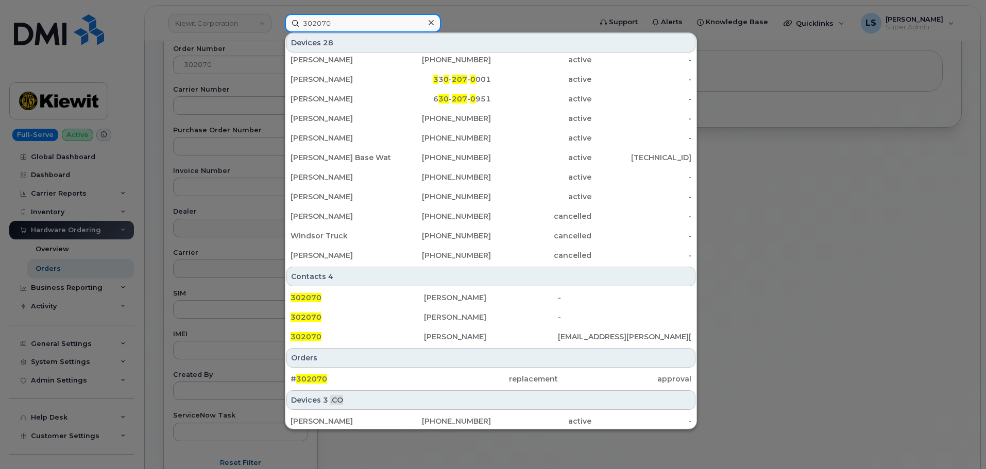
scroll to position [265, 0]
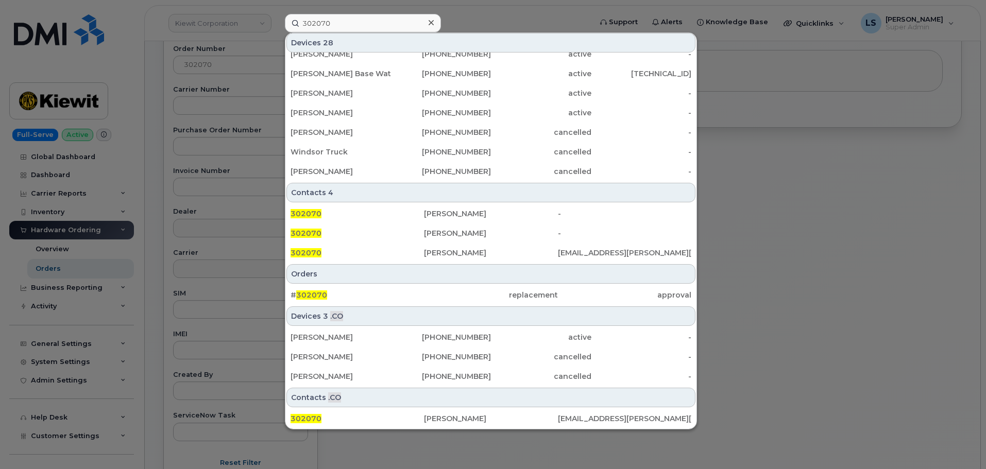
click at [384, 285] on div "# 302070 replacement approval" at bounding box center [491, 295] width 411 height 21
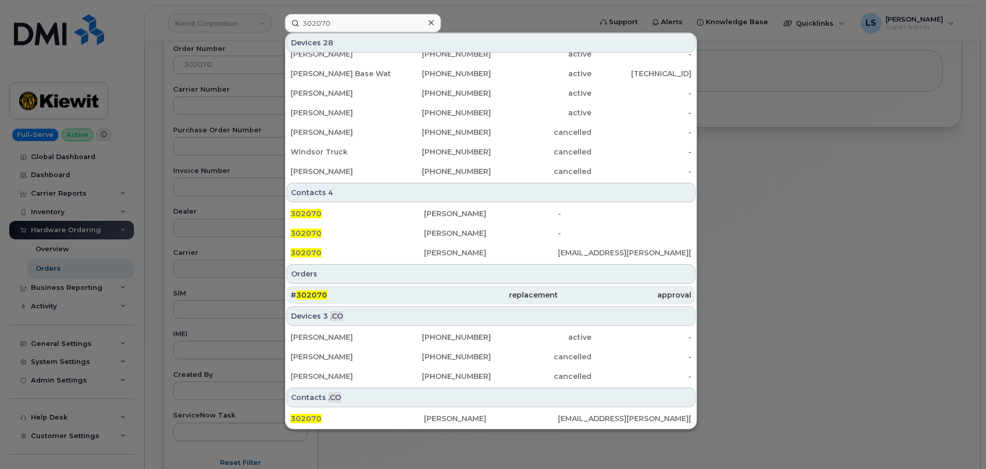
click at [381, 288] on div "# 302070" at bounding box center [357, 295] width 133 height 19
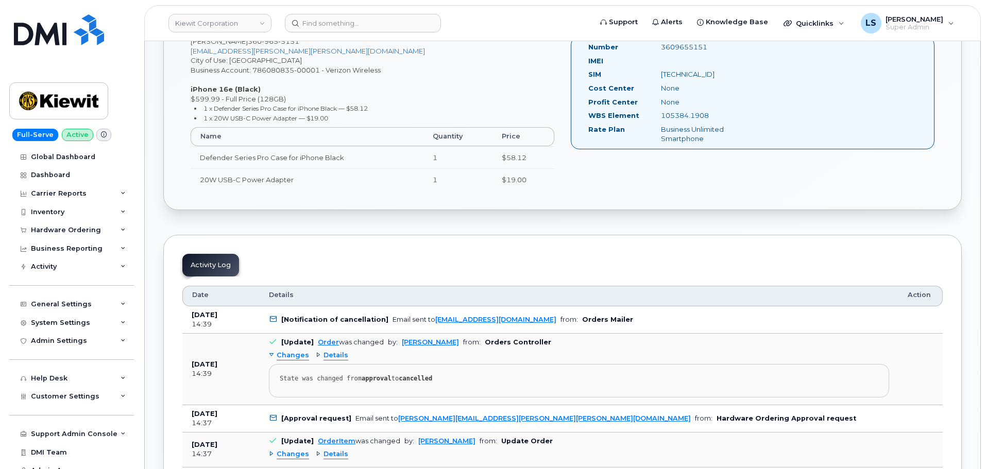
scroll to position [309, 0]
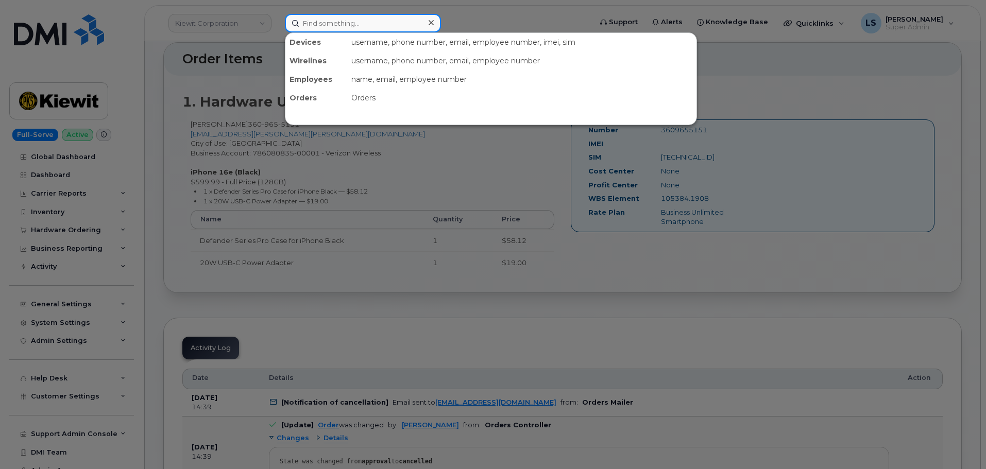
click at [381, 19] on input at bounding box center [363, 23] width 156 height 19
paste input "[PHONE_NUMBER]"
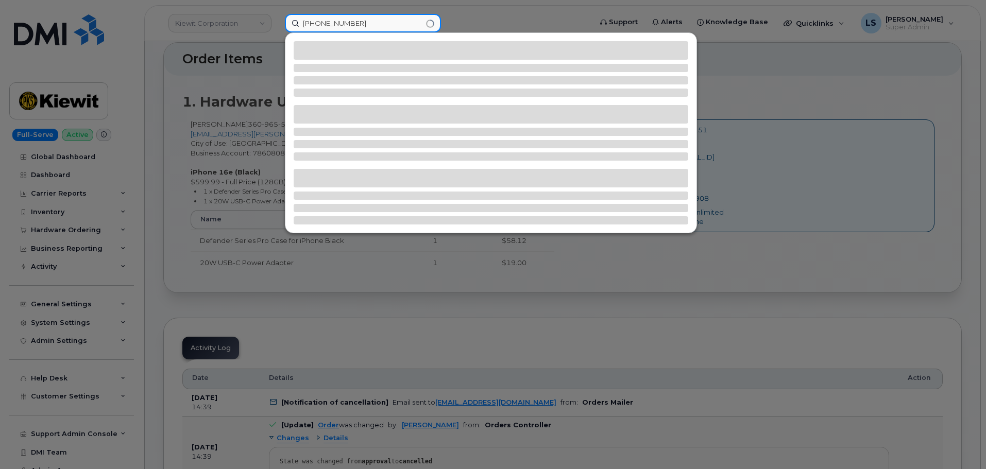
type input "[PHONE_NUMBER]"
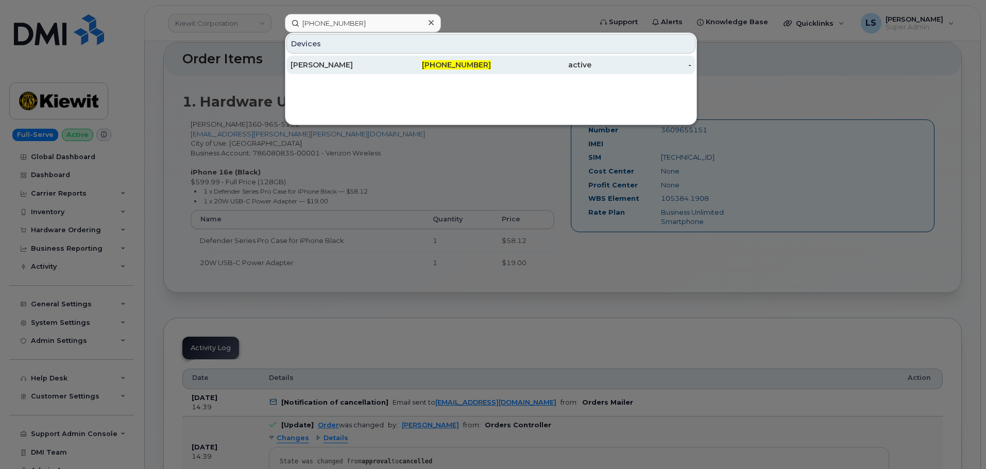
click at [309, 59] on div "[PERSON_NAME]" at bounding box center [341, 65] width 100 height 19
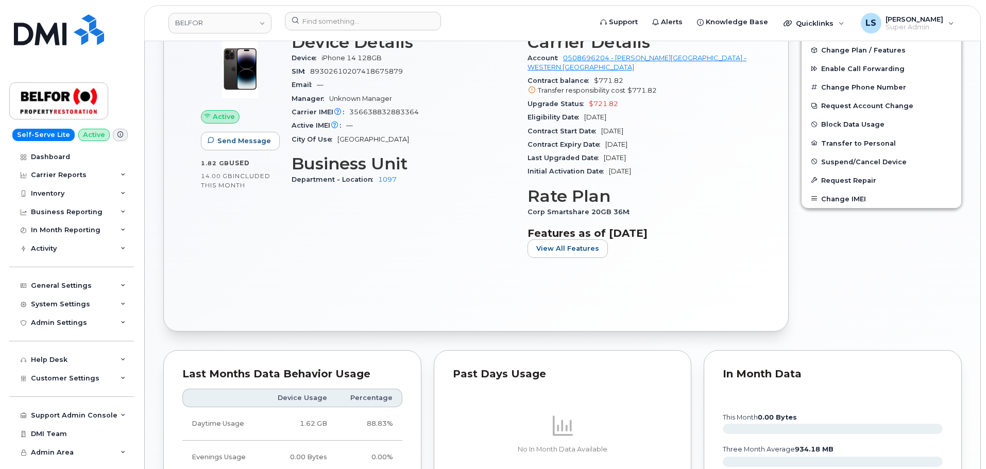
scroll to position [206, 0]
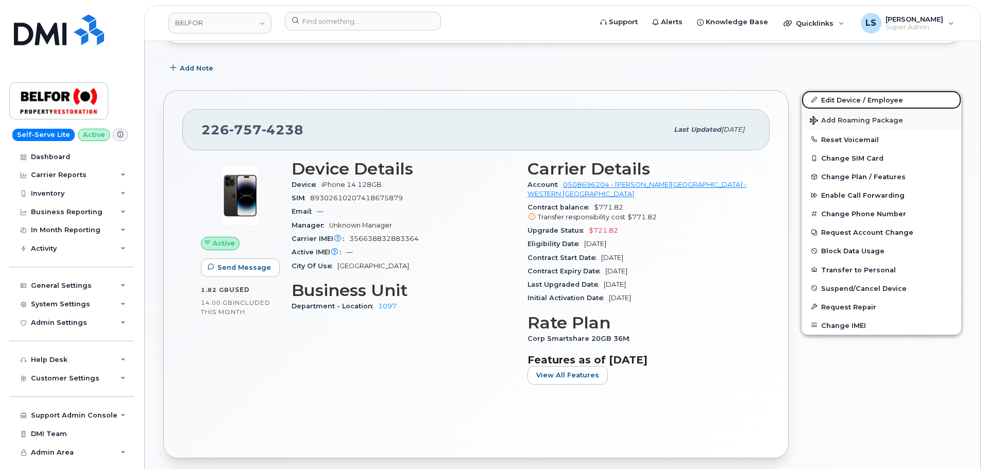
drag, startPoint x: 842, startPoint y: 103, endPoint x: 812, endPoint y: 121, distance: 35.6
click at [842, 102] on link "Edit Device / Employee" at bounding box center [882, 100] width 160 height 19
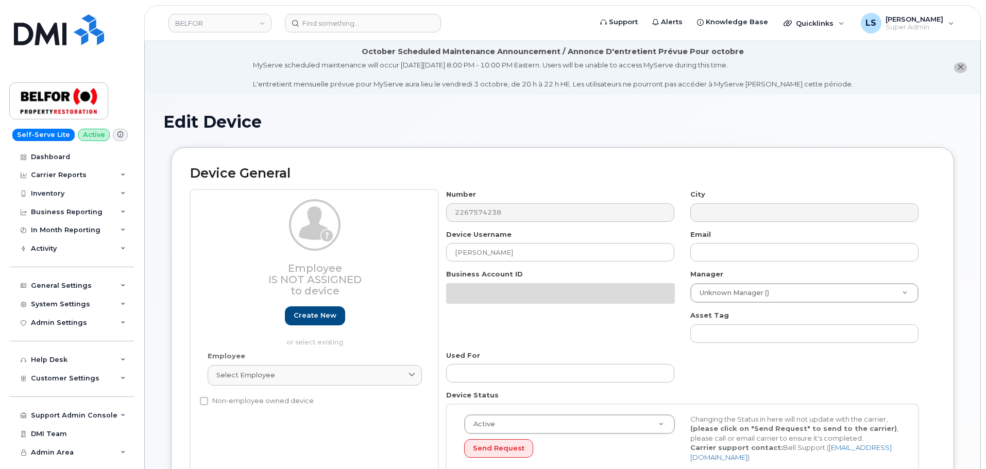
select select "5713139"
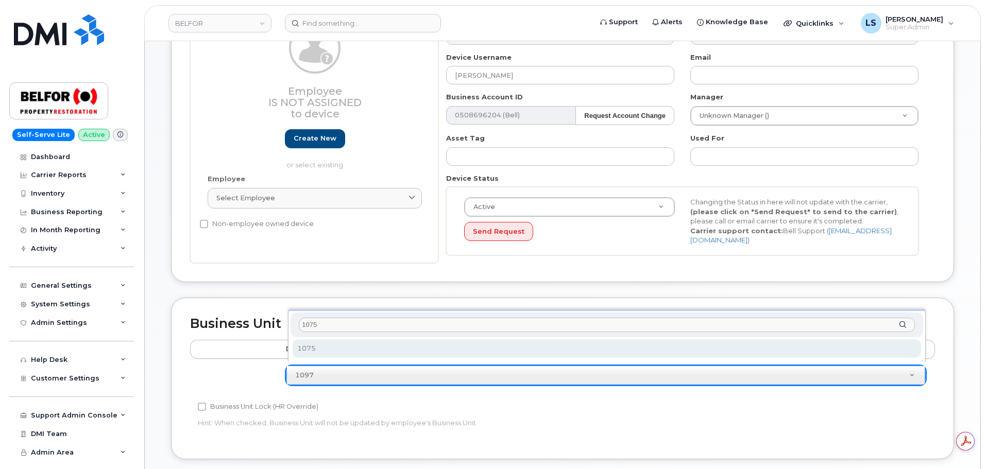
type input "1075"
select select "5713121"
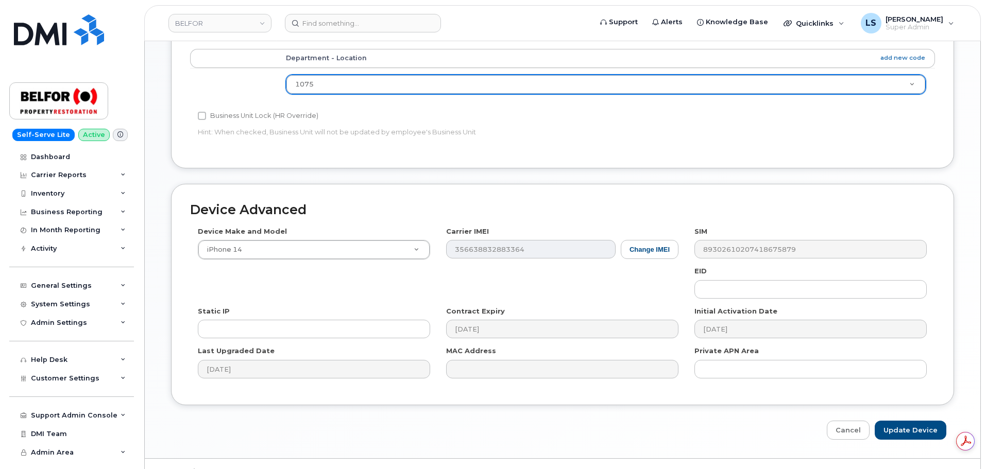
scroll to position [486, 0]
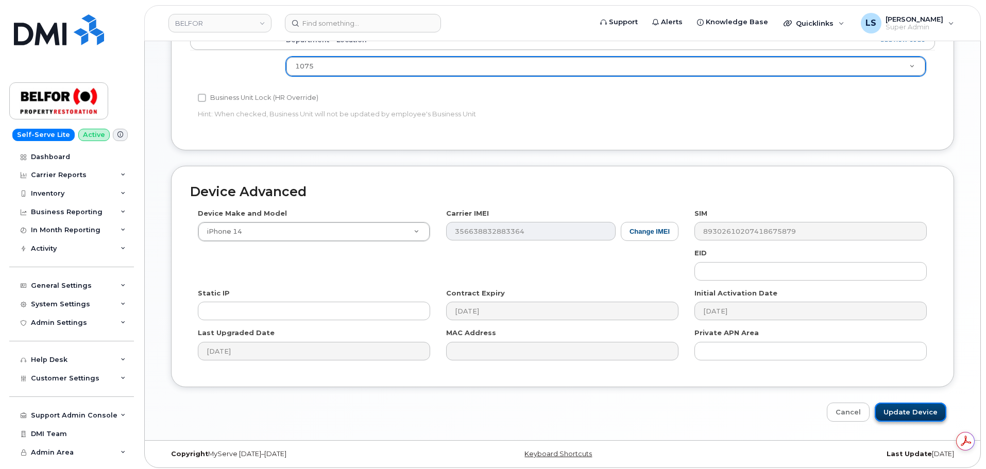
click at [927, 413] on input "Update Device" at bounding box center [911, 412] width 72 height 19
type input "Saving..."
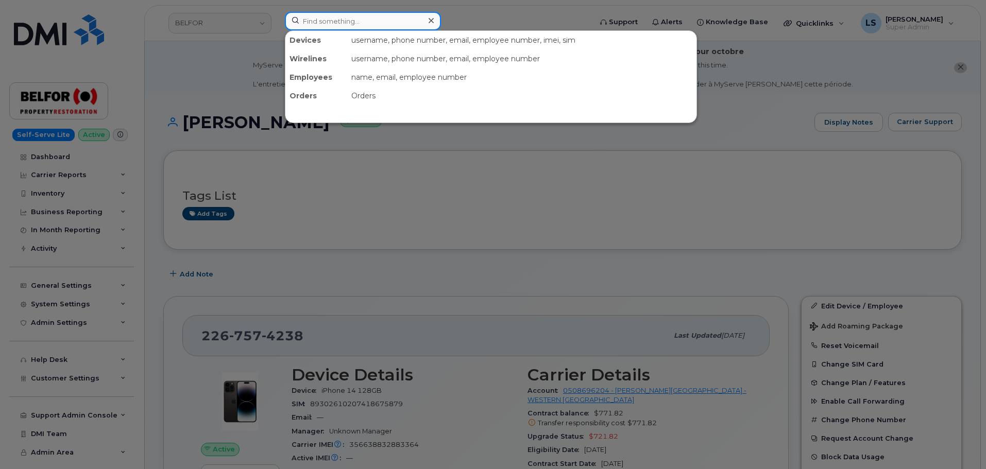
click at [398, 13] on input at bounding box center [363, 21] width 156 height 19
paste input "300570"
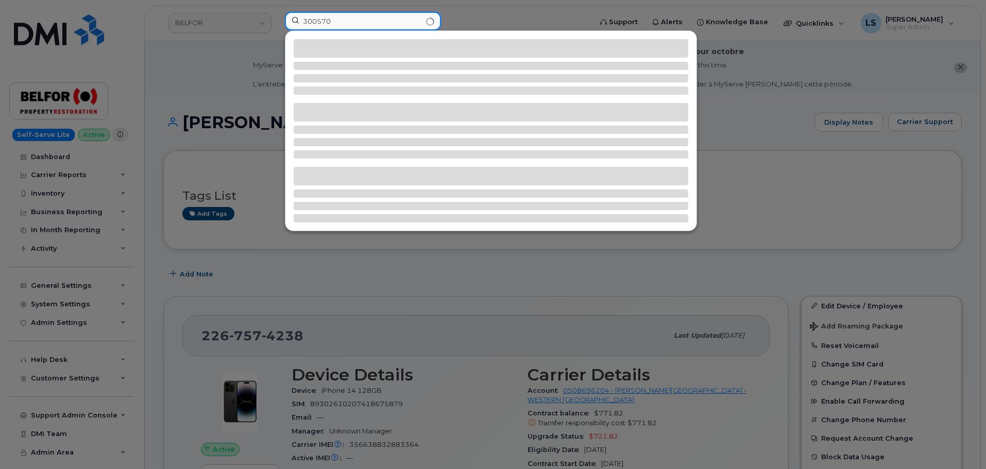
type input "300570"
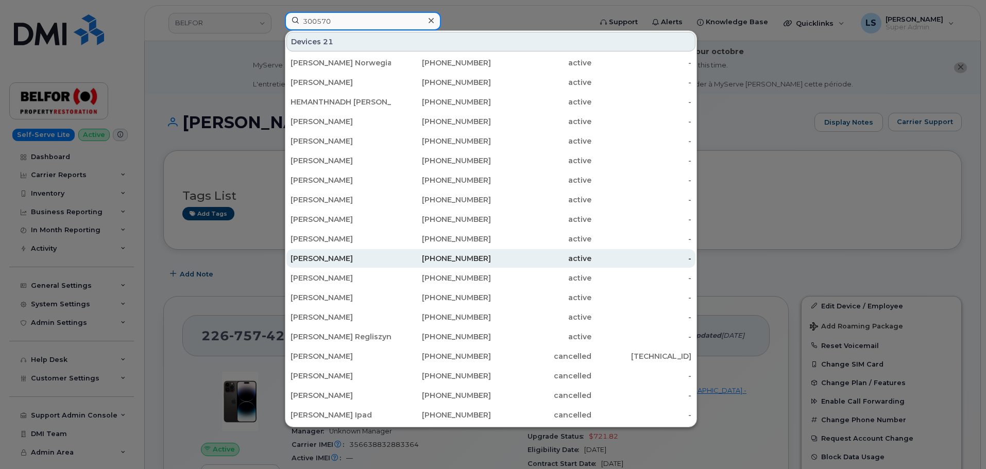
scroll to position [305, 0]
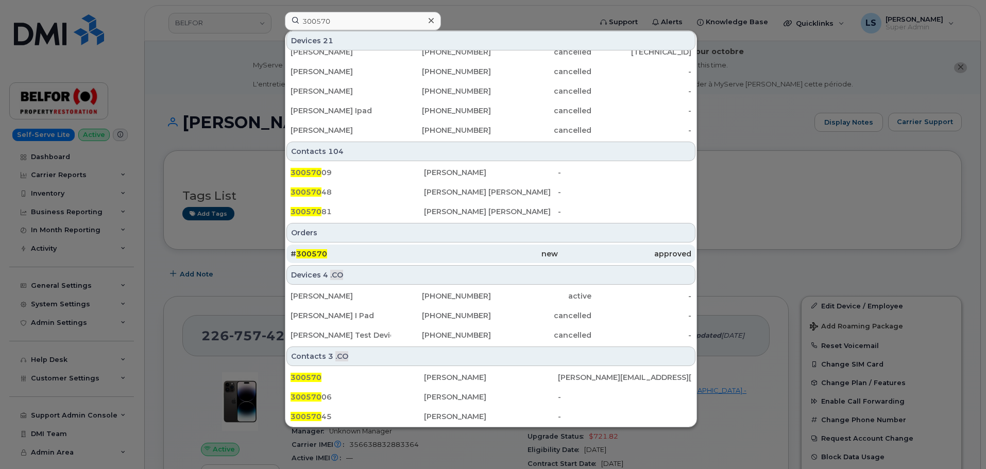
click at [320, 255] on span "300570" at bounding box center [311, 253] width 31 height 9
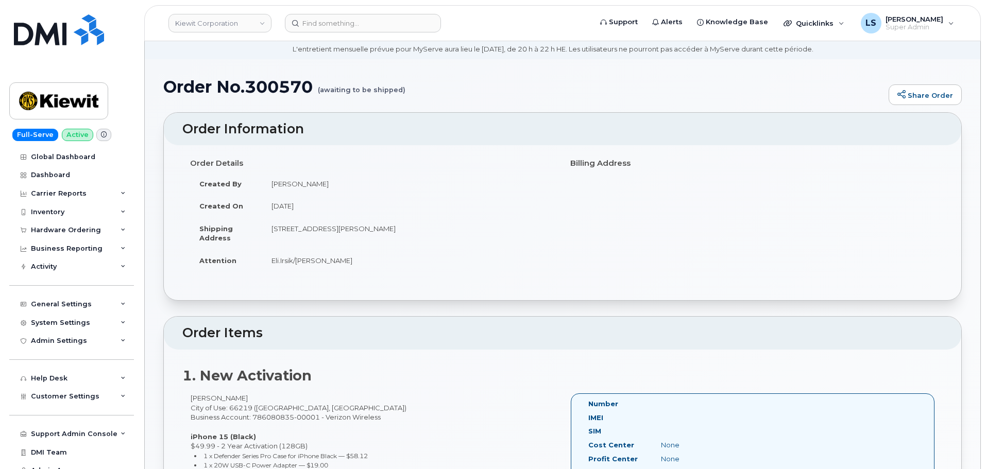
scroll to position [52, 0]
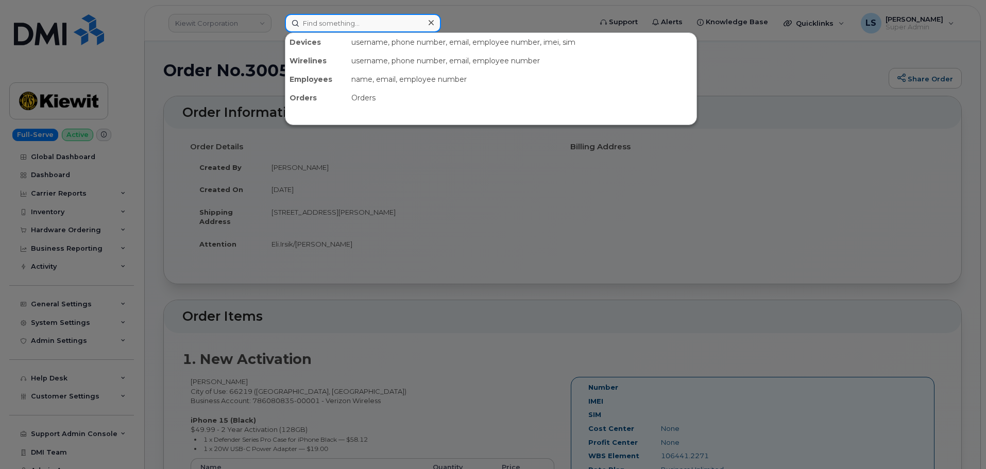
click at [307, 20] on input at bounding box center [363, 23] width 156 height 19
paste input "2267501649"
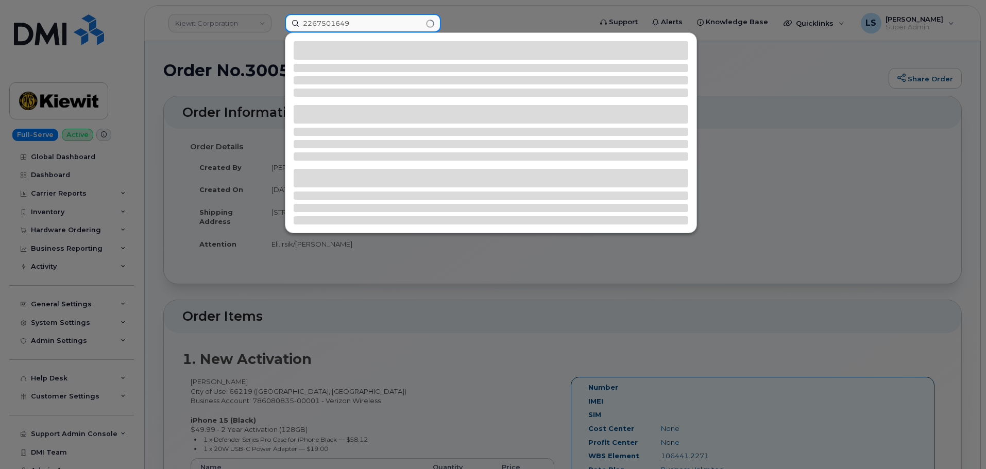
type input "2267501649"
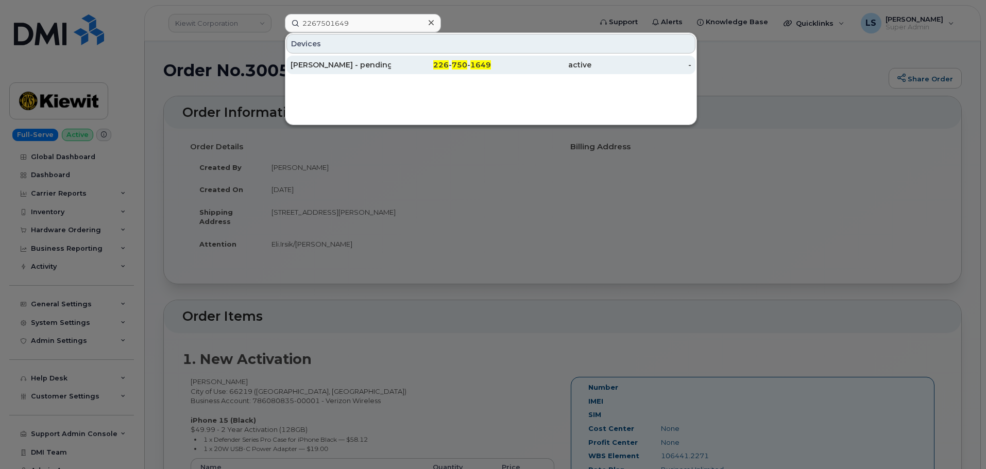
click at [332, 66] on div "[PERSON_NAME] - pending port out" at bounding box center [341, 65] width 100 height 10
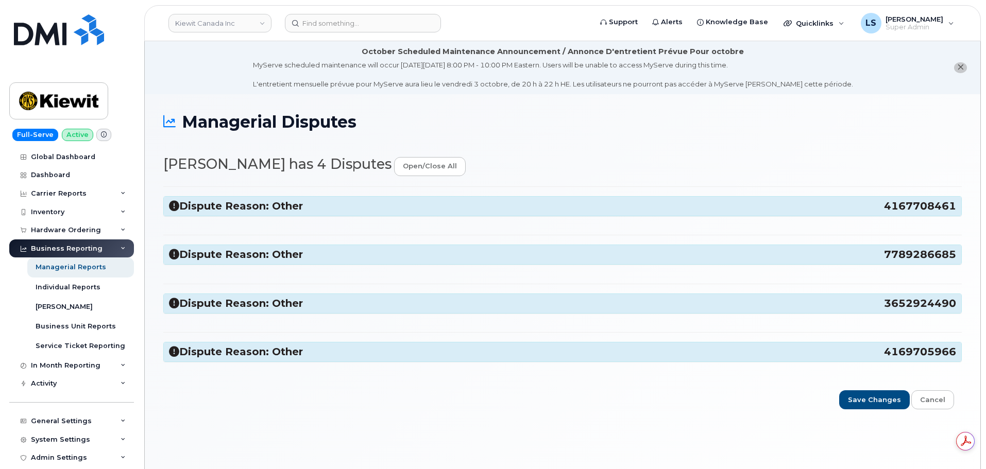
click at [270, 209] on h3 "Dispute Reason: Other 4167708461" at bounding box center [562, 206] width 787 height 14
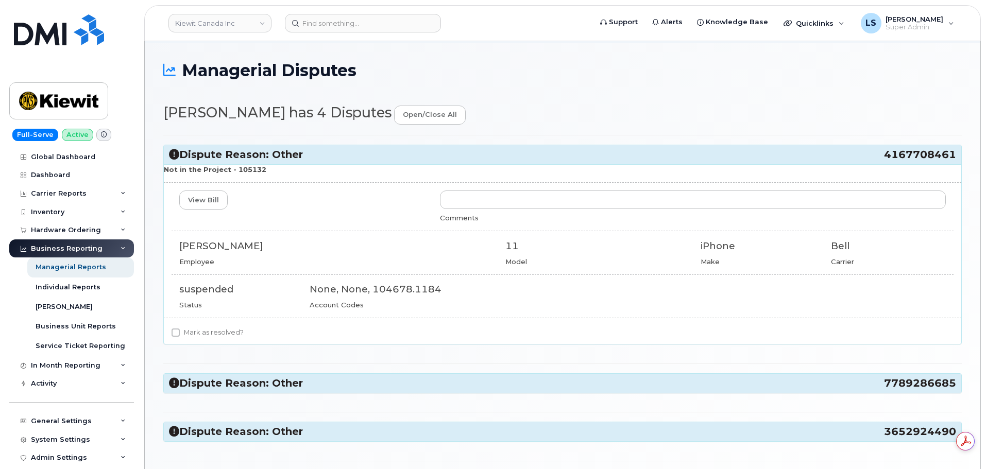
click at [321, 388] on h3 "Dispute Reason: Other 7789286685" at bounding box center [562, 384] width 787 height 14
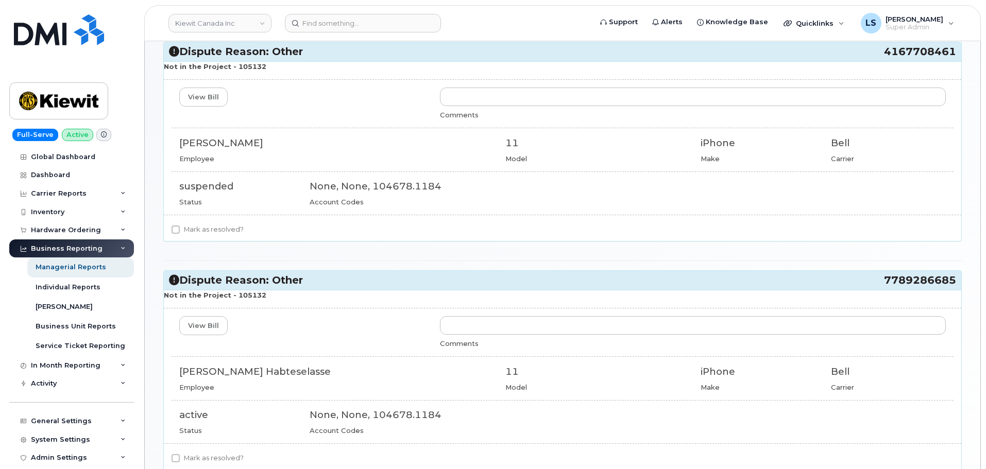
scroll to position [206, 0]
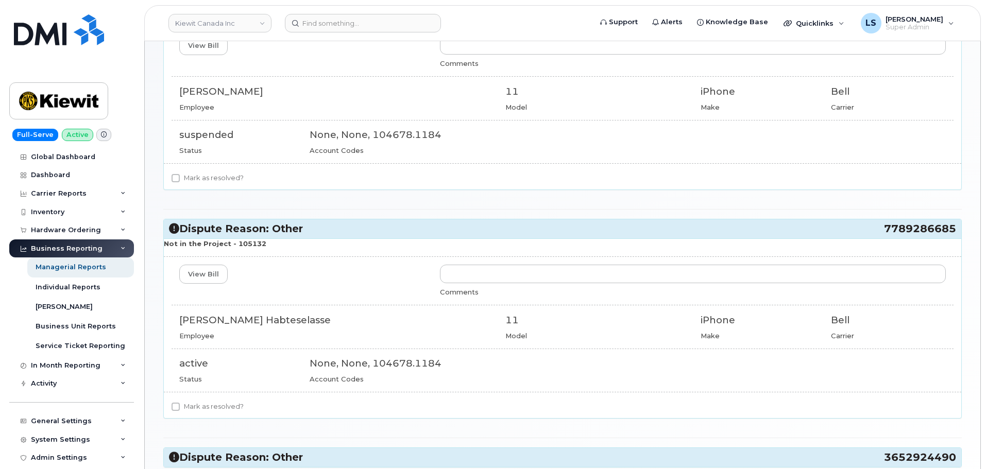
drag, startPoint x: 263, startPoint y: 247, endPoint x: 234, endPoint y: 245, distance: 28.9
click at [234, 245] on p "Not in the Project - 105132" at bounding box center [563, 244] width 798 height 10
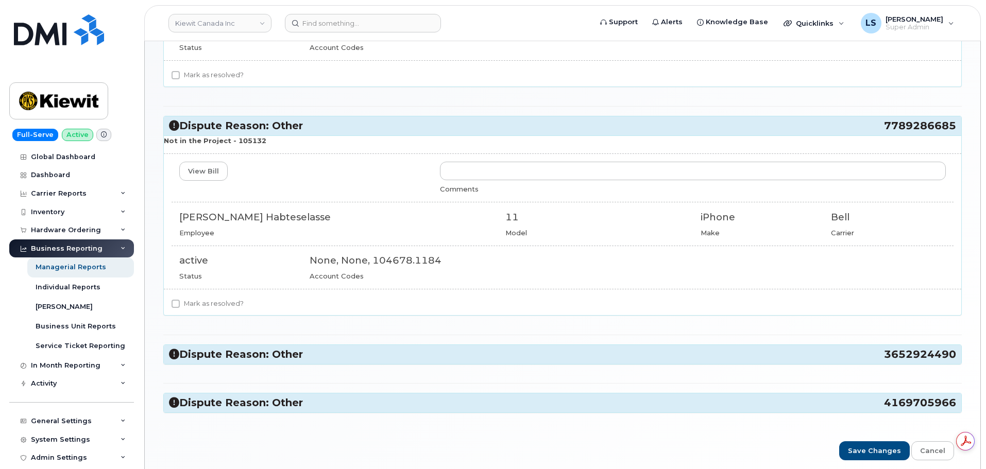
scroll to position [0, 0]
click at [287, 358] on h3 "Dispute Reason: Other 3652924490" at bounding box center [562, 355] width 787 height 14
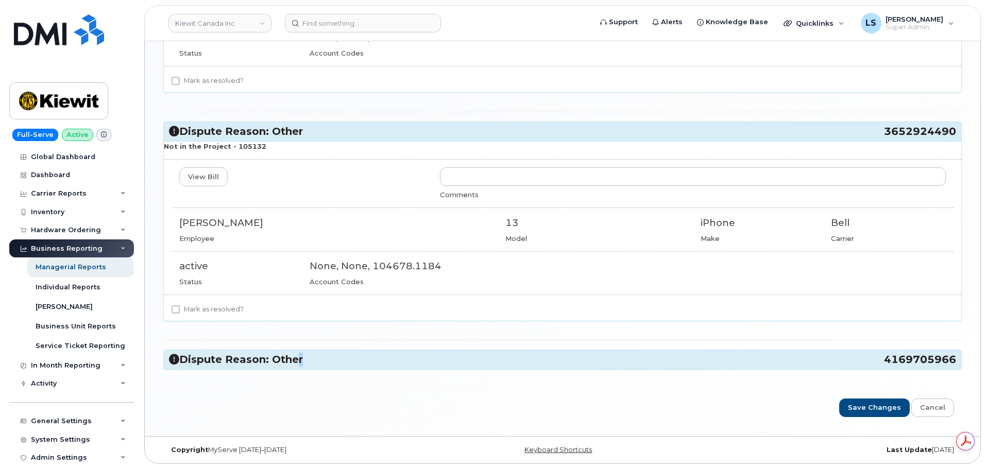
click at [296, 363] on h3 "Dispute Reason: Other 4169705966" at bounding box center [562, 360] width 787 height 14
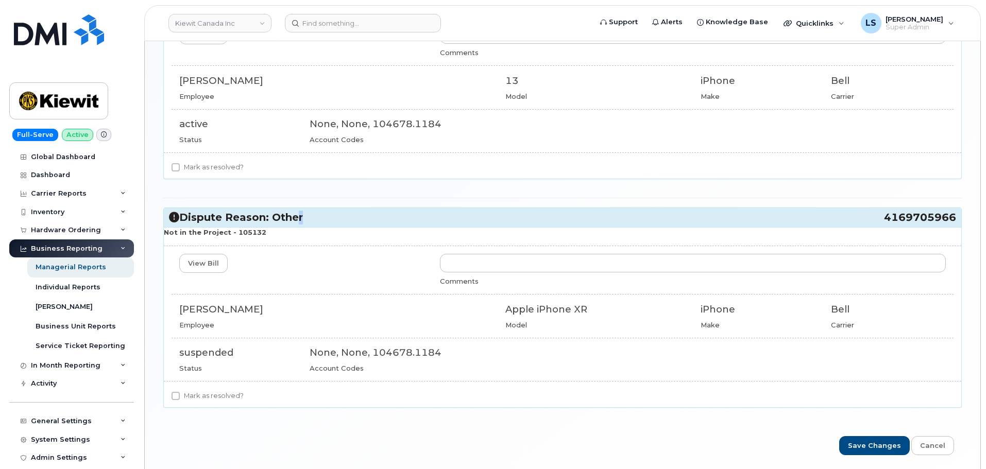
scroll to position [687, 0]
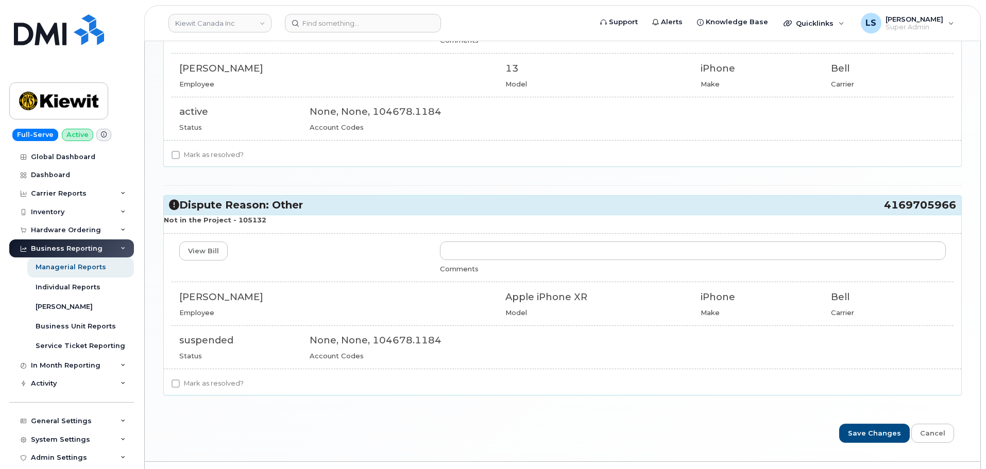
click at [312, 270] on div "View Bill Comments" at bounding box center [563, 258] width 782 height 32
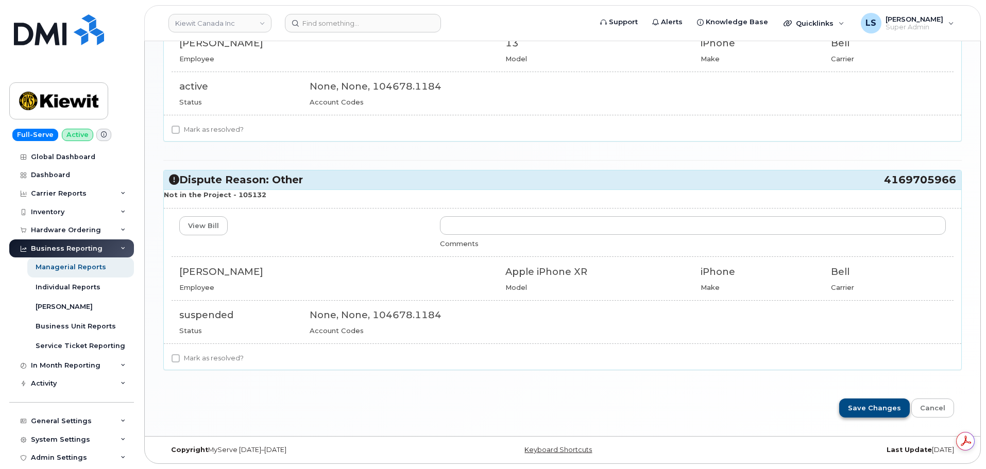
scroll to position [0, 0]
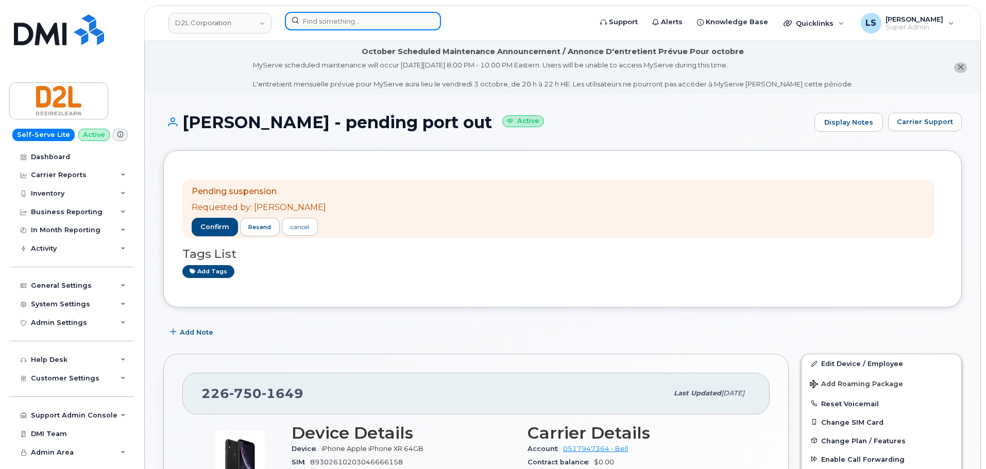
click at [331, 14] on input at bounding box center [363, 21] width 156 height 19
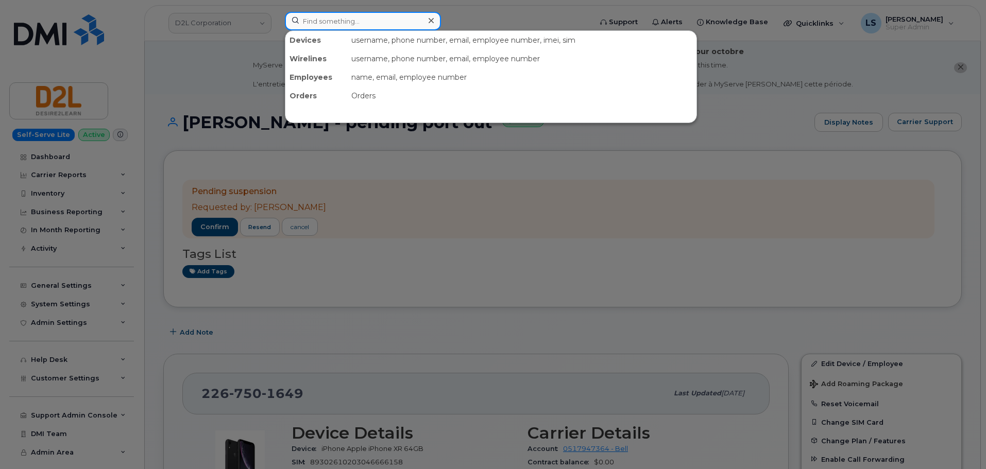
paste input "[PHONE_NUMBER]"
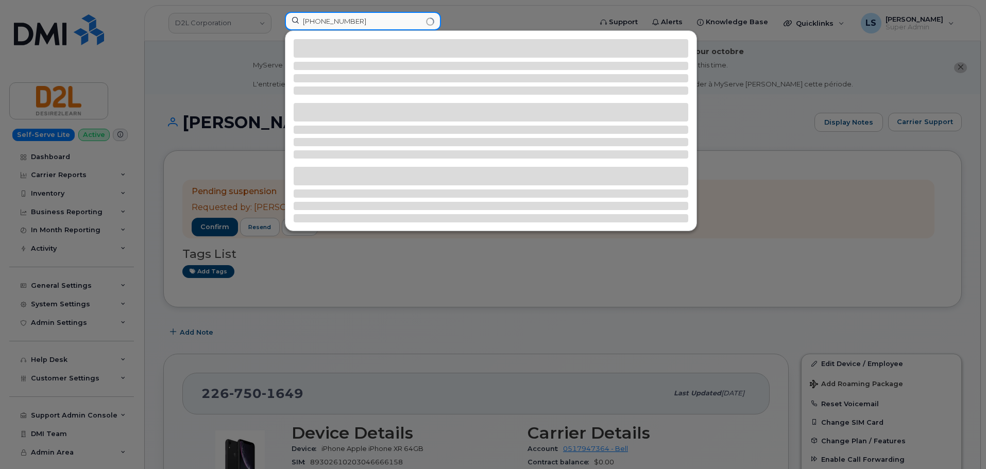
type input "[PHONE_NUMBER]"
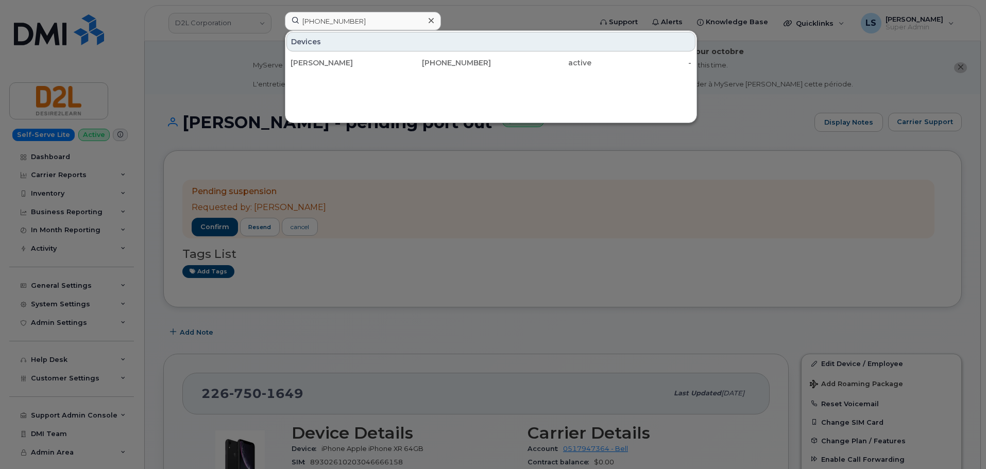
click at [348, 59] on div "[PERSON_NAME]" at bounding box center [341, 63] width 100 height 10
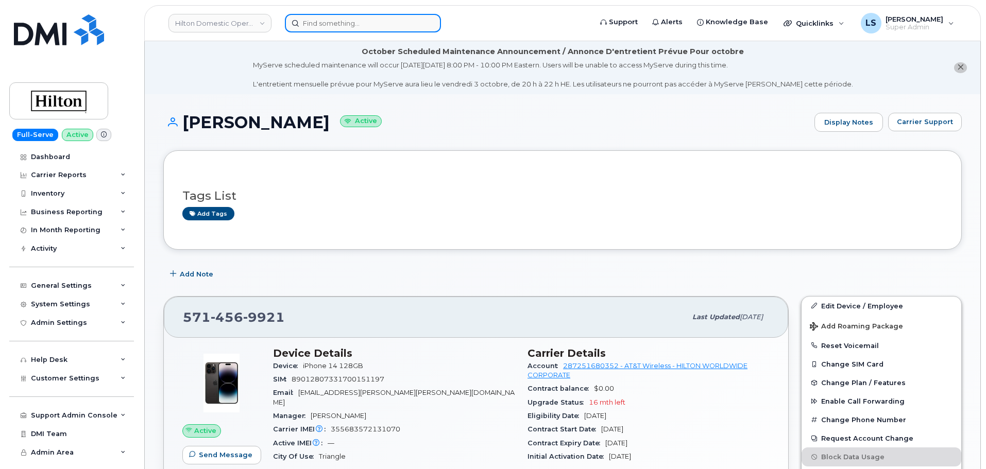
click at [376, 20] on input at bounding box center [363, 23] width 156 height 19
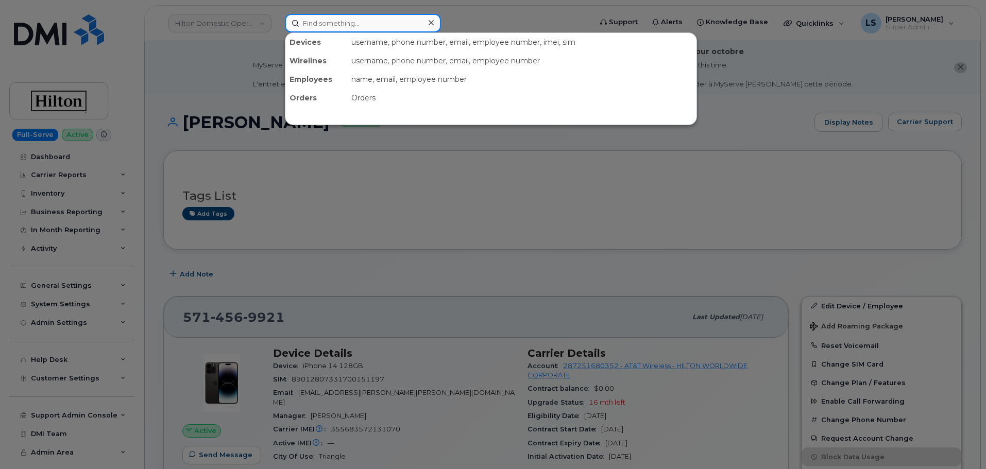
paste input "(330) 803-9150"
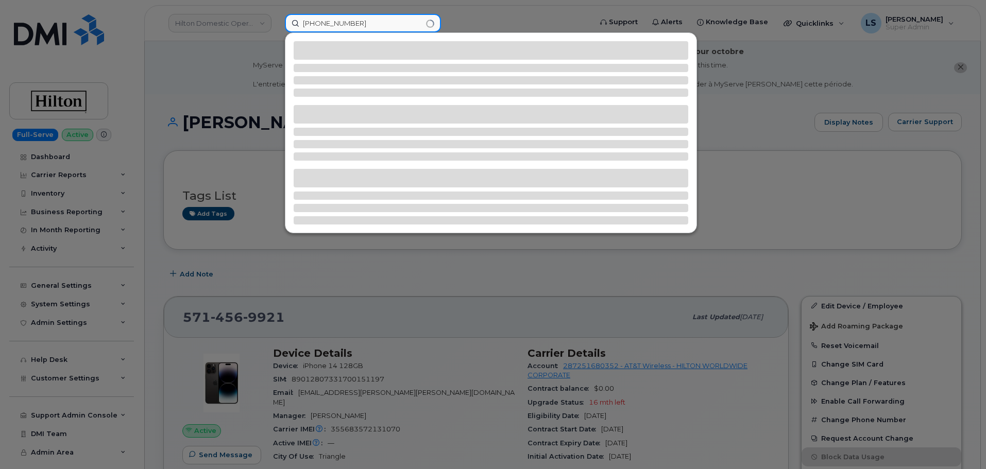
type input "(330) 803-9150"
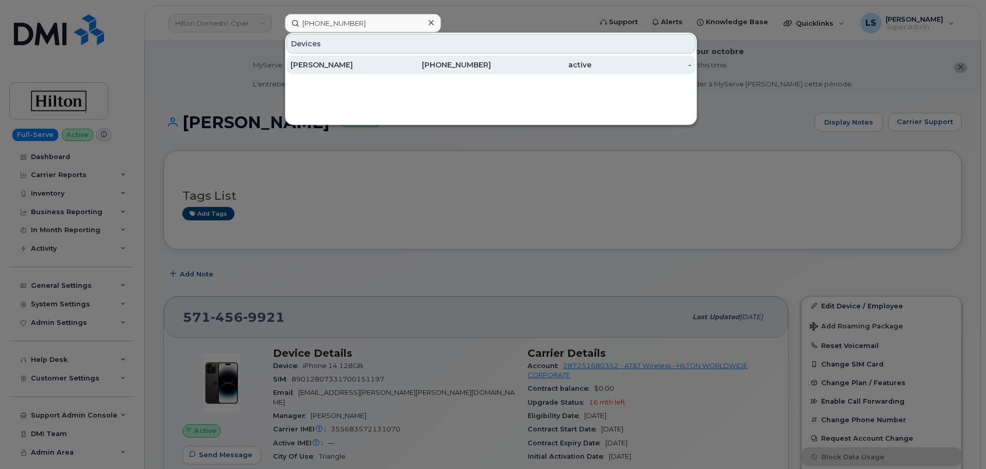
click at [340, 65] on div "STEPHANIE L FALL" at bounding box center [341, 65] width 100 height 10
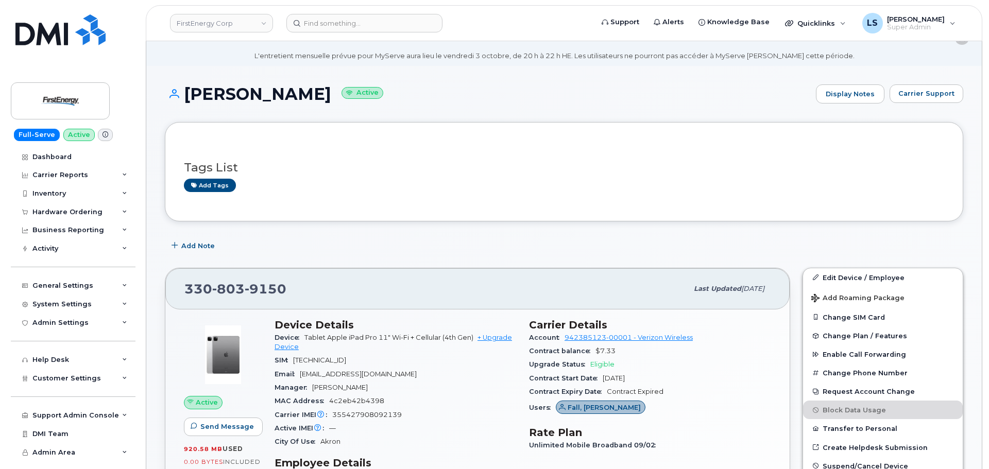
scroll to position [52, 0]
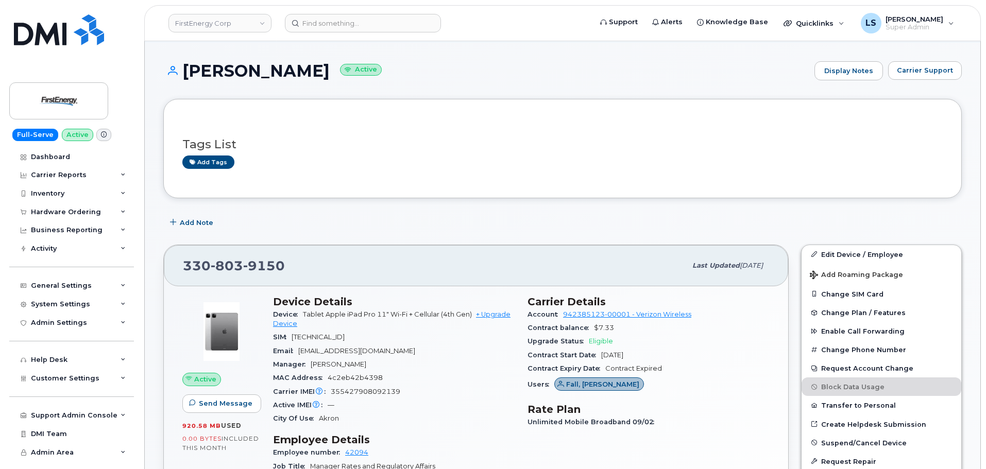
click at [535, 181] on div "Tags List Add tags" at bounding box center [562, 148] width 799 height 99
click at [833, 276] on span "Add Roaming Package" at bounding box center [856, 276] width 93 height 10
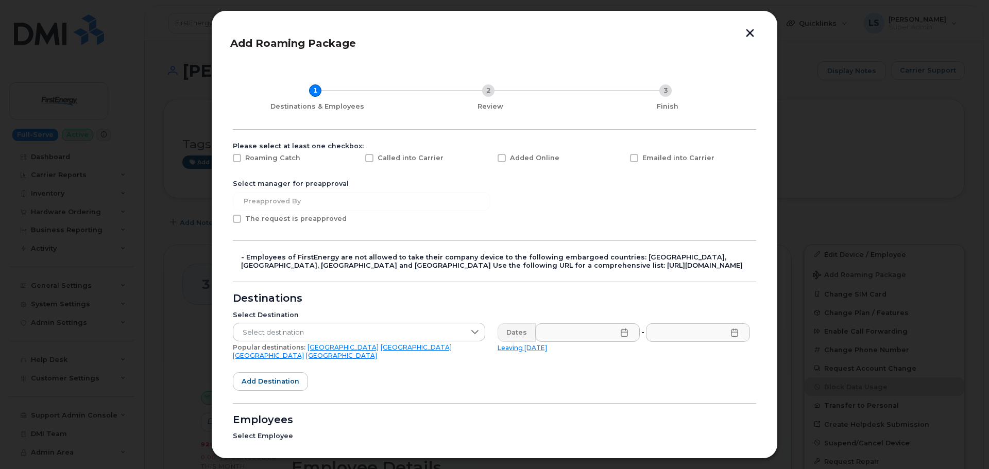
click at [504, 155] on span at bounding box center [502, 158] width 8 height 8
click at [491, 155] on input "Added Online" at bounding box center [487, 156] width 5 height 5
checkbox input "true"
click at [445, 224] on form "Please select at least one checkbox: Roaming Catch Called into Carrier Added On…" at bounding box center [495, 346] width 524 height 408
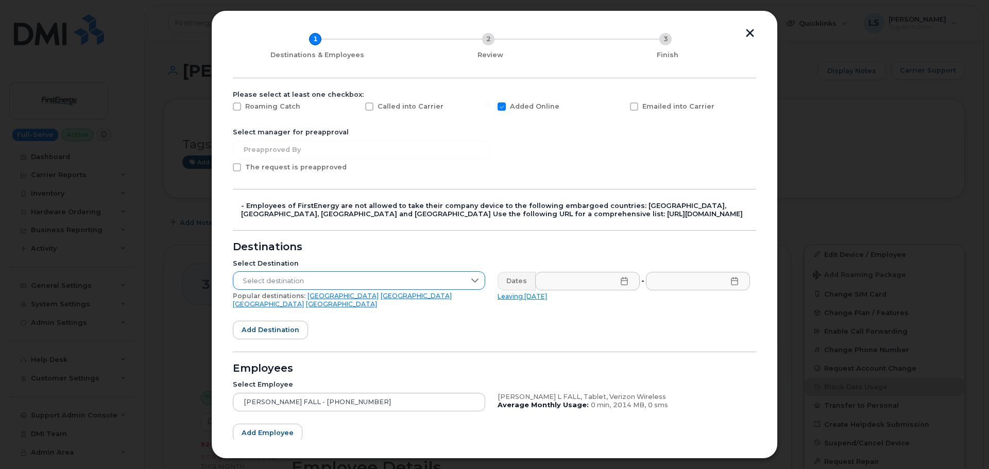
click at [322, 276] on span "Select destination" at bounding box center [349, 281] width 232 height 19
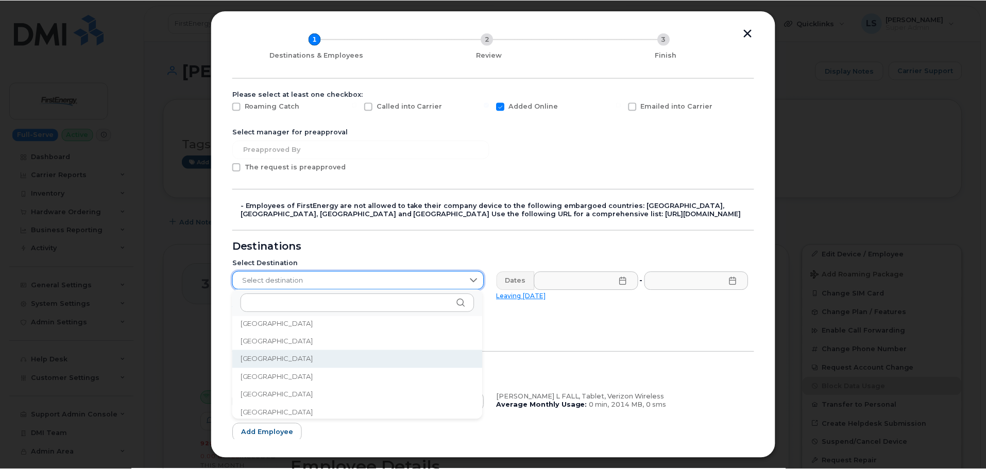
scroll to position [2561, 0]
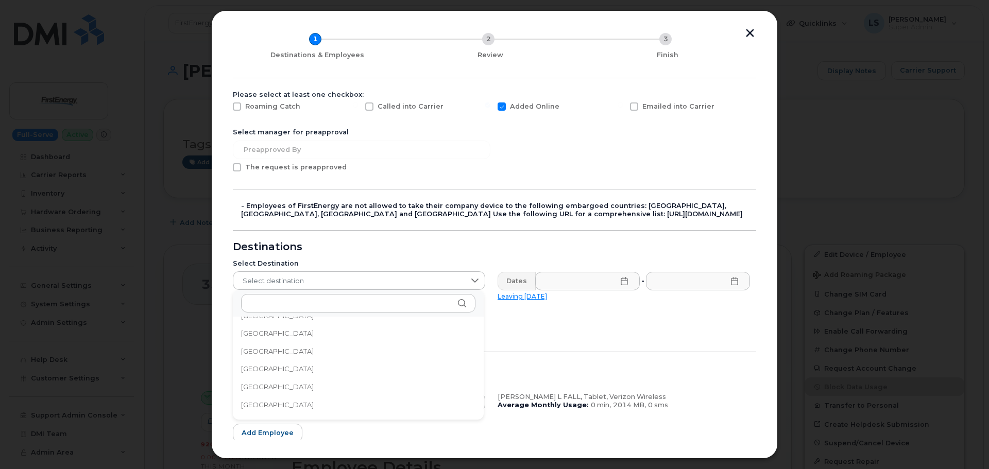
click at [375, 254] on div "Select Destination Select destination Popular destinations: USA Mexico United K…" at bounding box center [359, 284] width 265 height 61
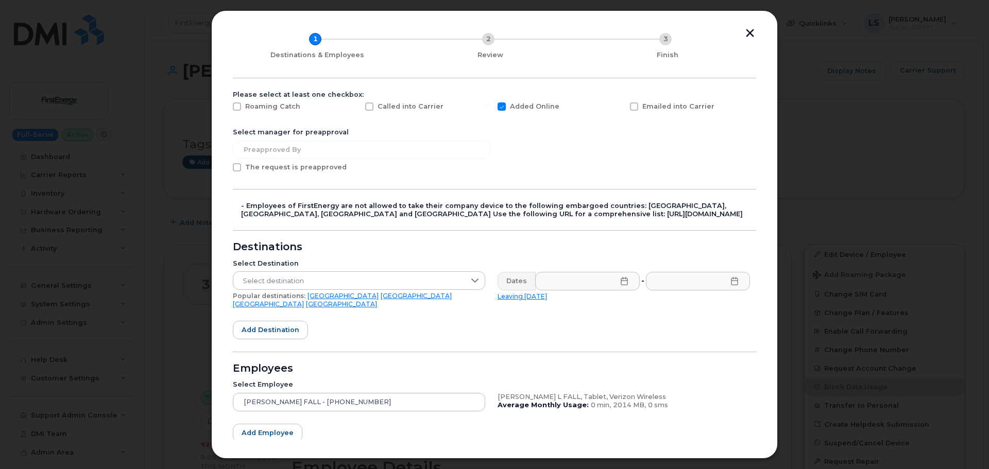
click at [750, 31] on button "button" at bounding box center [750, 34] width 15 height 11
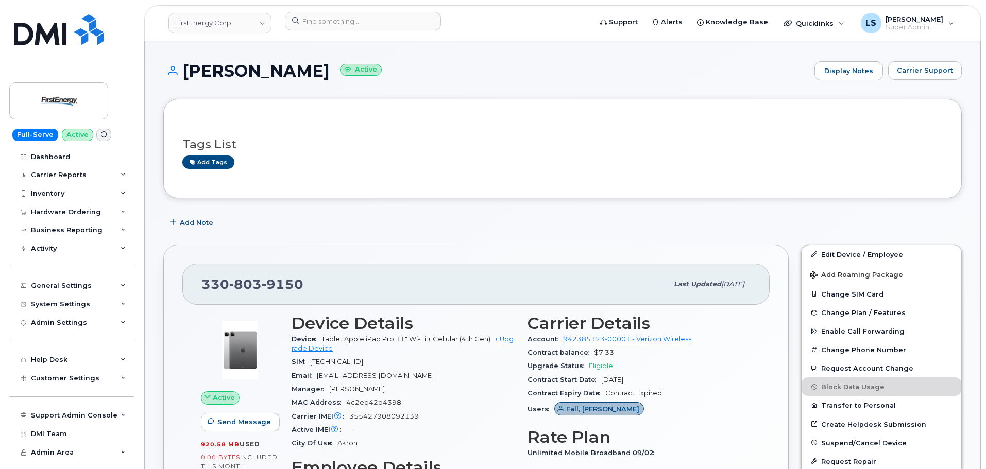
click at [405, 11] on header "FirstEnergy Corp Support Alerts Knowledge Base Quicklinks Suspend / Cancel Devi…" at bounding box center [562, 23] width 837 height 36
click at [403, 12] on input at bounding box center [363, 21] width 156 height 19
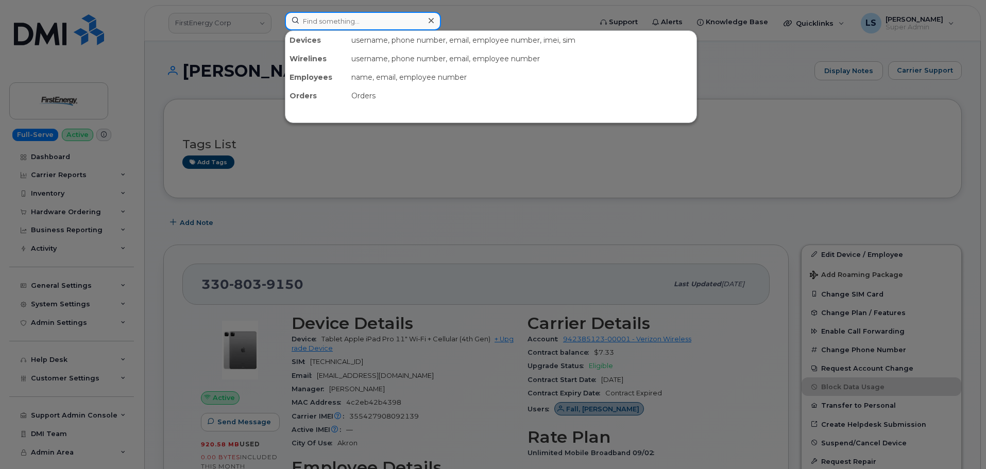
paste input "Ciro Castillo"
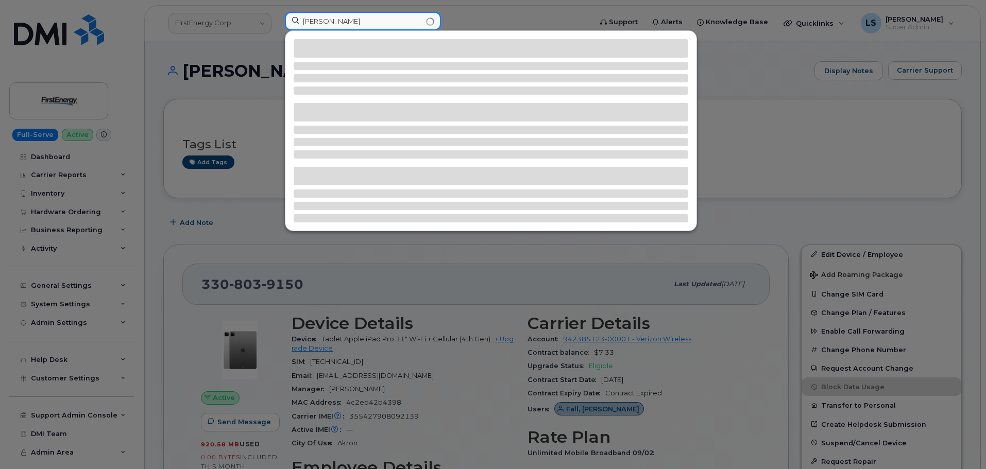
type input "Ciro Castillo"
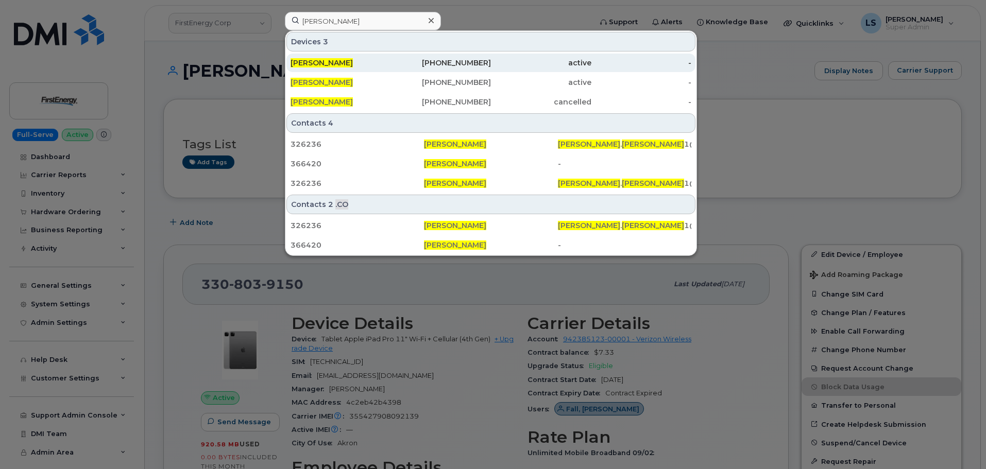
drag, startPoint x: 389, startPoint y: 83, endPoint x: 373, endPoint y: 69, distance: 21.1
click at [389, 83] on div "CIRO CASTILLO" at bounding box center [341, 82] width 100 height 10
click at [373, 67] on div "CIRO CASTILLO" at bounding box center [341, 63] width 100 height 10
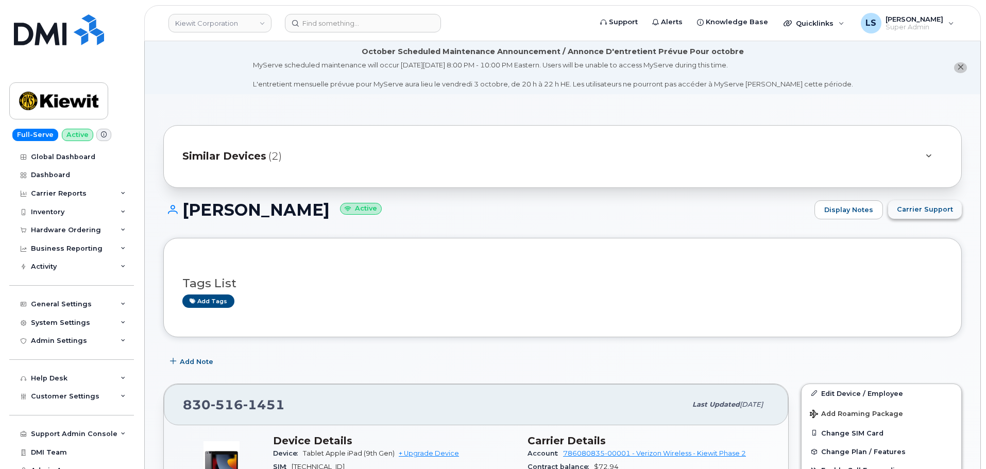
click at [915, 203] on button "Carrier Support" at bounding box center [925, 209] width 74 height 19
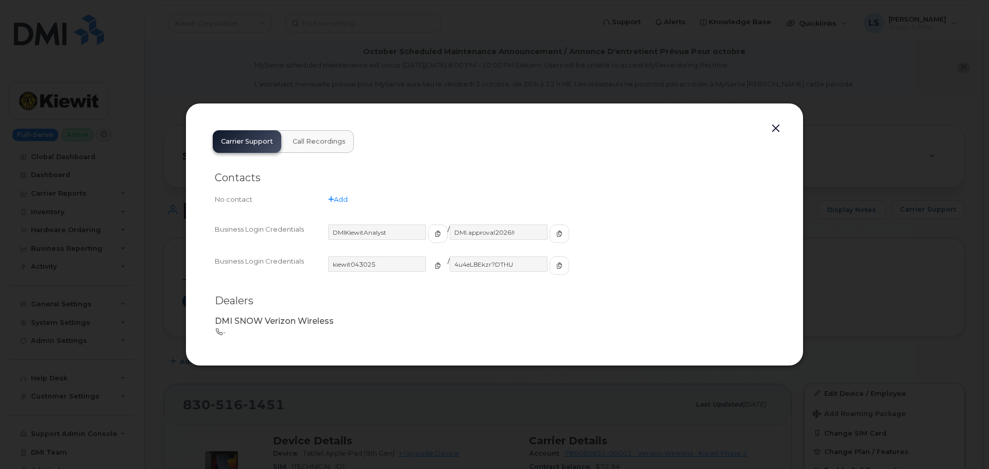
drag, startPoint x: 415, startPoint y: 272, endPoint x: 422, endPoint y: 202, distance: 69.9
click at [428, 272] on button "button" at bounding box center [438, 266] width 20 height 19
click at [536, 276] on div "4u4eL8Ekzr?DTHU" at bounding box center [510, 271] width 120 height 28
click at [550, 273] on button "button" at bounding box center [560, 266] width 20 height 19
click at [342, 47] on div at bounding box center [494, 234] width 989 height 469
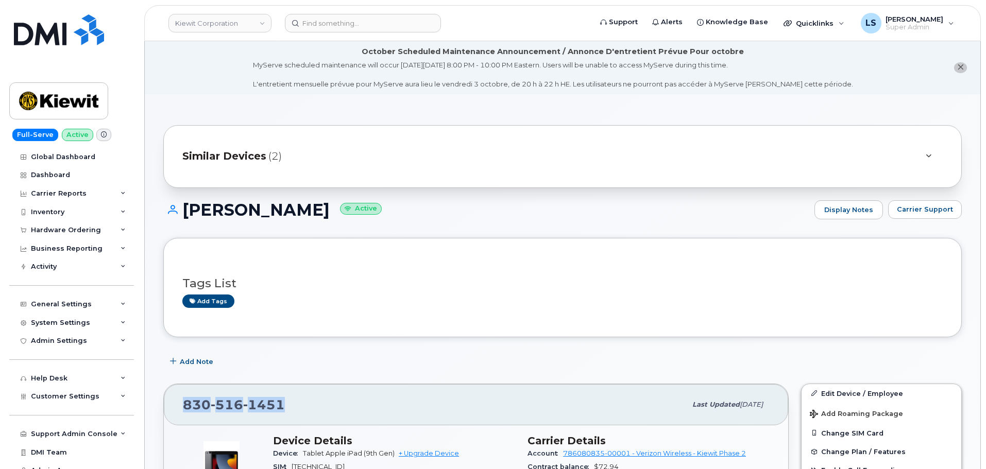
drag, startPoint x: 289, startPoint y: 404, endPoint x: 182, endPoint y: 414, distance: 107.1
click at [182, 414] on div "830 516 1451 Last updated Sep 06, 2025" at bounding box center [476, 404] width 625 height 41
copy span "830 516 1451"
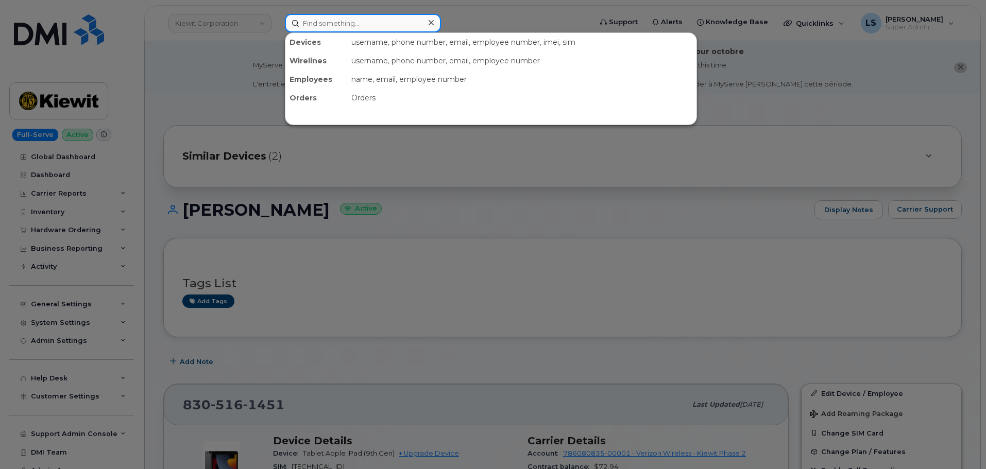
click at [328, 25] on input at bounding box center [363, 23] width 156 height 19
paste input "301549"
type input "301549"
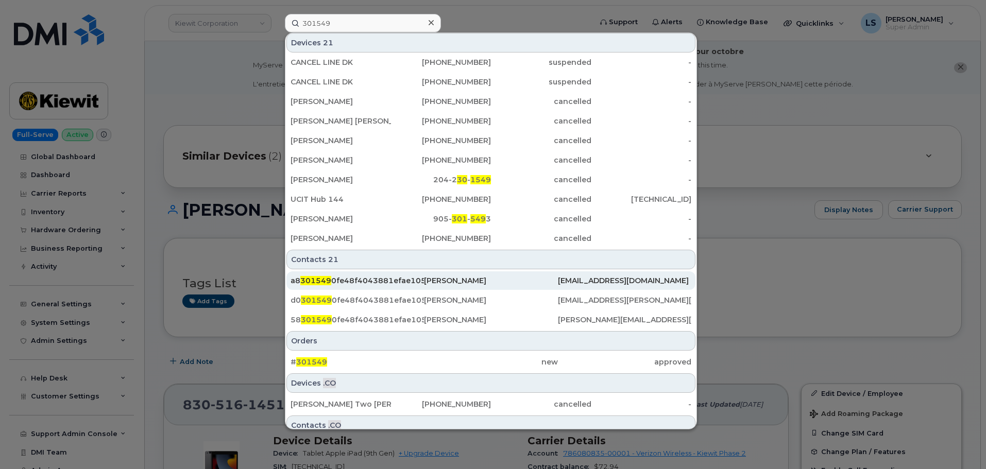
scroll to position [226, 0]
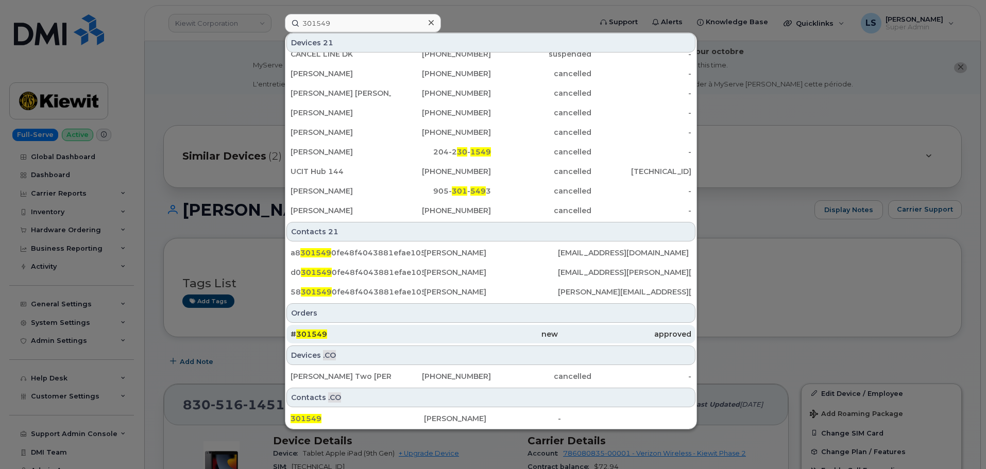
click at [388, 326] on div "# 301549" at bounding box center [357, 334] width 133 height 19
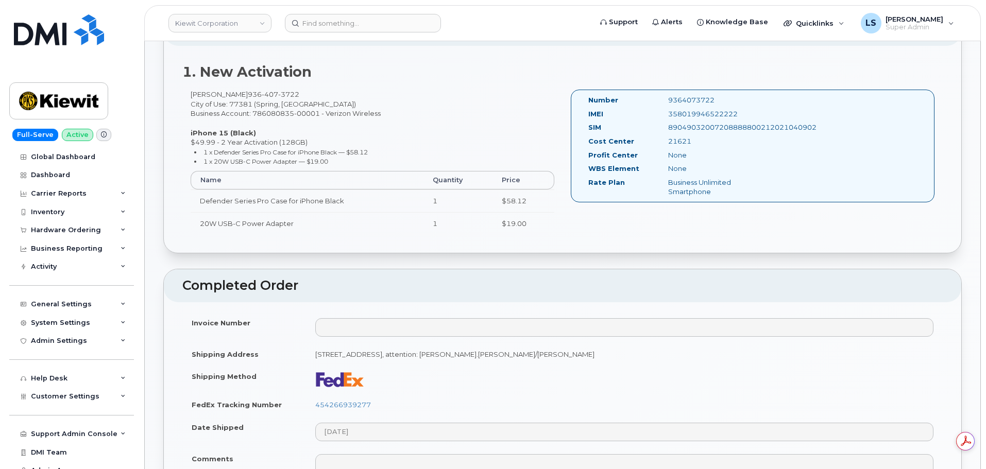
scroll to position [412, 0]
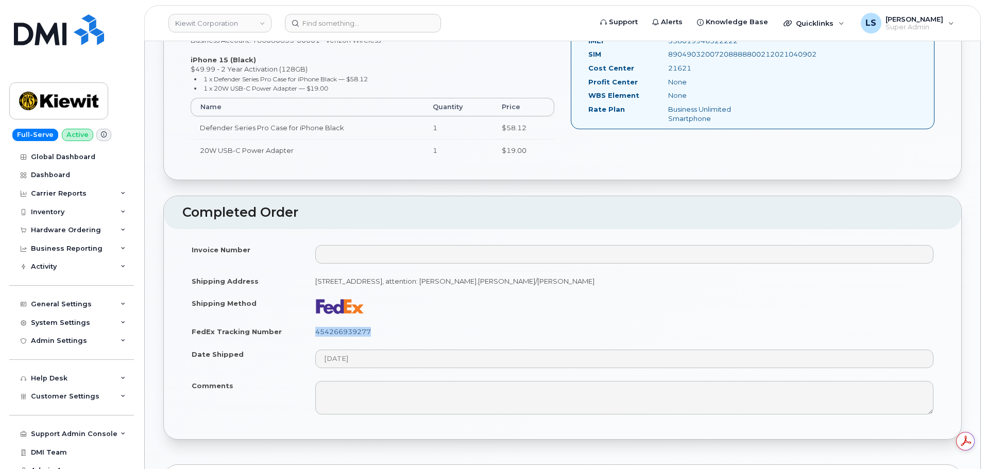
drag, startPoint x: 384, startPoint y: 334, endPoint x: 317, endPoint y: 332, distance: 67.5
click at [317, 332] on td "454266939277" at bounding box center [624, 332] width 637 height 23
copy link "454266939277"
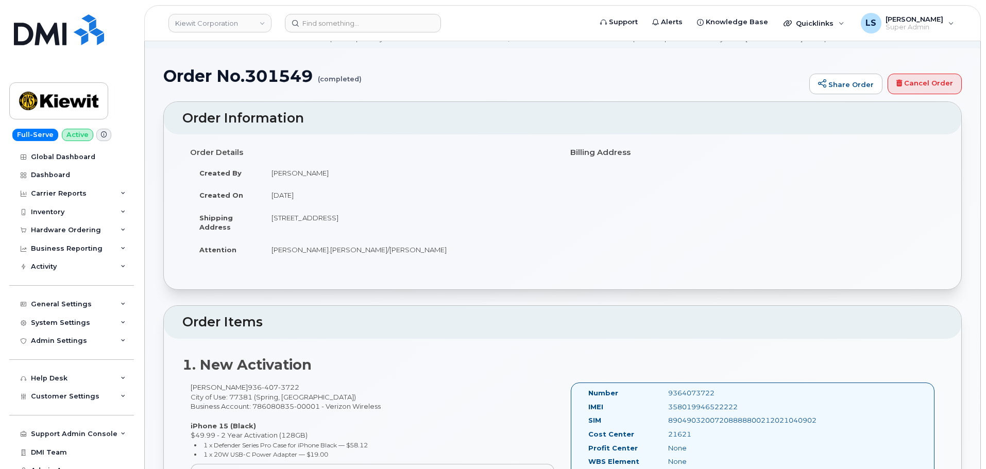
scroll to position [0, 0]
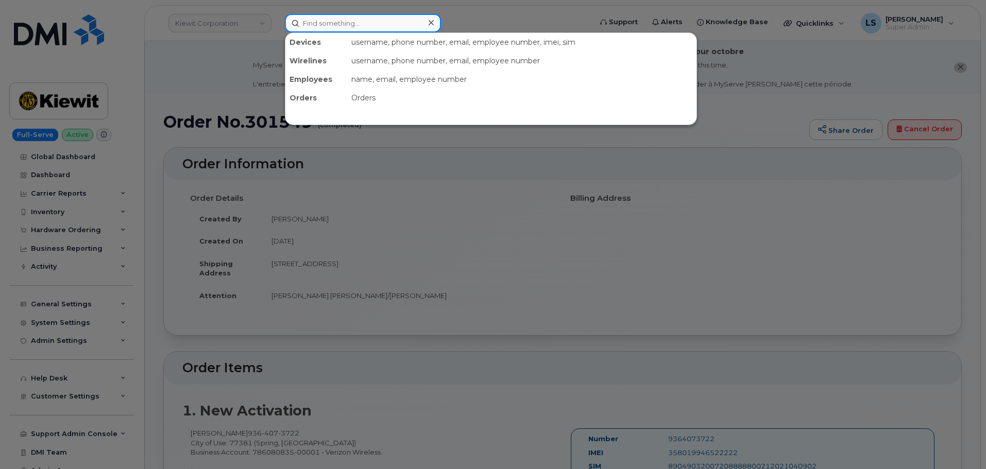
click at [353, 21] on input at bounding box center [363, 23] width 156 height 19
paste input "301919"
type input "301919"
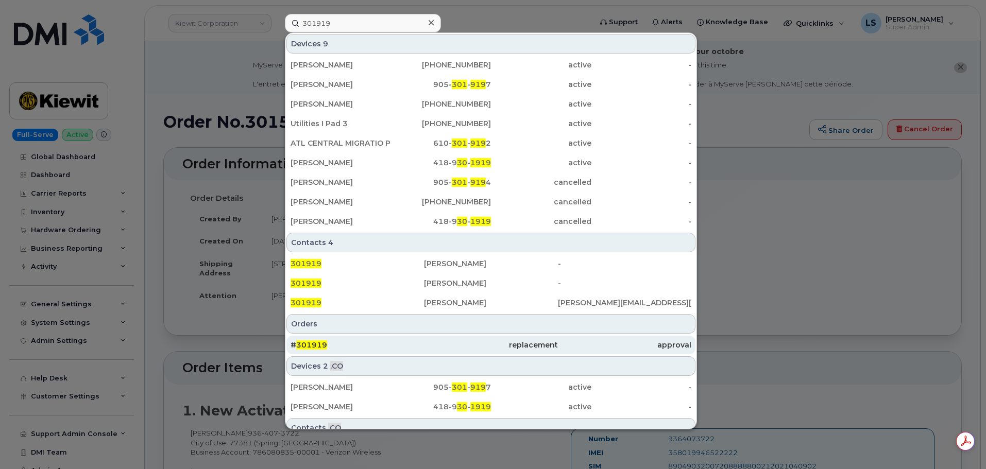
click at [310, 352] on div "# 301919" at bounding box center [357, 345] width 133 height 19
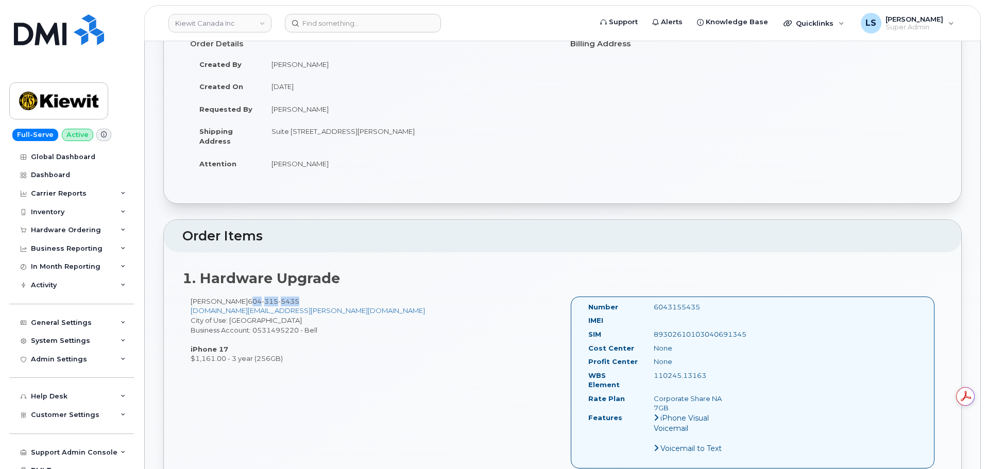
drag, startPoint x: 295, startPoint y: 303, endPoint x: 238, endPoint y: 304, distance: 57.7
click at [238, 304] on div "Jeremy Bing 604 315 5435 JEREMY.BING@KIEWIT.COM City of Use: Vancouver Business…" at bounding box center [372, 330] width 380 height 67
drag, startPoint x: 236, startPoint y: 302, endPoint x: 286, endPoint y: 296, distance: 49.9
click at [286, 296] on div "1. Hardware Upgrade Jeremy Bing 604 315 5435 JEREMY.BING@KIEWIT.COM City of Use…" at bounding box center [563, 370] width 798 height 235
copy span "604 315 5435"
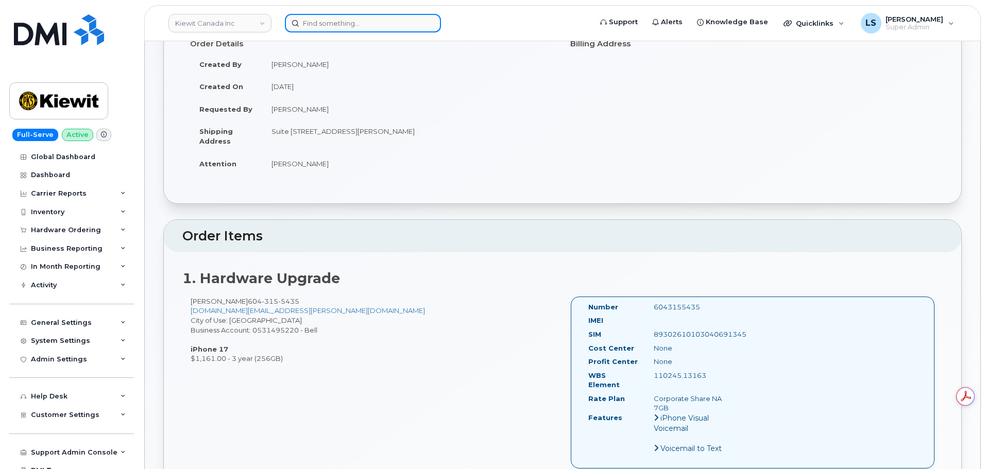
click at [348, 23] on input at bounding box center [363, 23] width 156 height 19
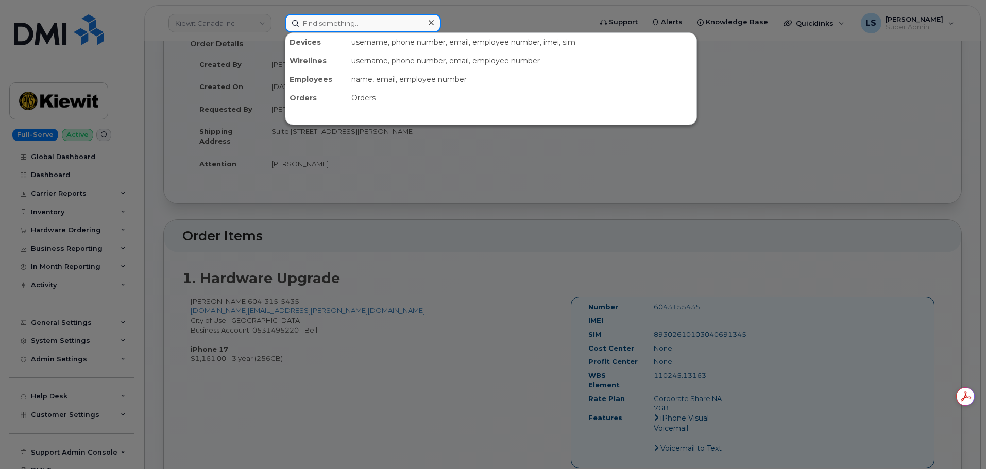
paste input "6043155435"
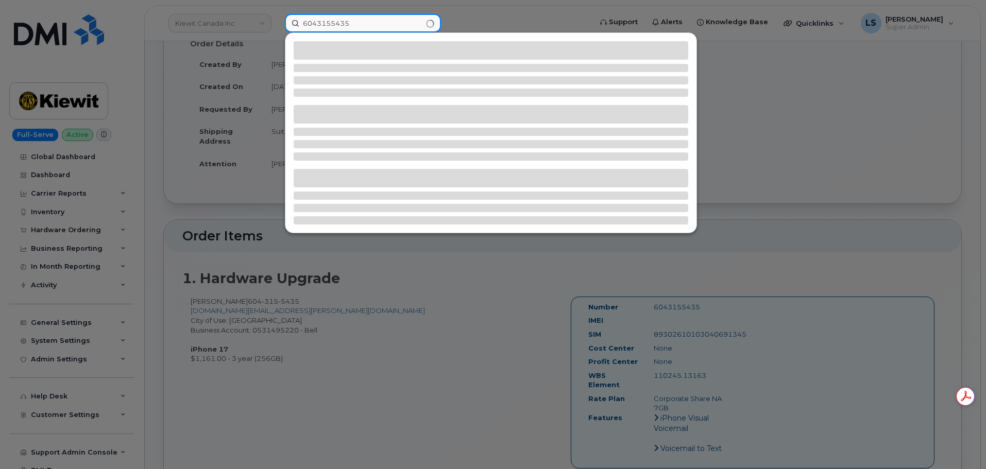
type input "6043155435"
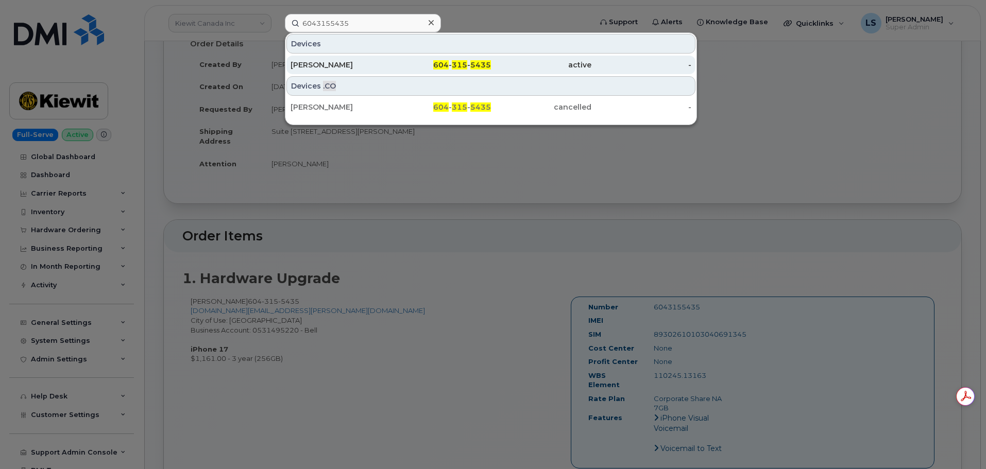
click at [338, 69] on div "Jeremy Bing" at bounding box center [341, 65] width 100 height 10
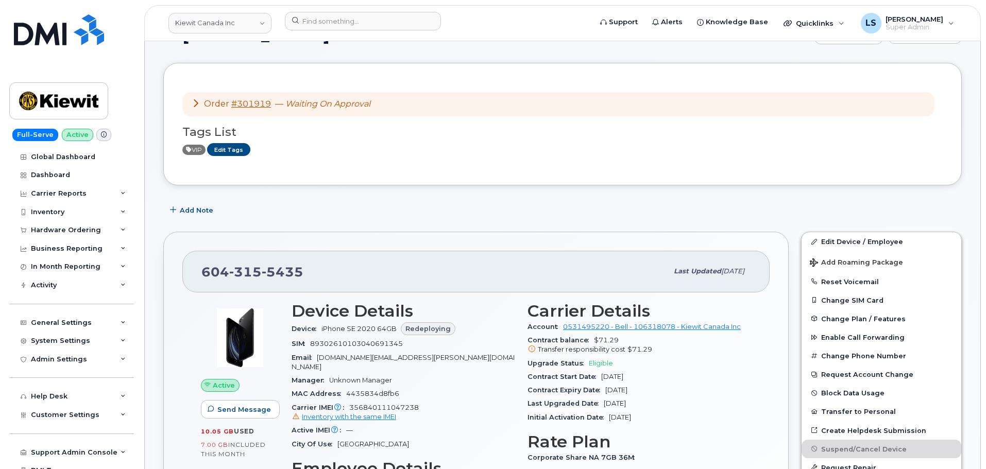
scroll to position [103, 0]
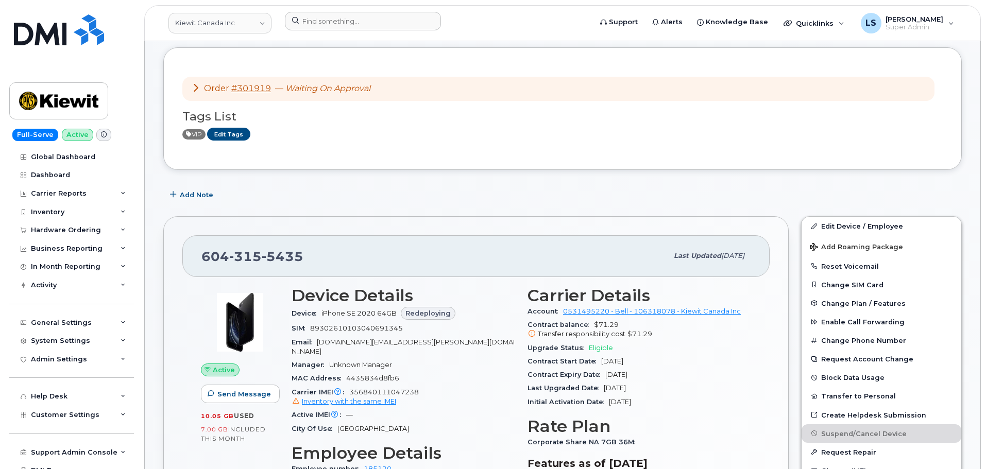
click at [310, 30] on div at bounding box center [435, 23] width 316 height 23
click at [311, 27] on input at bounding box center [363, 21] width 156 height 19
paste input "(640) 696-7637"
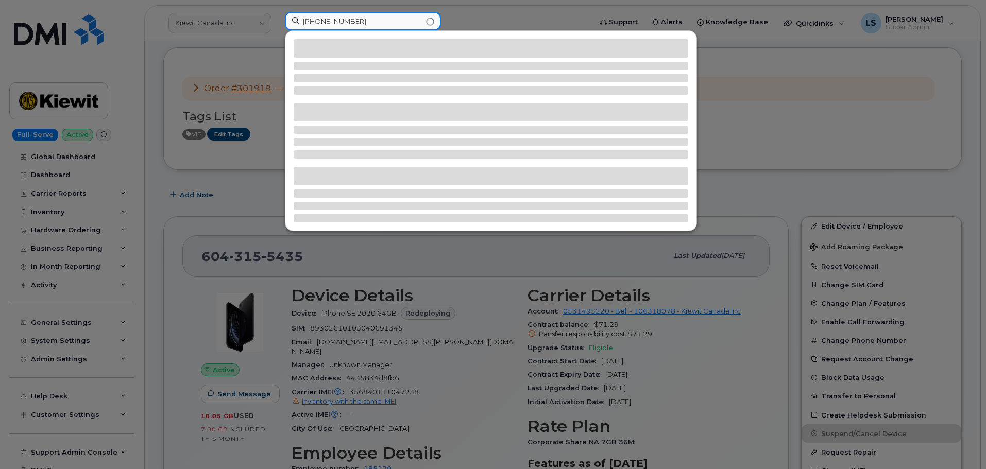
type input "(640) 696-7637"
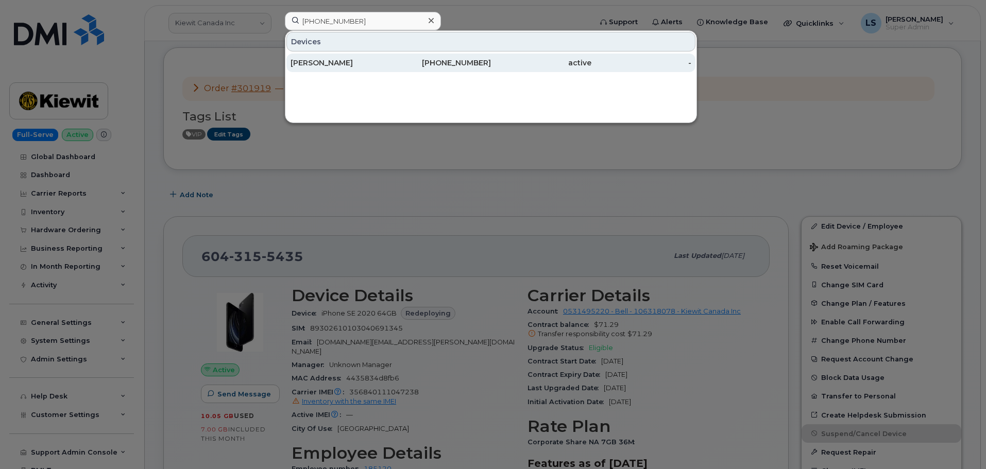
click at [344, 61] on div "Michael Piatkowski" at bounding box center [341, 63] width 100 height 10
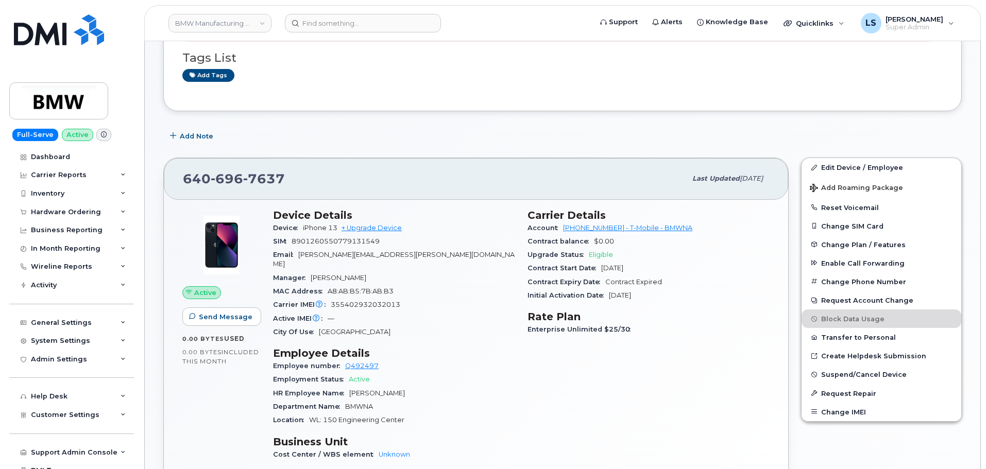
scroll to position [258, 0]
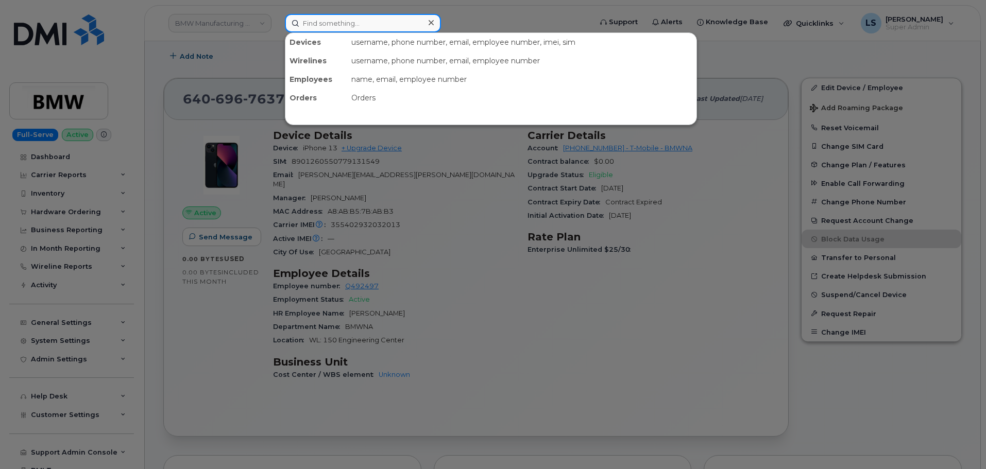
click at [311, 26] on input at bounding box center [363, 23] width 156 height 19
paste input "[PHONE_NUMBER]"
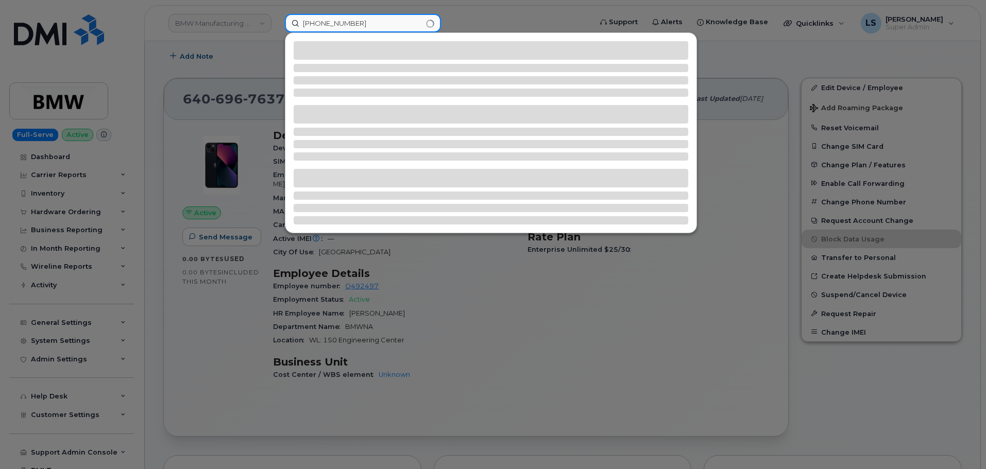
type input "[PHONE_NUMBER]"
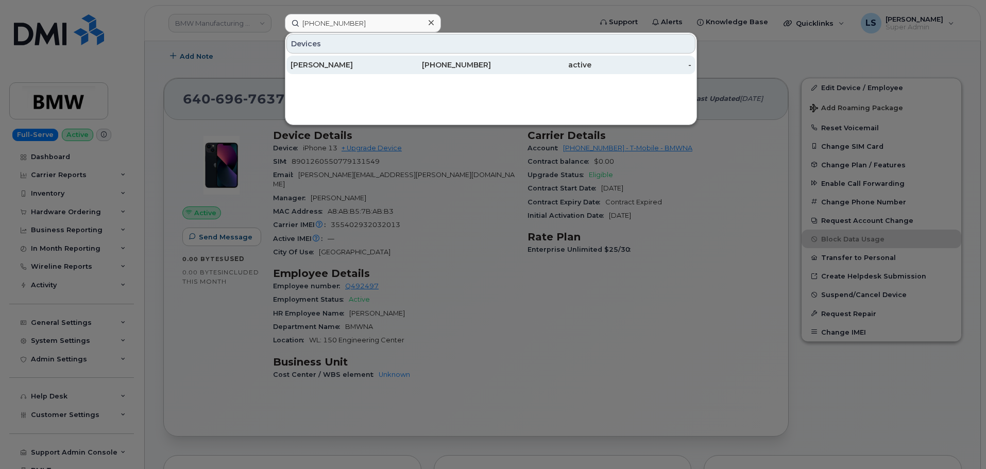
click at [315, 57] on div "[PERSON_NAME]" at bounding box center [341, 65] width 100 height 19
click at [319, 58] on div "[PERSON_NAME]" at bounding box center [341, 65] width 100 height 19
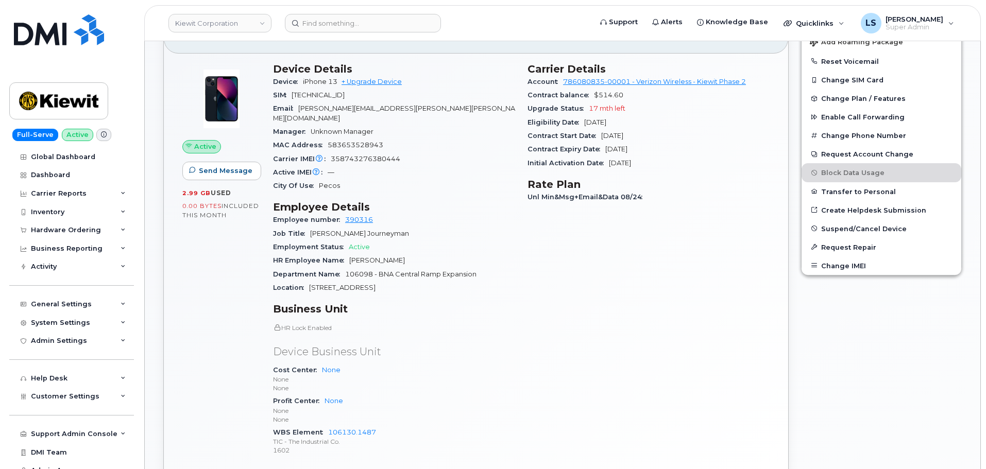
scroll to position [464, 0]
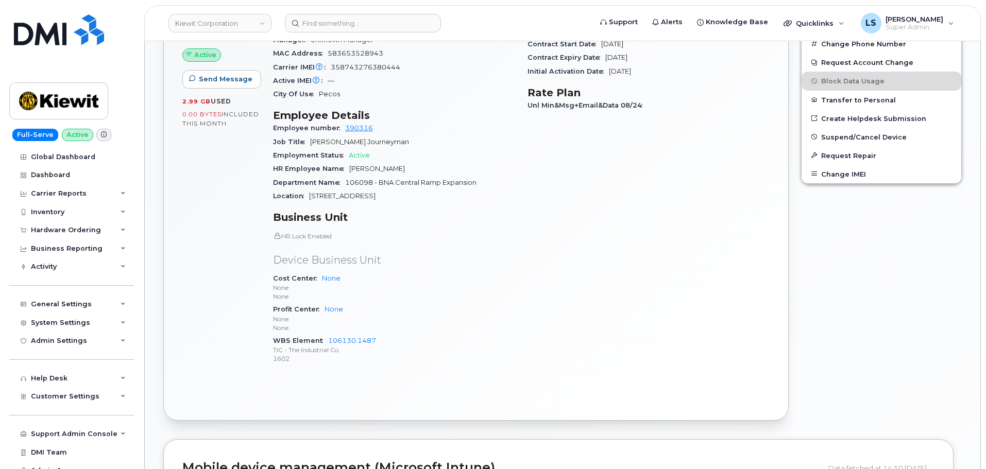
click at [650, 261] on div "Carrier Details Account 786080835-00001 - Verizon Wireless - Kiewit Phase 2 Con…" at bounding box center [649, 172] width 255 height 415
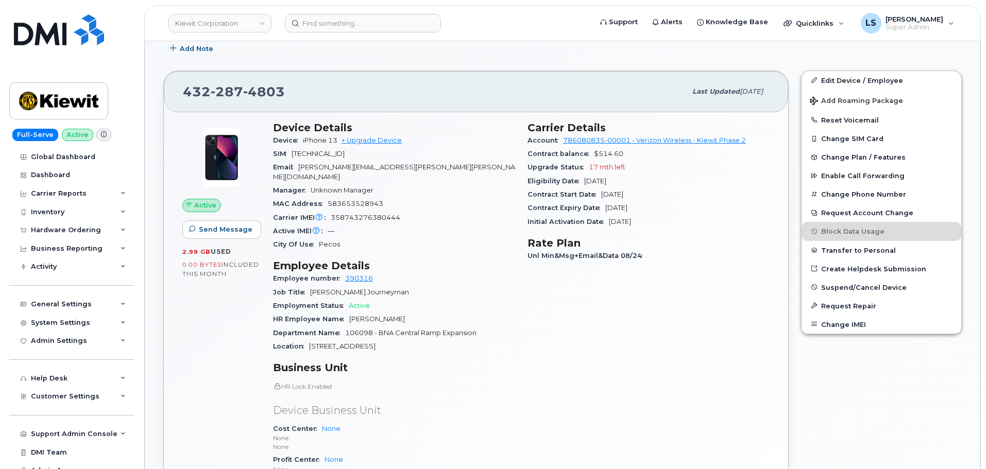
scroll to position [258, 0]
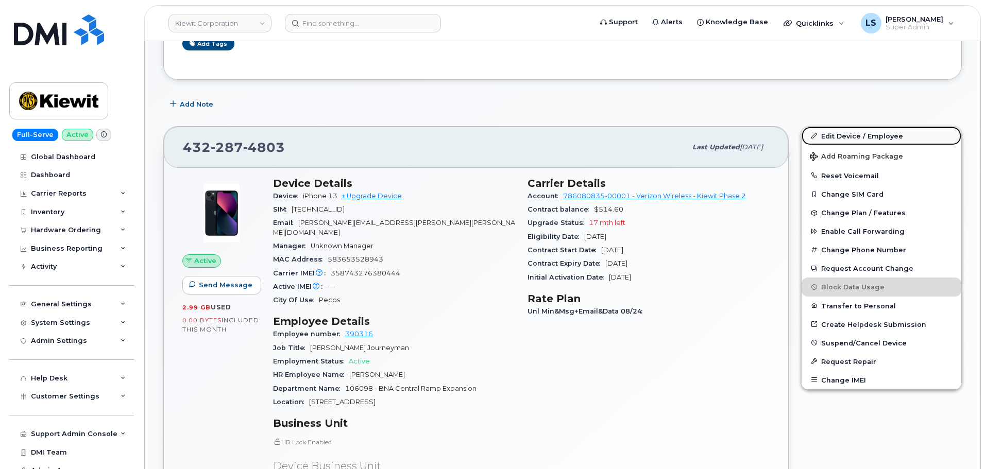
click at [874, 138] on link "Edit Device / Employee" at bounding box center [882, 136] width 160 height 19
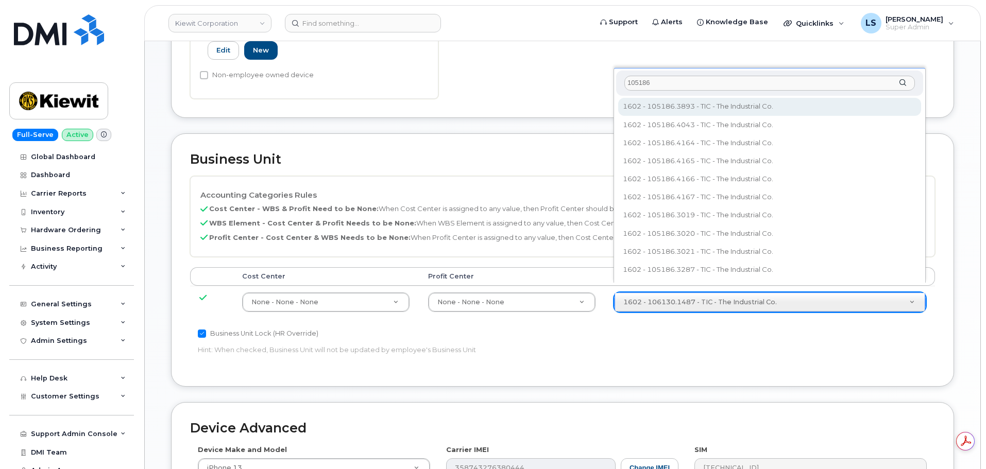
type input "105186"
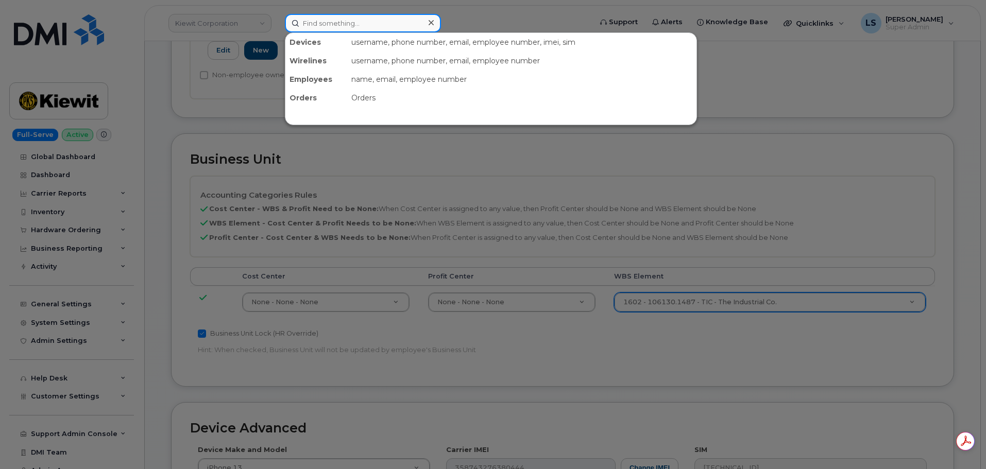
click at [339, 22] on input at bounding box center [363, 23] width 156 height 19
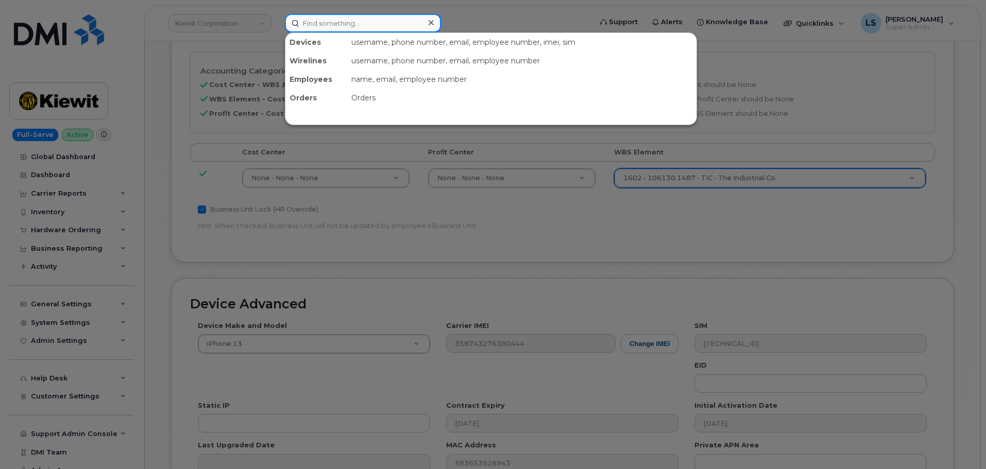
scroll to position [643, 0]
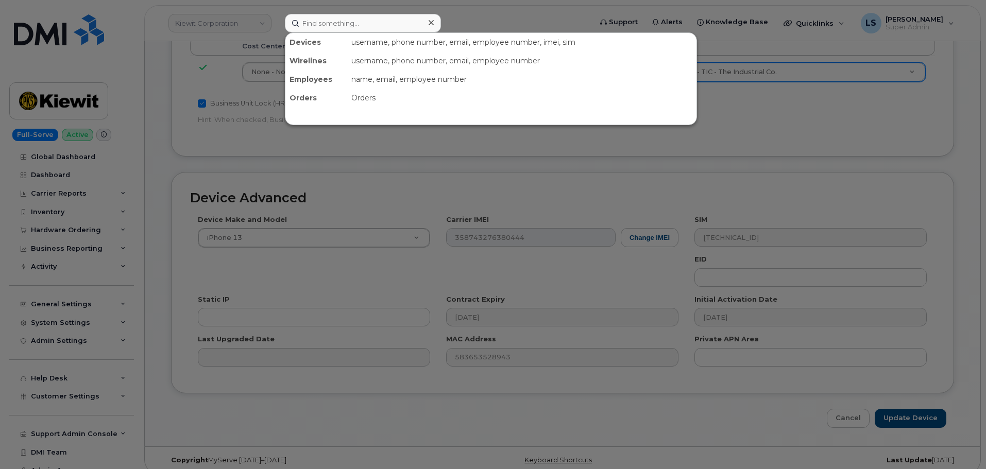
drag, startPoint x: 476, startPoint y: 215, endPoint x: 492, endPoint y: 237, distance: 27.2
click at [476, 215] on div at bounding box center [493, 234] width 986 height 469
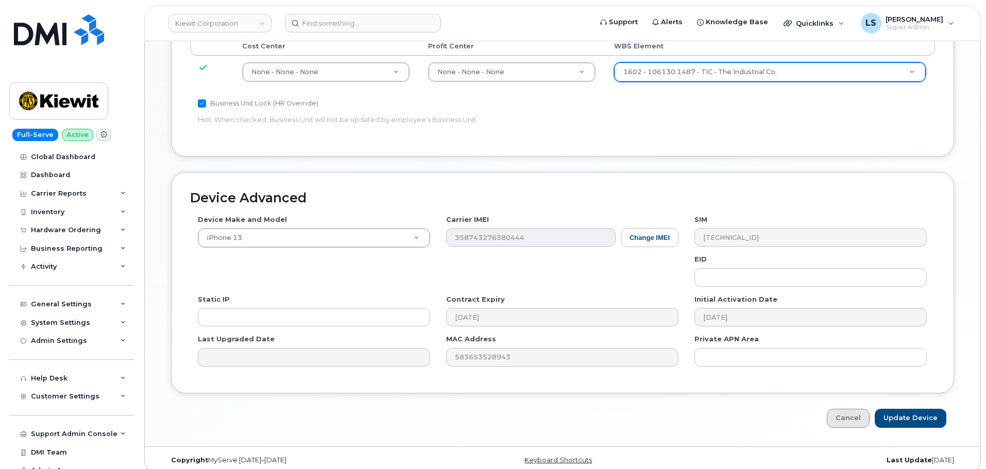
scroll to position [0, 0]
click at [851, 409] on link "Cancel" at bounding box center [848, 418] width 43 height 19
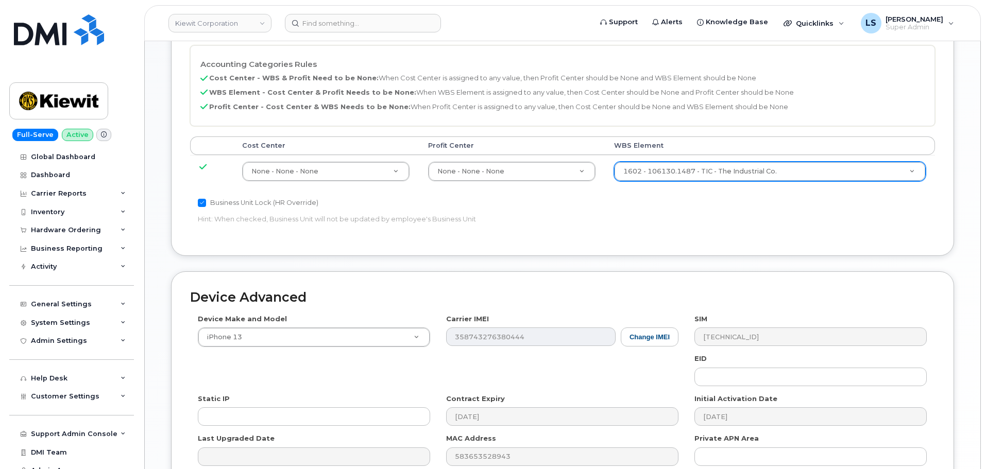
scroll to position [437, 0]
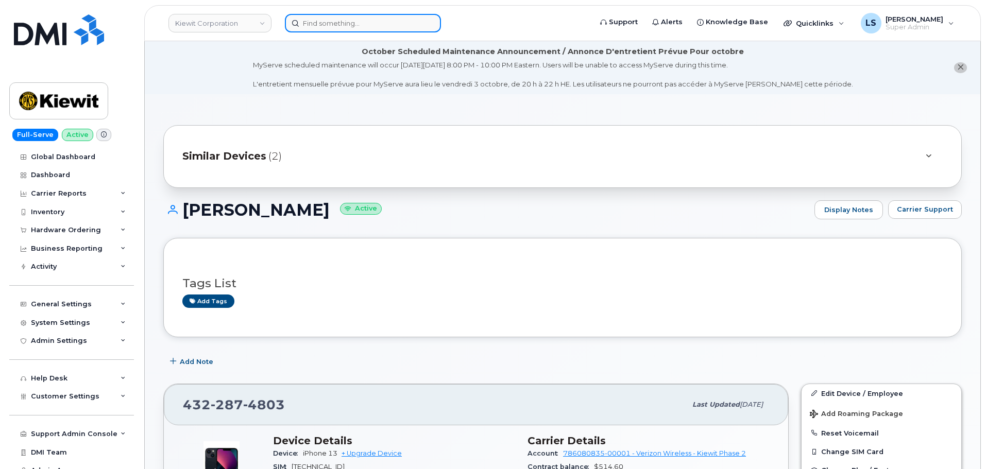
click at [341, 27] on input at bounding box center [363, 23] width 156 height 19
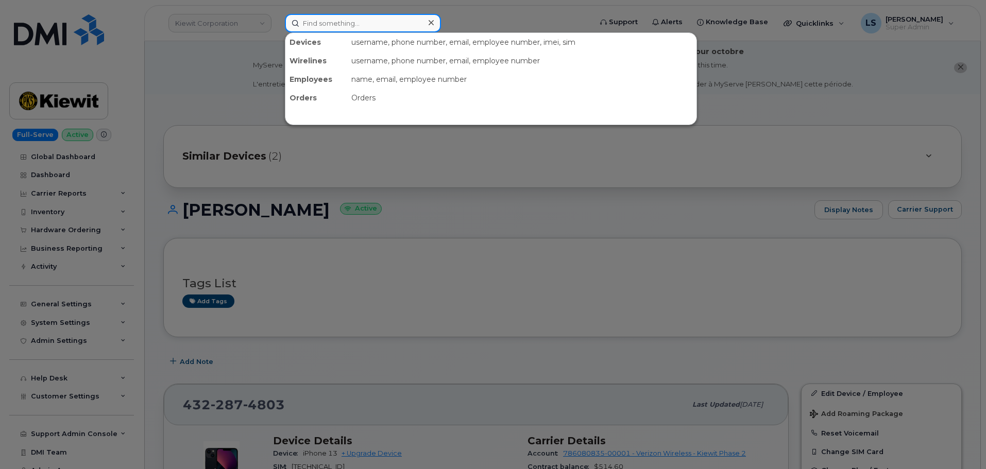
paste input "302066"
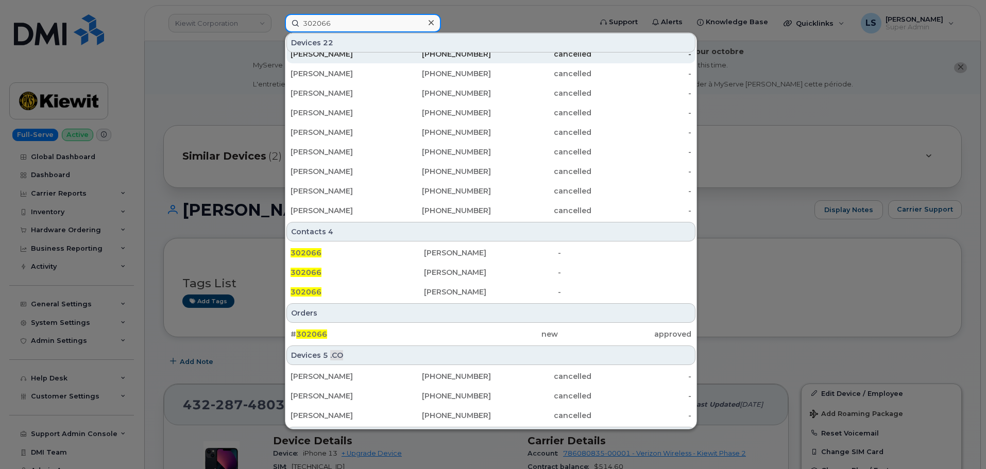
scroll to position [265, 0]
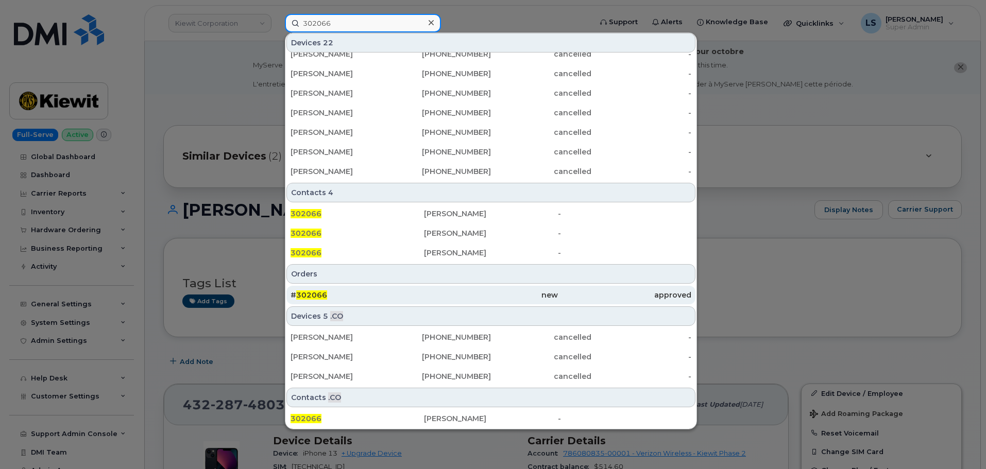
type input "302066"
click at [350, 289] on div "# 302066" at bounding box center [357, 295] width 133 height 19
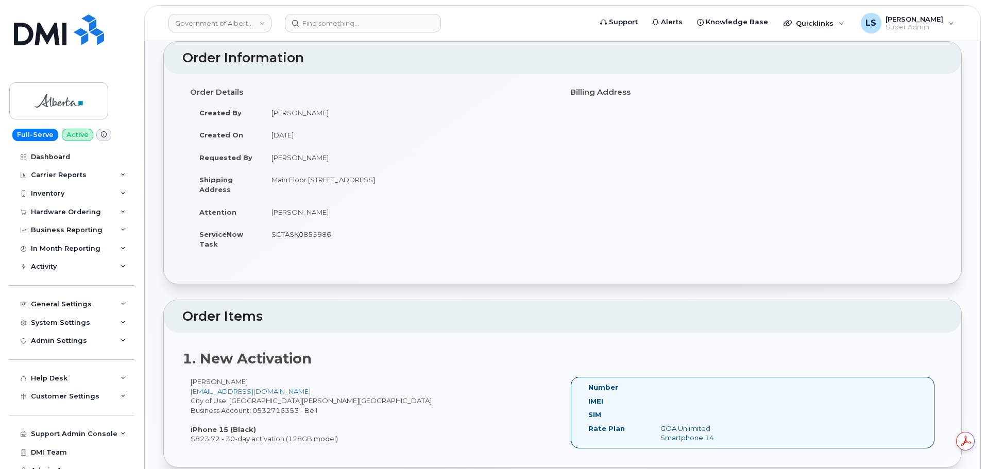
scroll to position [155, 0]
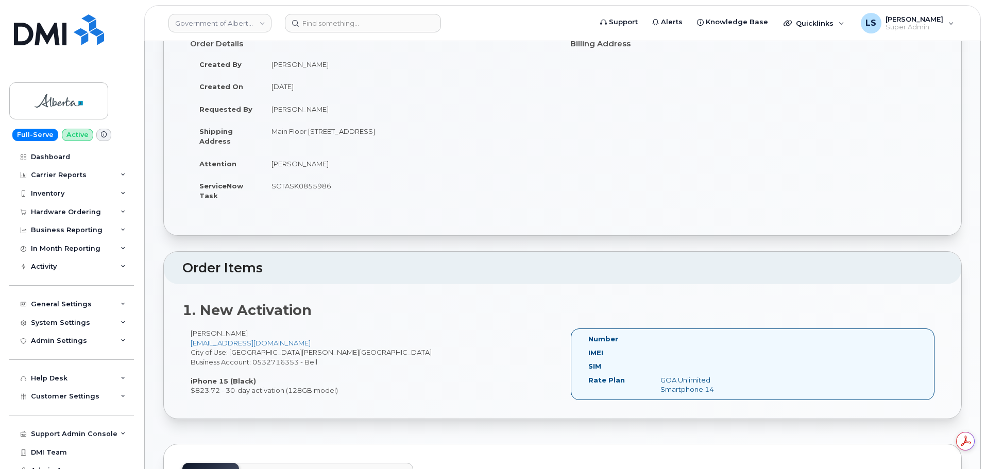
drag, startPoint x: 170, startPoint y: 125, endPoint x: 338, endPoint y: 388, distance: 312.4
copy div "Order No.302066 (waiting for dealer) Share Order Cancel Order × Share This Orde…"
click at [407, 214] on div "Order Details Created By [PERSON_NAME] Created On [DATE] Requested By [PERSON_N…" at bounding box center [372, 125] width 380 height 181
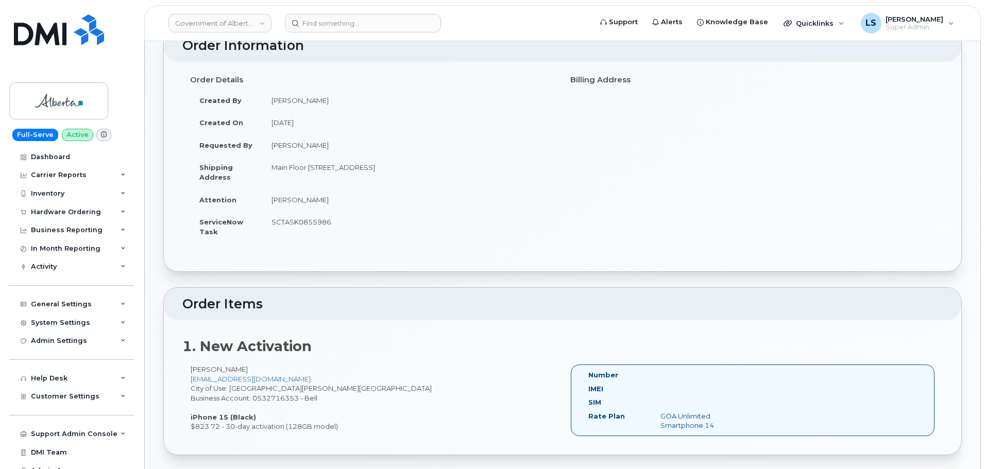
scroll to position [103, 0]
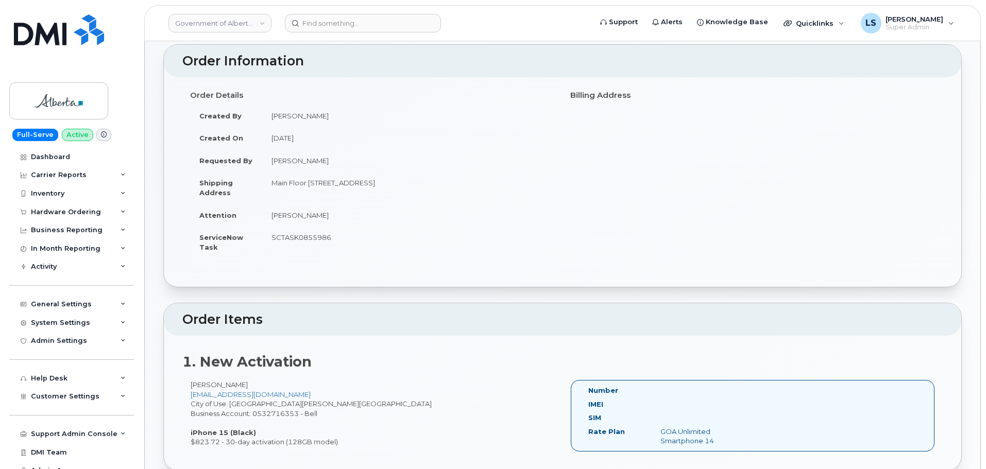
drag, startPoint x: 310, startPoint y: 182, endPoint x: 382, endPoint y: 188, distance: 72.3
click at [382, 188] on td "Main Floor [STREET_ADDRESS]" at bounding box center [408, 188] width 293 height 32
copy td "[STREET_ADDRESS]"
drag, startPoint x: 380, startPoint y: 187, endPoint x: 388, endPoint y: 183, distance: 8.8
click at [380, 187] on td "Main Floor [STREET_ADDRESS]" at bounding box center [408, 188] width 293 height 32
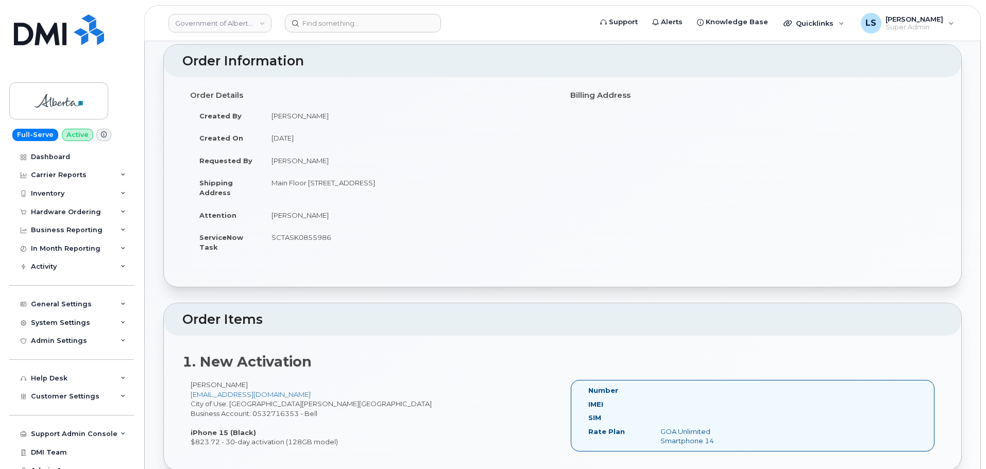
drag, startPoint x: 384, startPoint y: 184, endPoint x: 425, endPoint y: 186, distance: 40.7
click at [425, 186] on td "Main Floor [STREET_ADDRESS]" at bounding box center [408, 188] width 293 height 32
copy td "Lac La Biche"
click at [435, 181] on td "Main Floor 9503 Beaverhill Road Lac La Biche Alberta T0A2C0" at bounding box center [408, 188] width 293 height 32
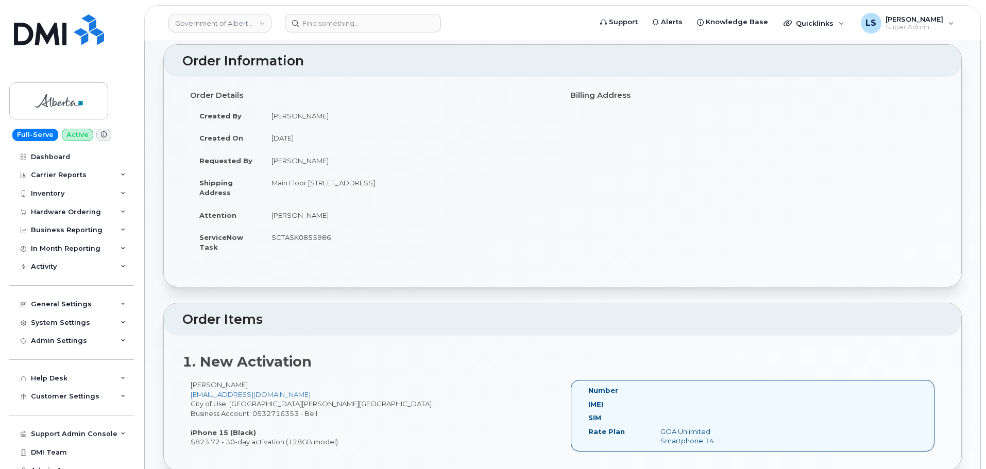
copy td "Alberta"
click at [473, 182] on td "Main Floor 9503 Beaverhill Road Lac La Biche Alberta T0A2C0" at bounding box center [408, 188] width 293 height 32
copy td "T0A2C0"
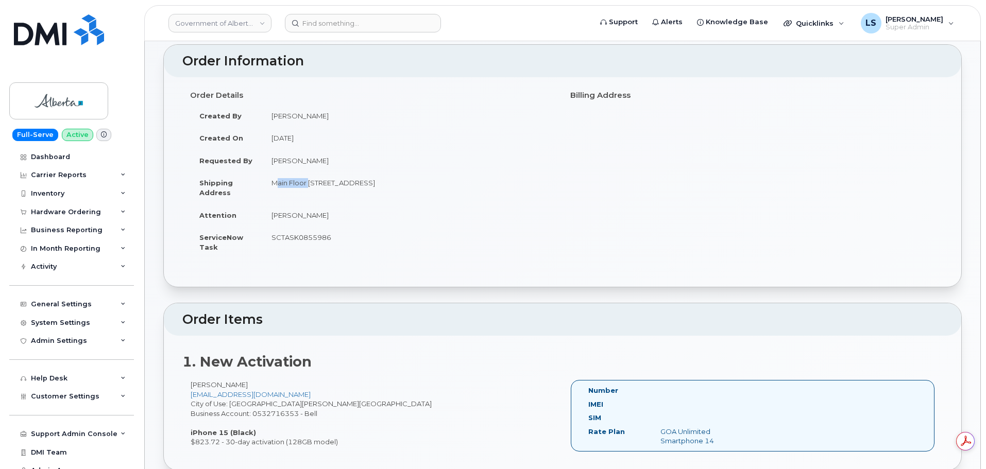
drag, startPoint x: 306, startPoint y: 183, endPoint x: 266, endPoint y: 181, distance: 39.7
click at [266, 181] on td "Main Floor 9503 Beaverhill Road Lac La Biche Alberta T0A2C0" at bounding box center [408, 188] width 293 height 32
copy td "Main Floor"
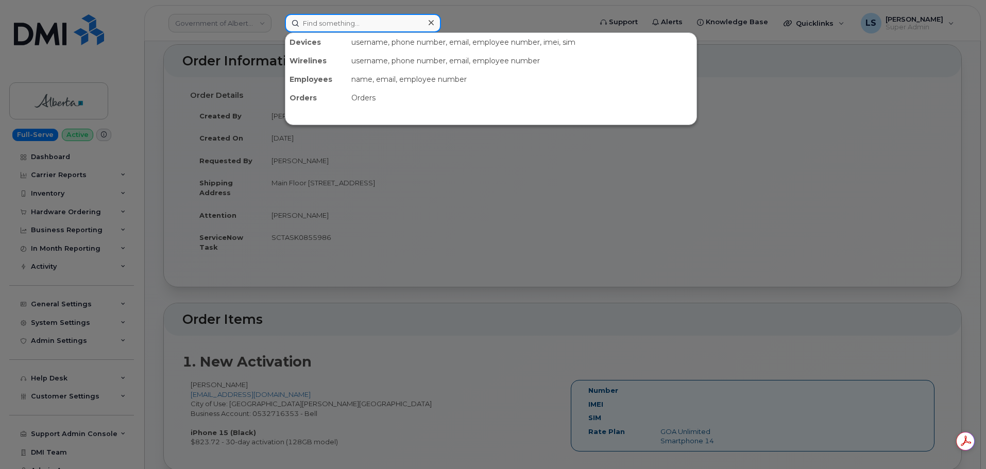
click at [361, 22] on input at bounding box center [363, 23] width 156 height 19
paste input "808.830.1904"
type input "808.830.1904"
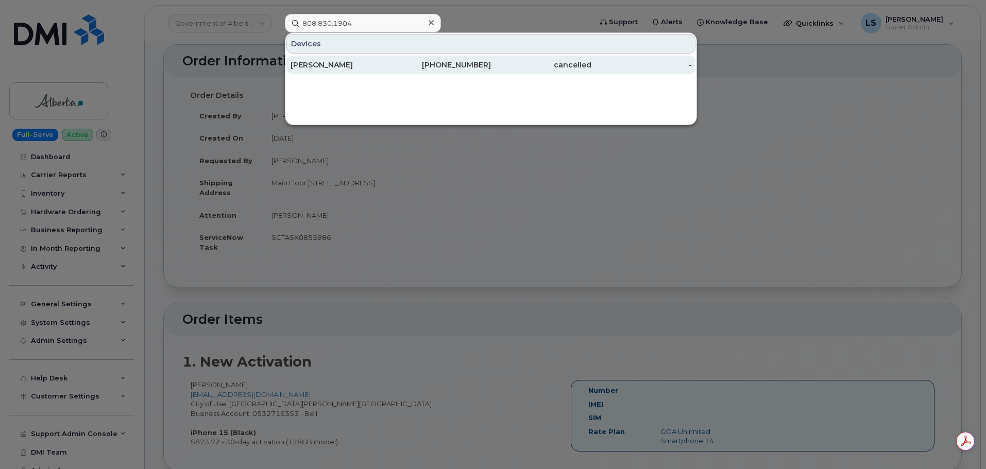
click at [349, 70] on div "Hannah Anderson" at bounding box center [341, 65] width 100 height 10
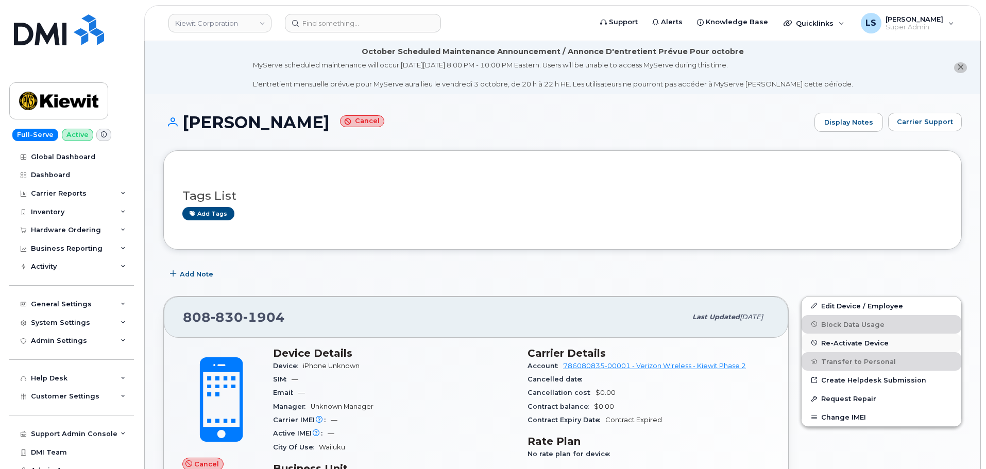
click at [827, 340] on span "Re-Activate Device" at bounding box center [855, 343] width 68 height 8
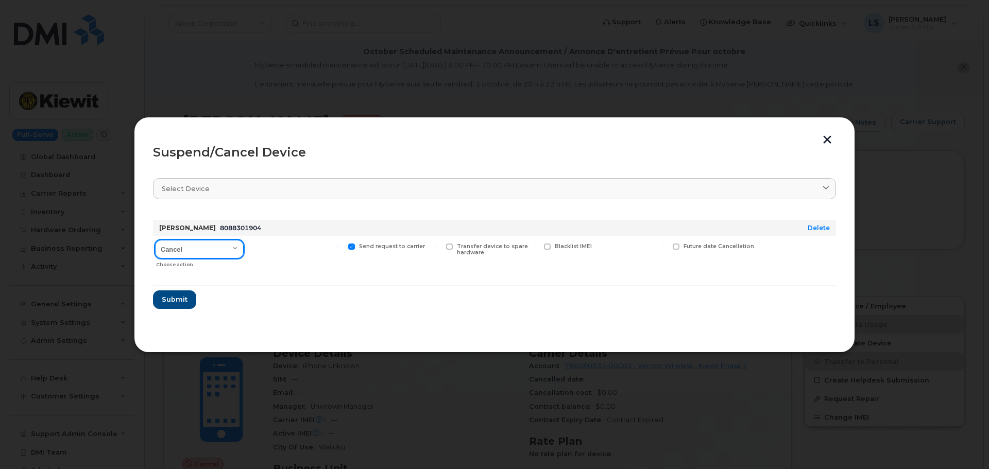
click at [217, 249] on select "Cancel Suspend - Reduced Rate Suspend - Full Rate Suspend - Lost Device/Stolen …" at bounding box center [199, 249] width 89 height 19
select select "[object Object]"
click at [155, 240] on select "Cancel Suspend - Reduced Rate Suspend - Full Rate Suspend - Lost Device/Stolen …" at bounding box center [199, 249] width 89 height 19
click at [170, 297] on span "Submit" at bounding box center [174, 300] width 26 height 10
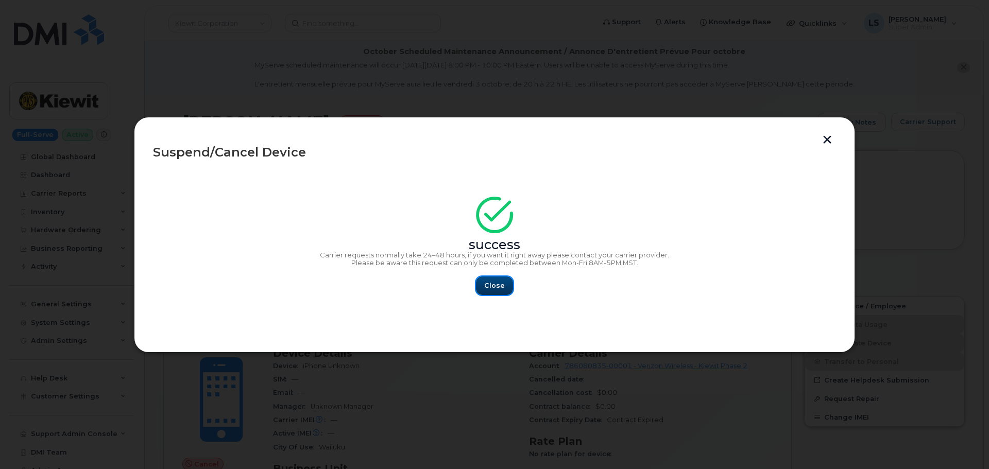
click at [506, 285] on button "Close" at bounding box center [494, 286] width 37 height 19
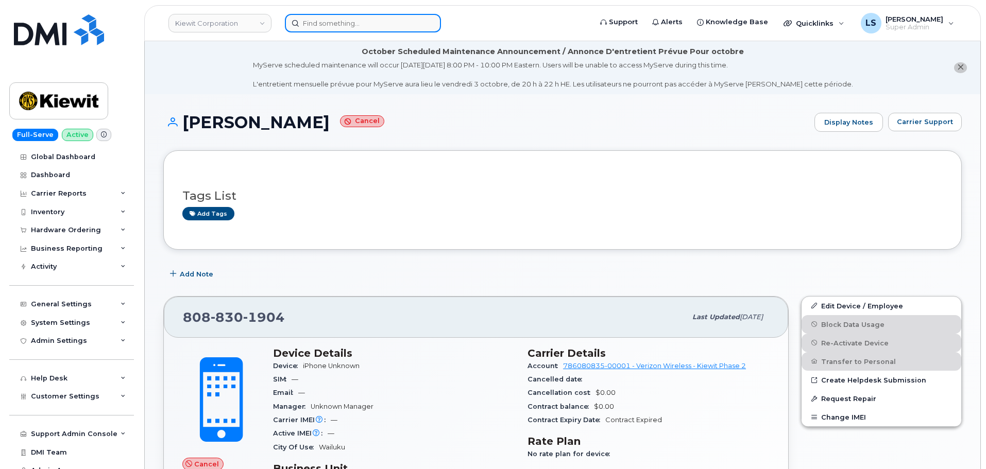
click at [354, 29] on input at bounding box center [363, 23] width 156 height 19
paste input "808.303.5482"
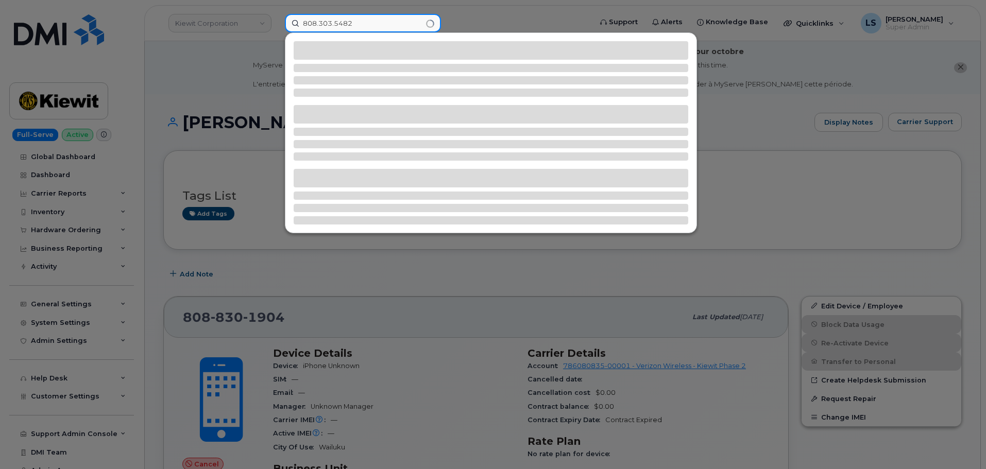
type input "808.303.5482"
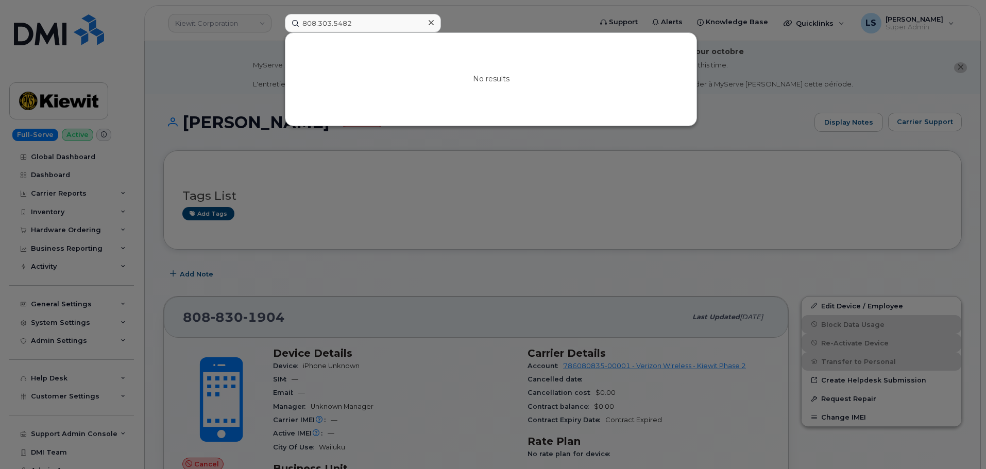
click at [435, 16] on div at bounding box center [431, 22] width 15 height 15
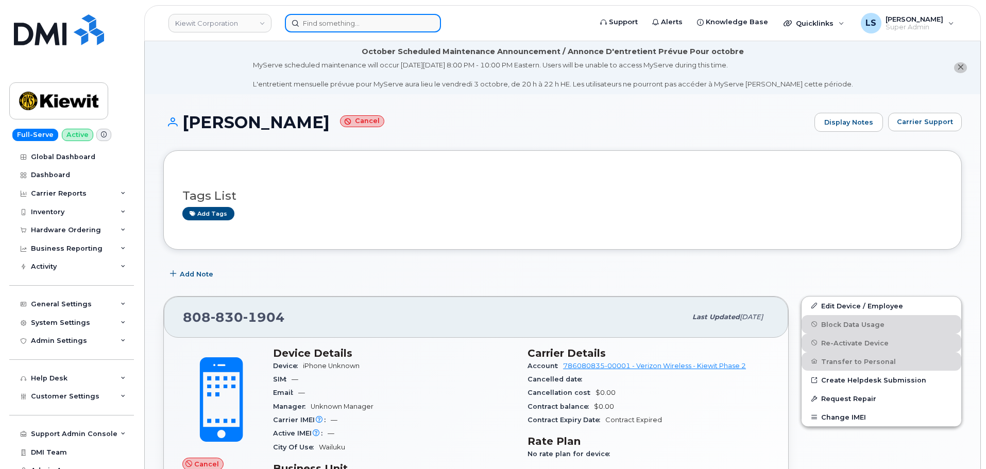
click at [341, 28] on input at bounding box center [363, 23] width 156 height 19
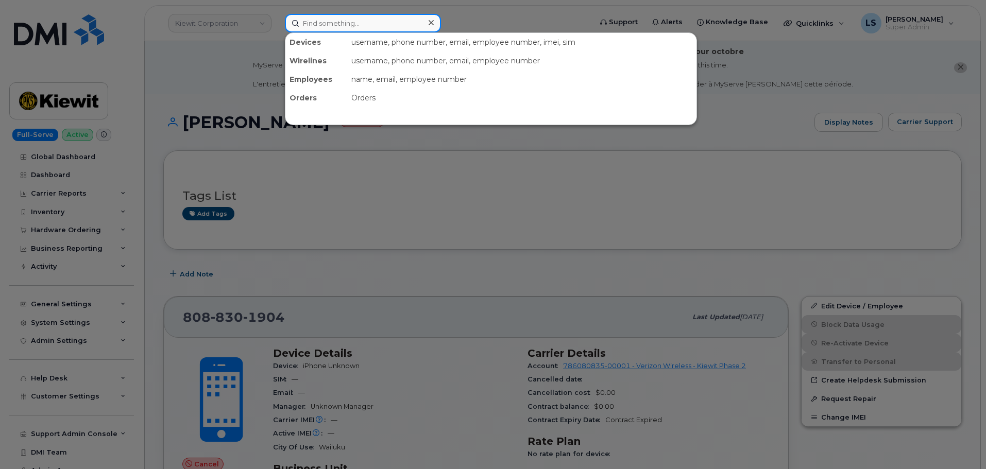
paste input "5034072885"
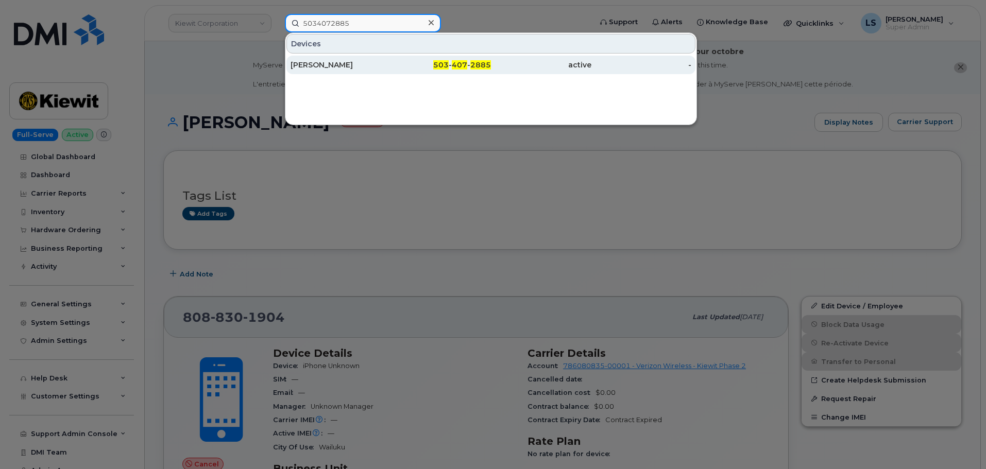
type input "5034072885"
click at [347, 67] on div "[PERSON_NAME]" at bounding box center [341, 65] width 100 height 10
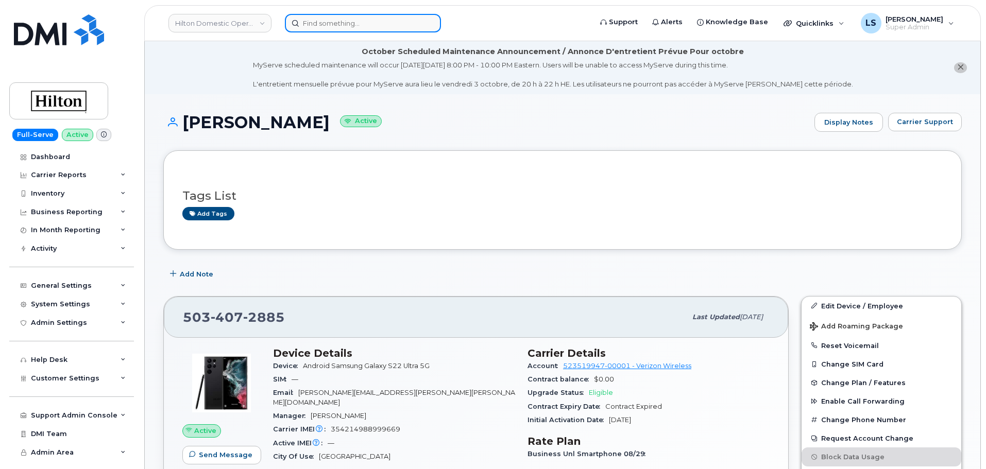
click at [342, 30] on input at bounding box center [363, 23] width 156 height 19
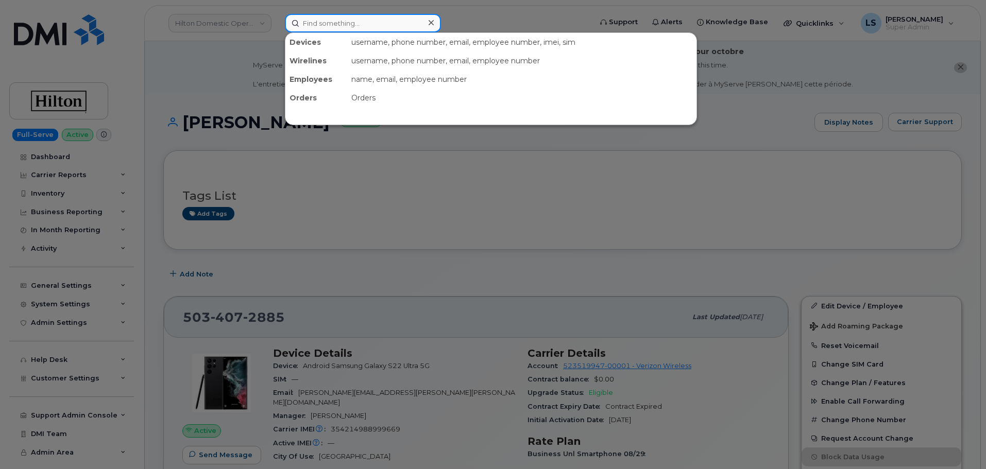
paste input "301549"
type input "301549"
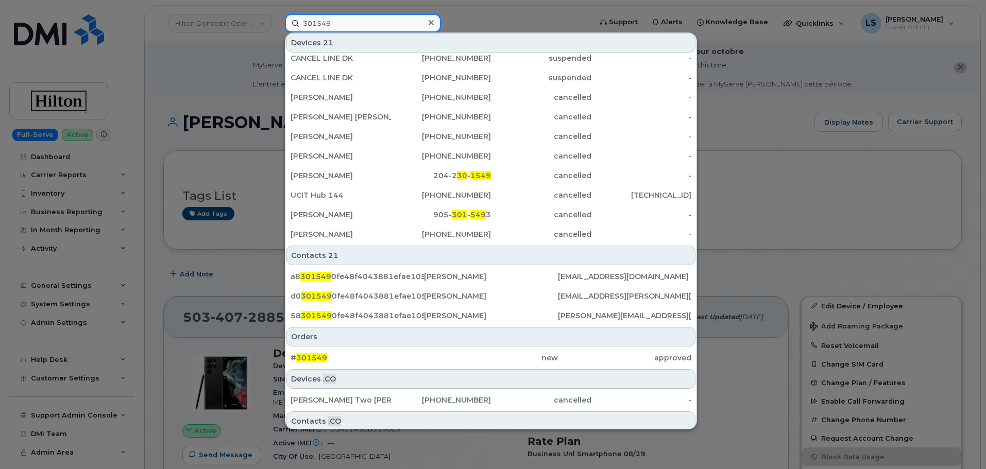
scroll to position [226, 0]
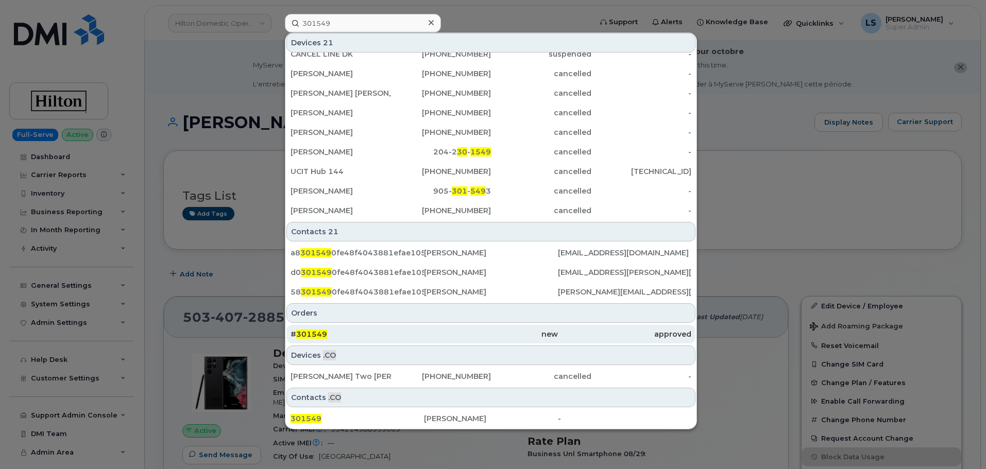
click at [326, 327] on div "# 301549" at bounding box center [357, 334] width 133 height 19
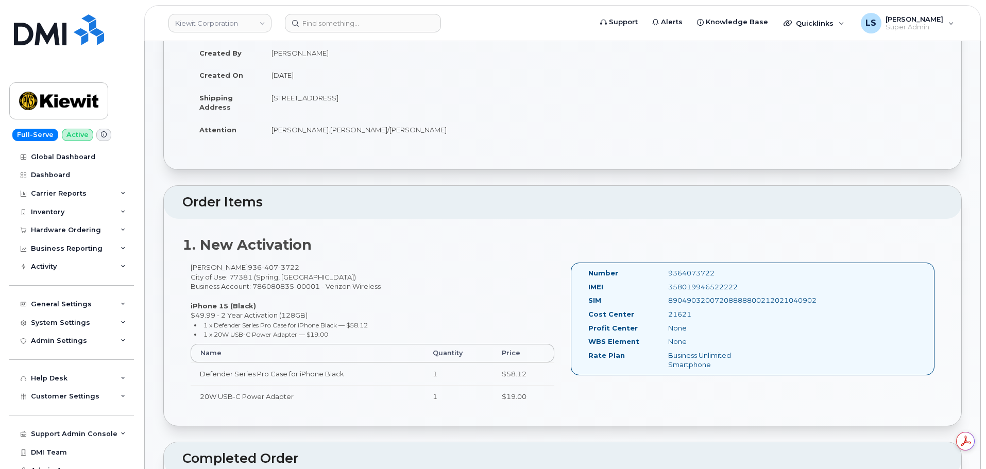
scroll to position [155, 0]
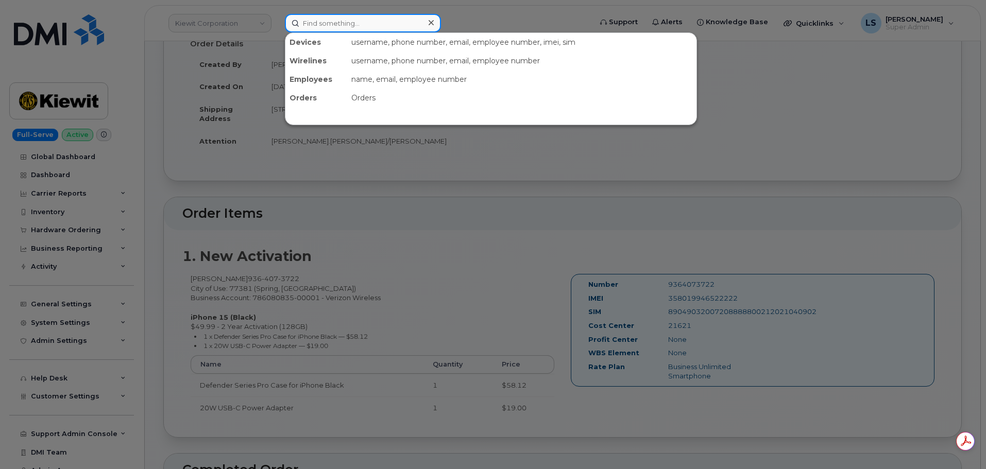
click at [384, 23] on input at bounding box center [363, 23] width 156 height 19
paste input "301673"
type input "301673"
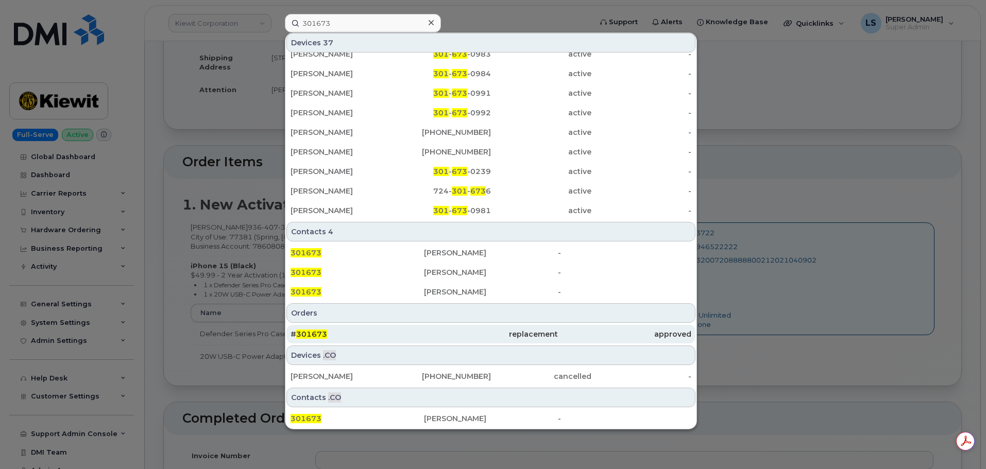
scroll to position [0, 0]
drag, startPoint x: 317, startPoint y: 328, endPoint x: 309, endPoint y: 332, distance: 9.2
click at [317, 328] on div "# 301673" at bounding box center [357, 334] width 133 height 19
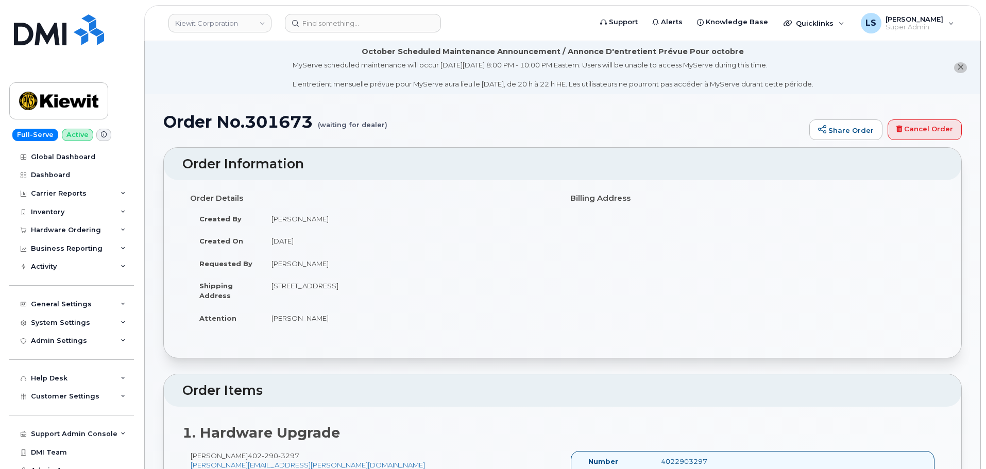
click at [289, 114] on h1 "Order No.301673 (waiting for dealer)" at bounding box center [483, 122] width 641 height 18
click at [290, 114] on h1 "Order No.301673 (waiting for dealer)" at bounding box center [483, 122] width 641 height 18
copy h1 "301673"
